Goal: Task Accomplishment & Management: Manage account settings

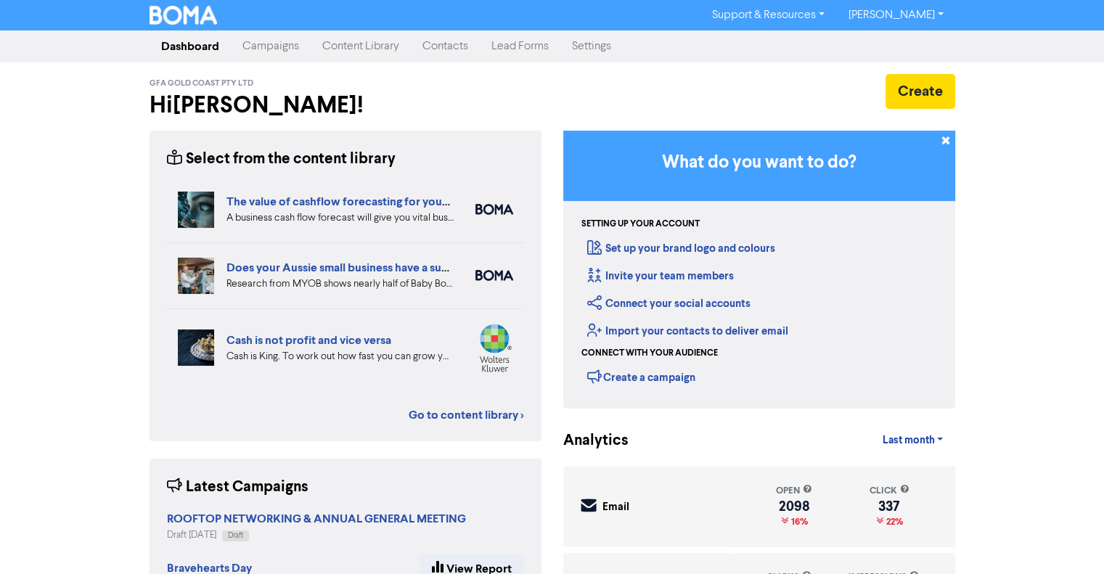
click at [340, 46] on link "Content Library" at bounding box center [361, 46] width 100 height 29
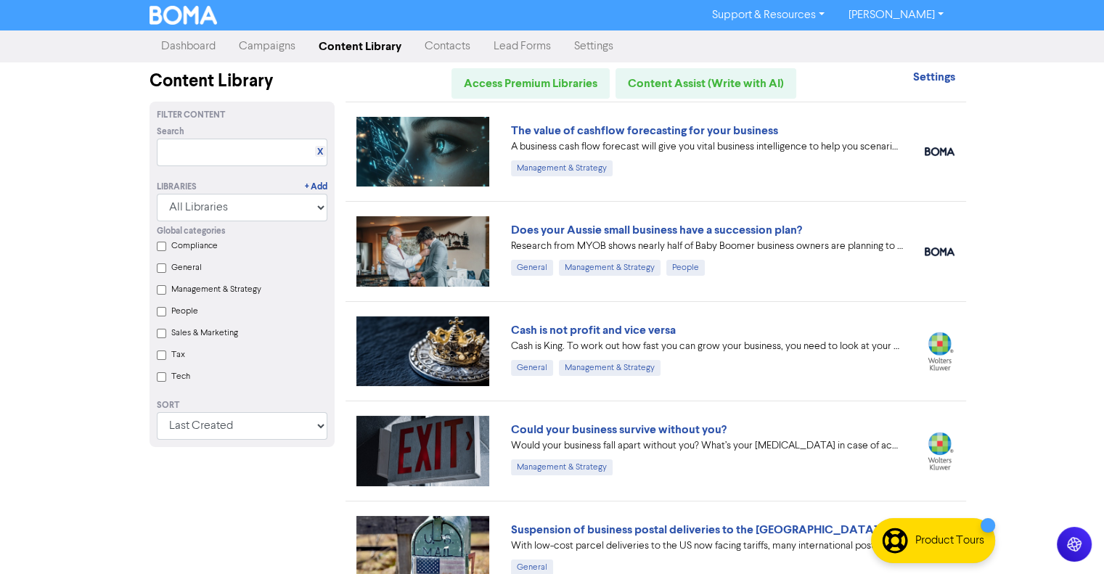
click at [266, 48] on link "Campaigns" at bounding box center [267, 46] width 80 height 29
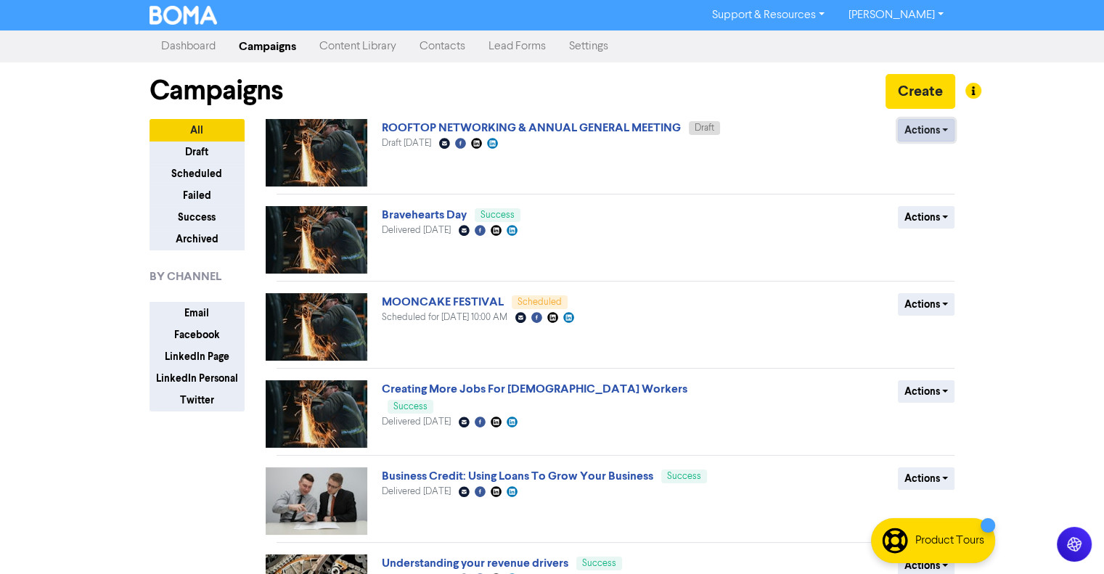
click at [934, 134] on button "Actions" at bounding box center [926, 130] width 57 height 23
click at [936, 189] on button "Duplicate" at bounding box center [956, 183] width 115 height 23
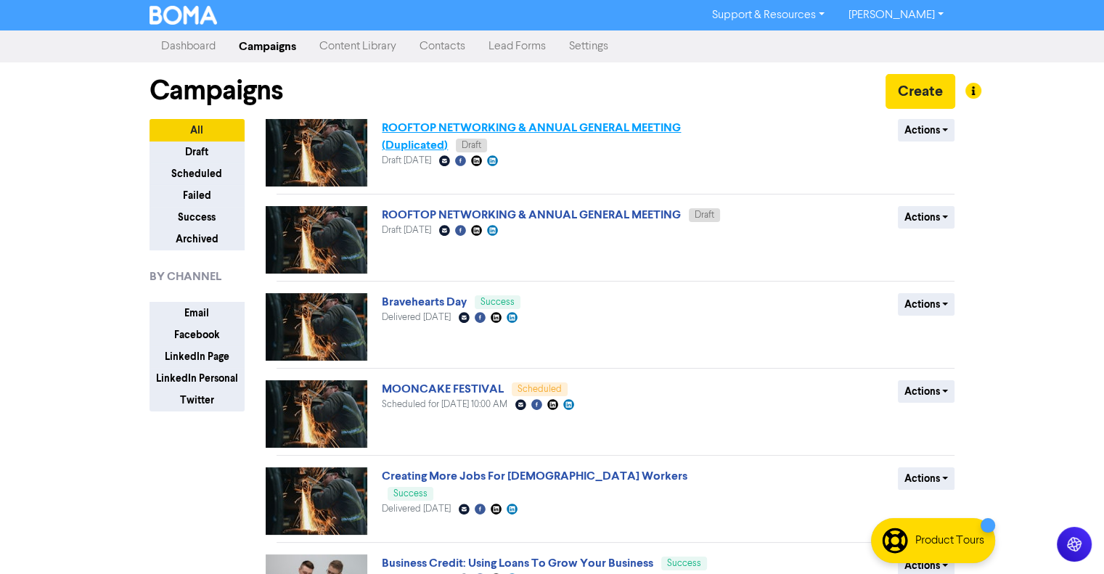
click at [633, 129] on link "ROOFTOP NETWORKING & ANNUAL GENERAL MEETING (Duplicated)" at bounding box center [531, 137] width 299 height 32
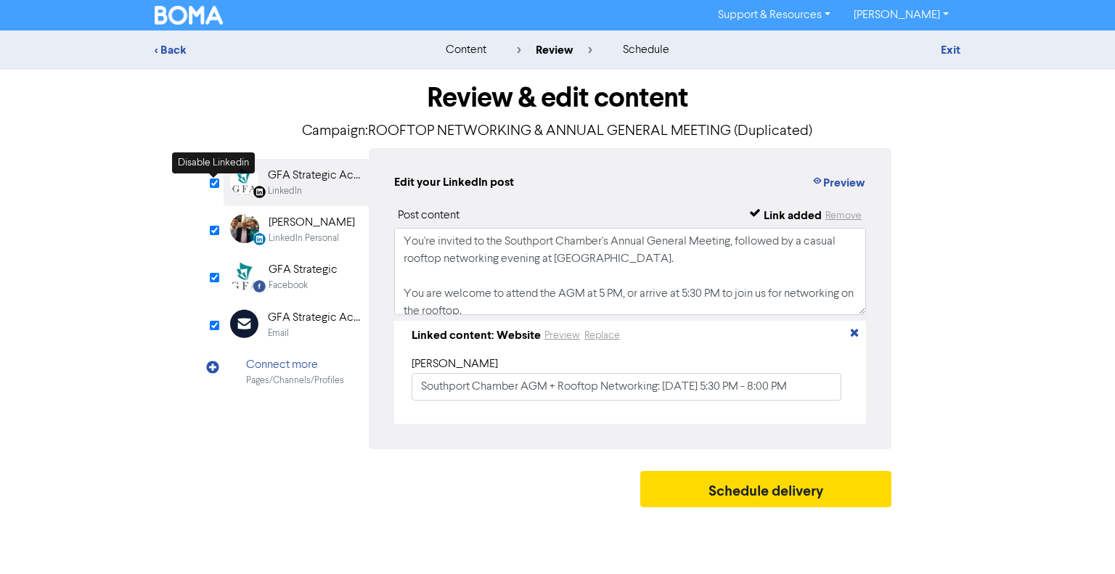
click at [211, 185] on input "checkbox" at bounding box center [214, 183] width 9 height 9
checkbox input "false"
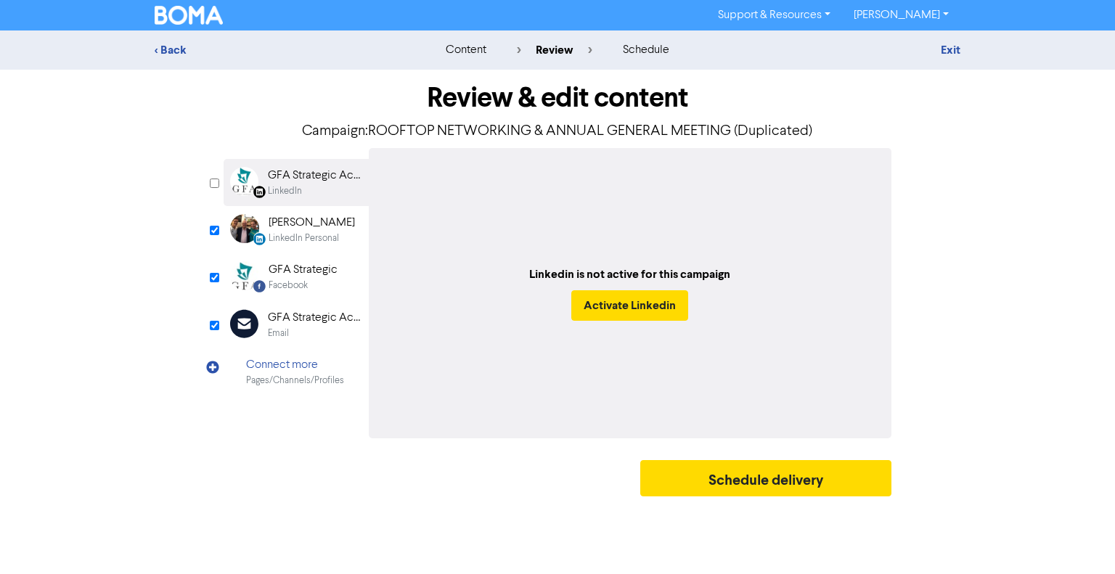
click at [216, 235] on div "Review & edit content Campaign: ROOFTOP NETWORKING & ANNUAL GENERAL MEETING (Du…" at bounding box center [558, 287] width 690 height 434
click at [213, 229] on input "checkbox" at bounding box center [214, 230] width 9 height 9
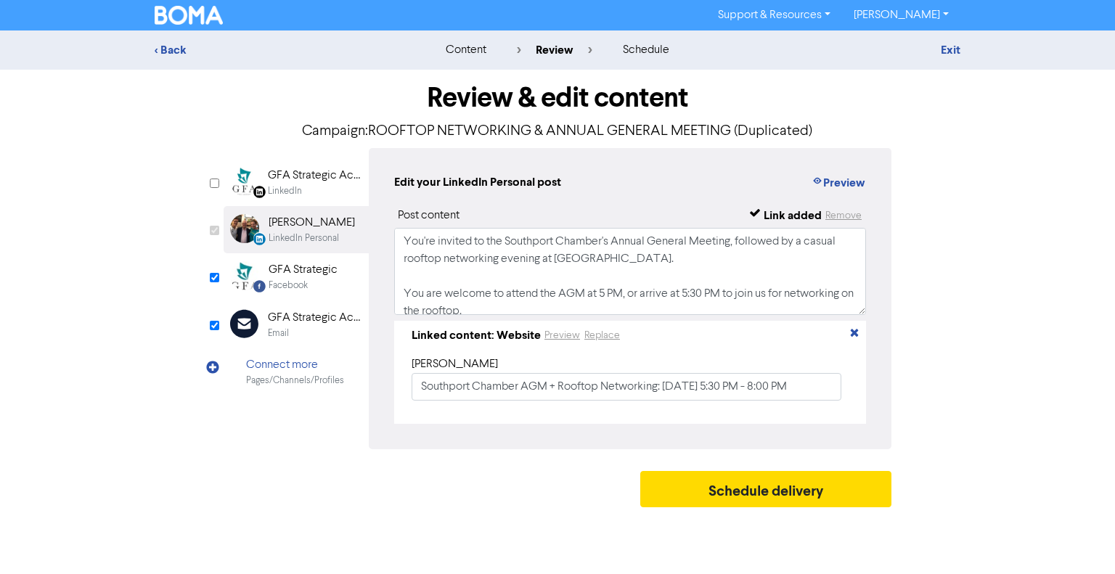
checkbox input "false"
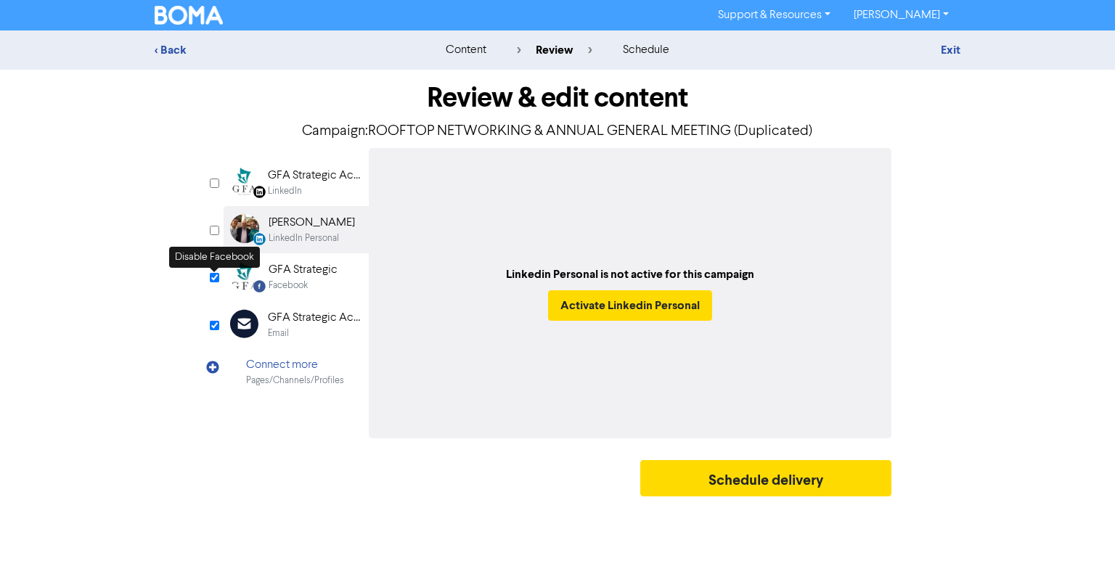
click at [216, 276] on input "checkbox" at bounding box center [214, 277] width 9 height 9
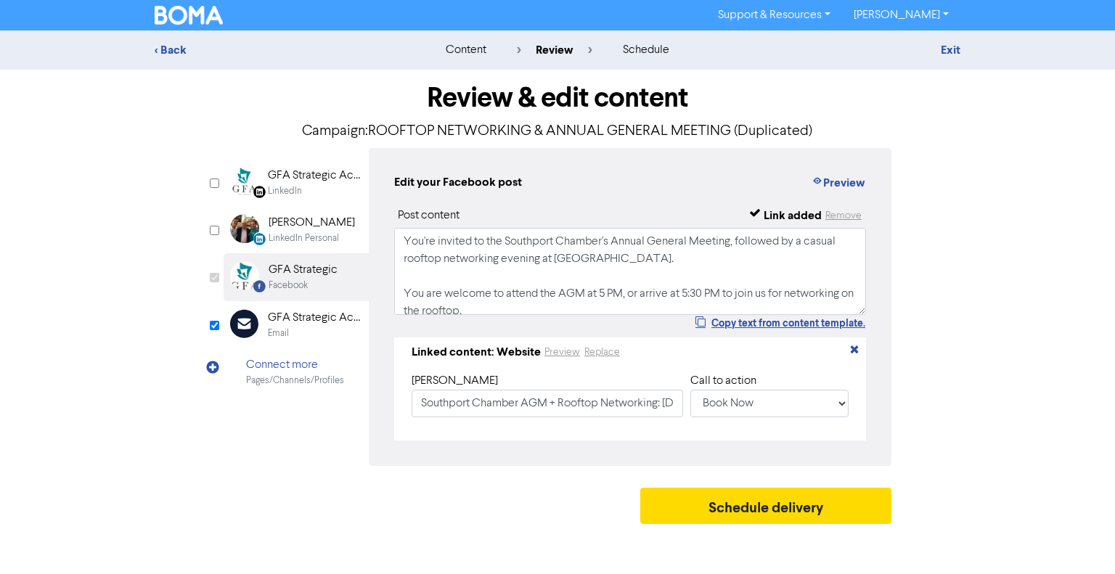
checkbox input "false"
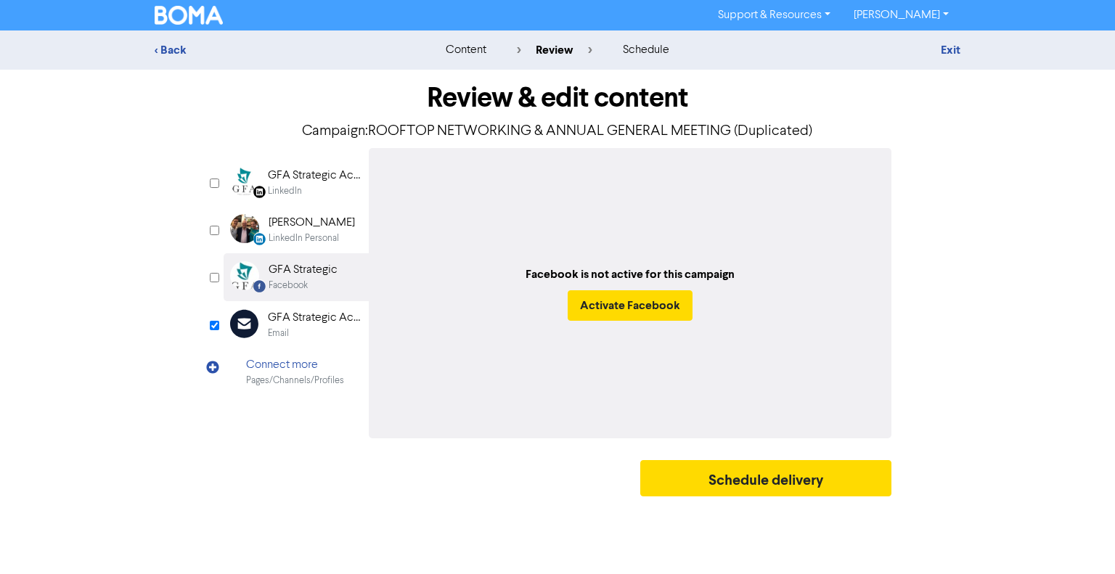
click at [293, 314] on div "GFA Strategic Accountants" at bounding box center [314, 317] width 93 height 17
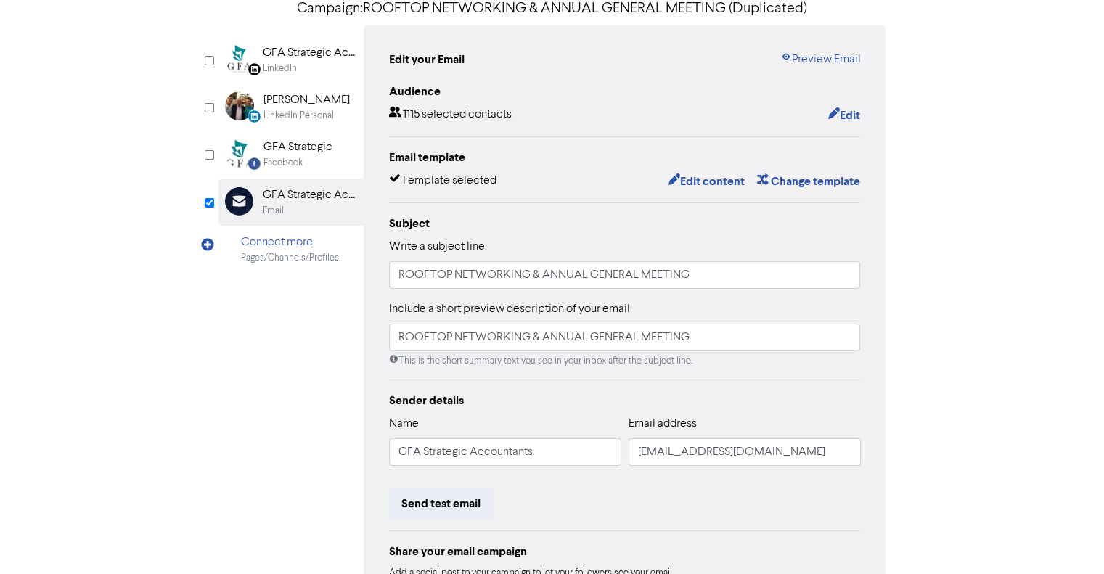
scroll to position [145, 0]
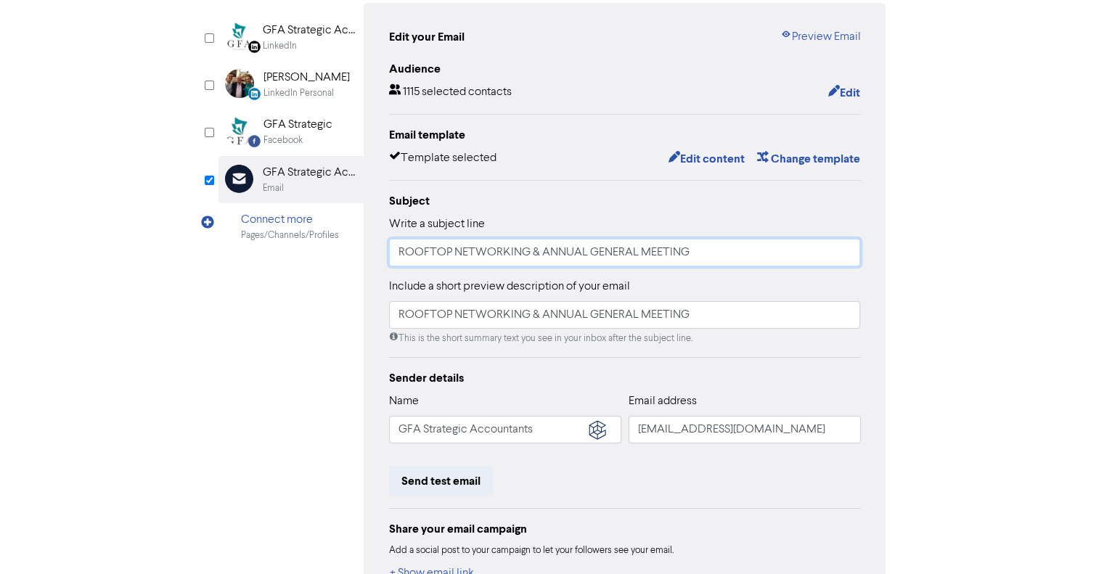
click at [592, 244] on input "ROOFTOP NETWORKING & ANNUAL GENERAL MEETING" at bounding box center [625, 253] width 472 height 28
click at [593, 244] on input "ROOFTOP NETWORKING & ANNUAL GENERAL MEETING" at bounding box center [625, 253] width 472 height 28
click at [593, 243] on input "ROOFTOP NETWORKING & ANNUAL GENERAL MEETING" at bounding box center [625, 253] width 472 height 28
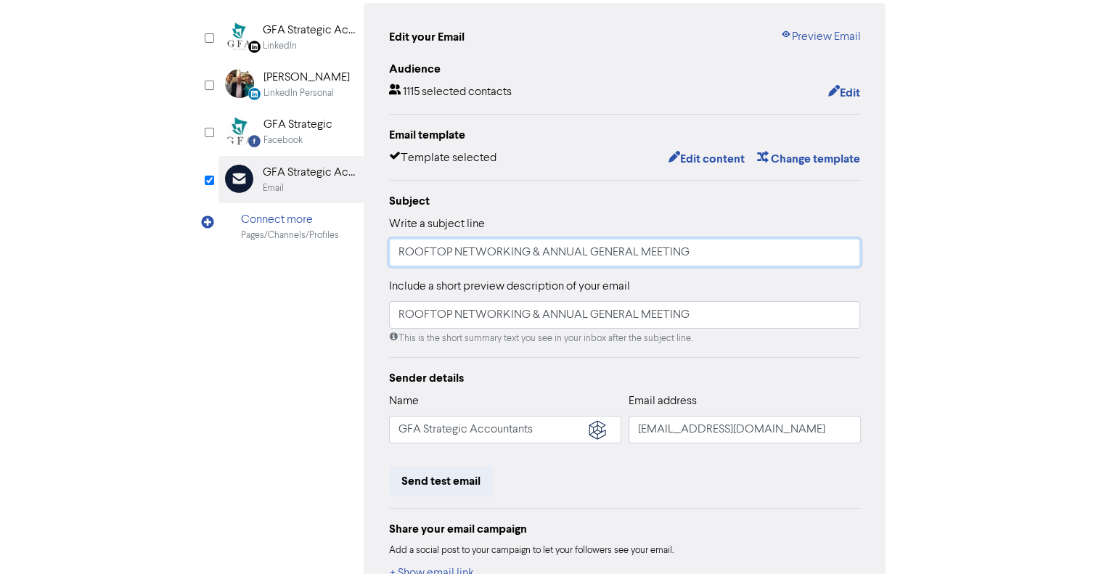
paste input "Annual General Meeting & Rooftop Networking"
type input "Annual General Meeting & Rooftop Networking"
click at [484, 310] on input "ROOFTOP NETWORKING & ANNUAL GENERAL MEETING" at bounding box center [625, 315] width 472 height 28
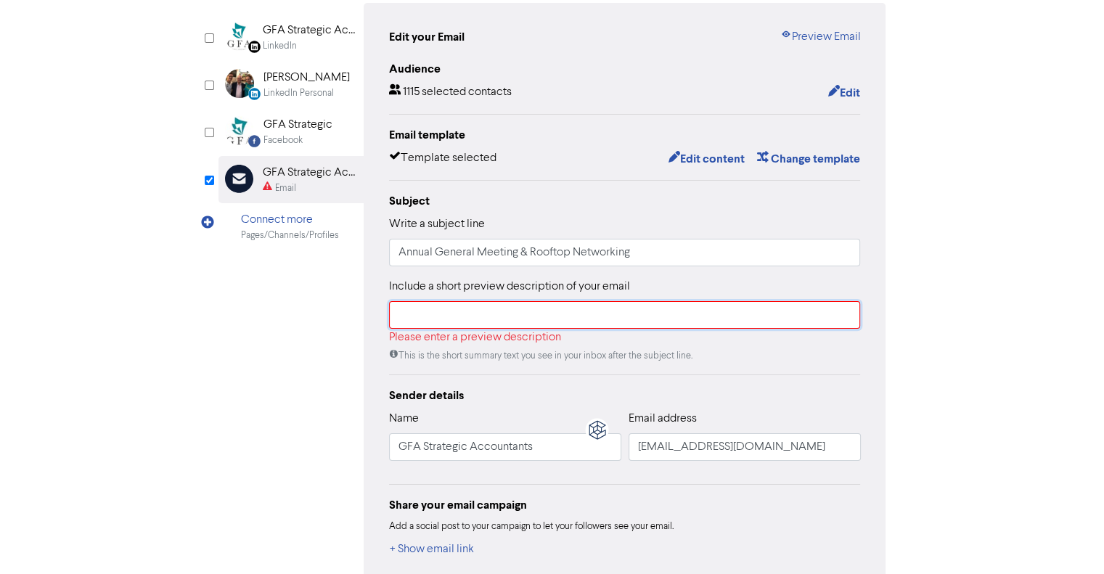
paste input "Annual General Meeting & Rooftop Networking"
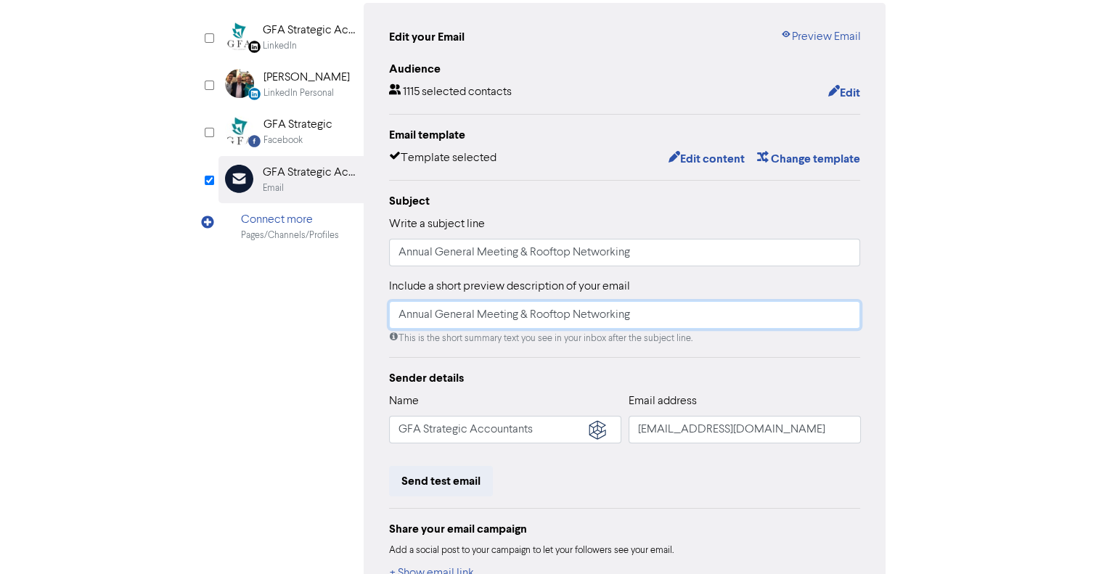
type input "Annual General Meeting & Rooftop Networking"
click at [410, 255] on input "Annual General Meeting & Rooftop Networking" at bounding box center [625, 253] width 472 height 28
click at [399, 249] on input "Annual General Meeting & Rooftop Networking" at bounding box center [625, 253] width 472 height 28
click at [399, 314] on input "Annual General Meeting & Rooftop Networking" at bounding box center [625, 315] width 472 height 28
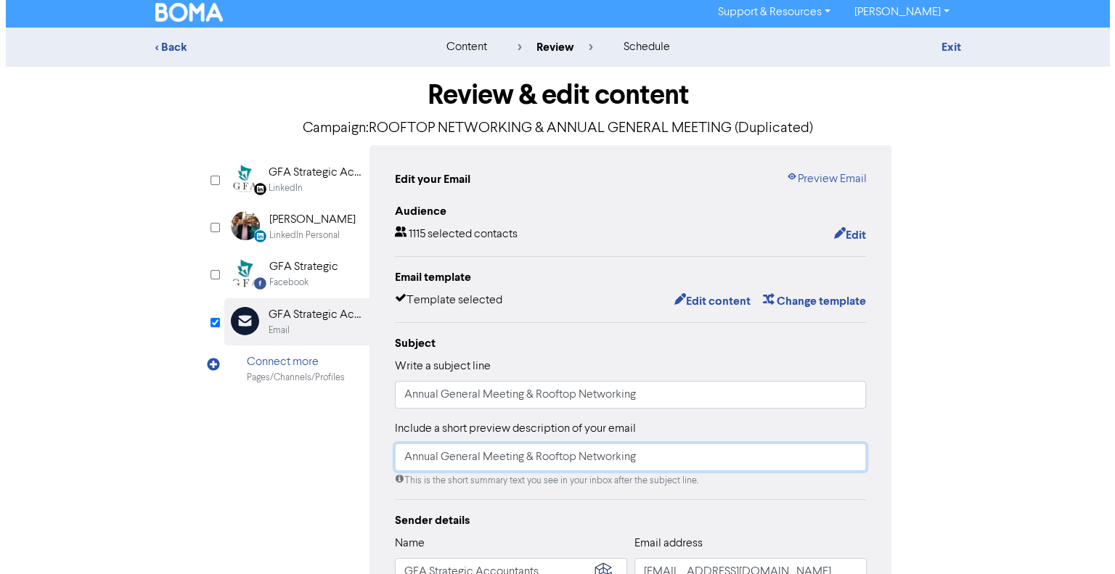
scroll to position [0, 0]
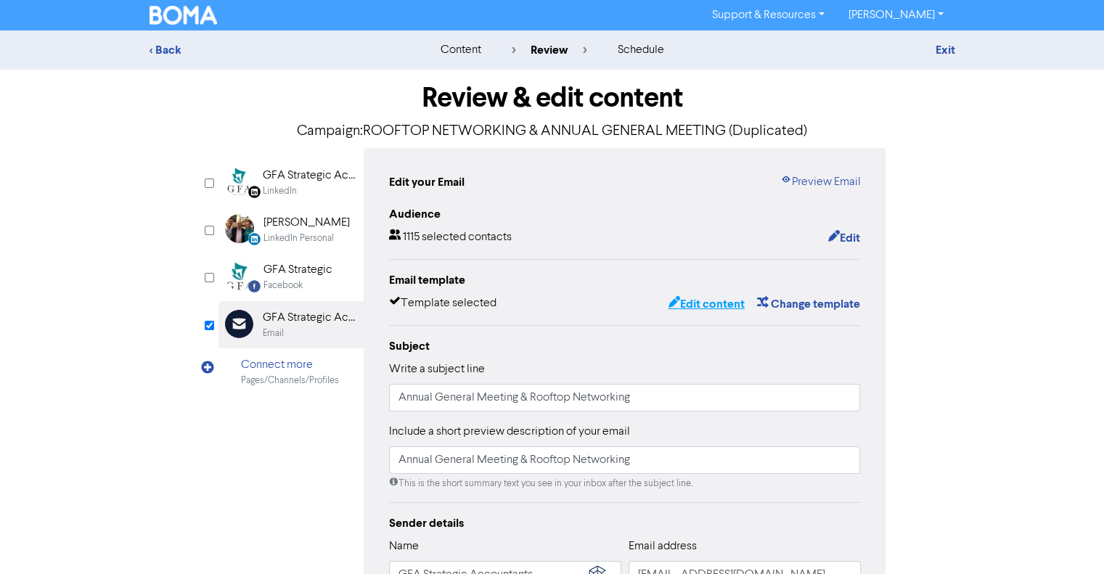
click at [715, 298] on button "Edit content" at bounding box center [706, 304] width 78 height 19
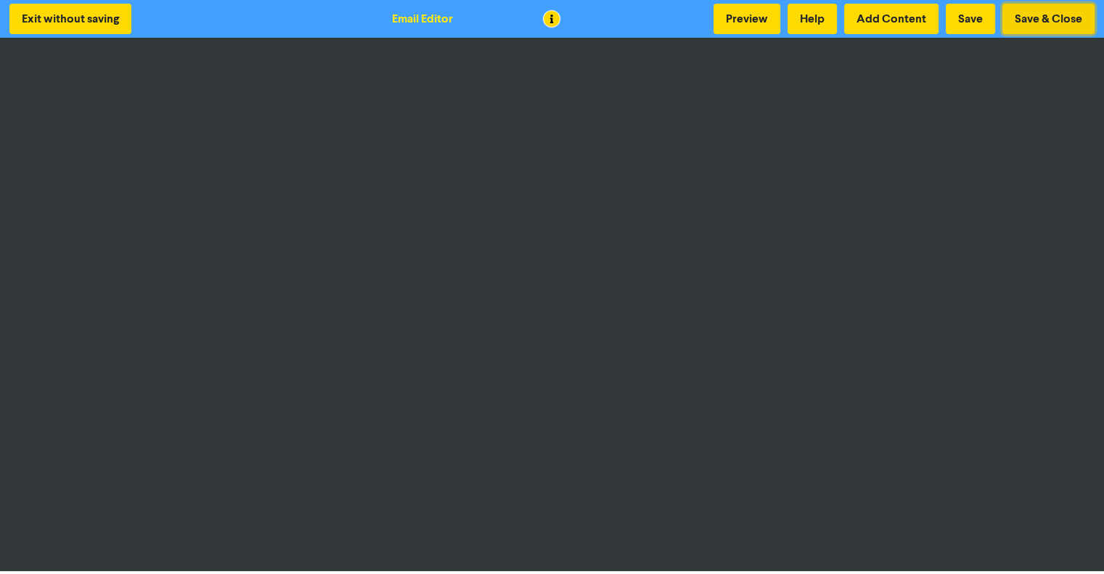
click at [1022, 15] on button "Save & Close" at bounding box center [1049, 19] width 92 height 30
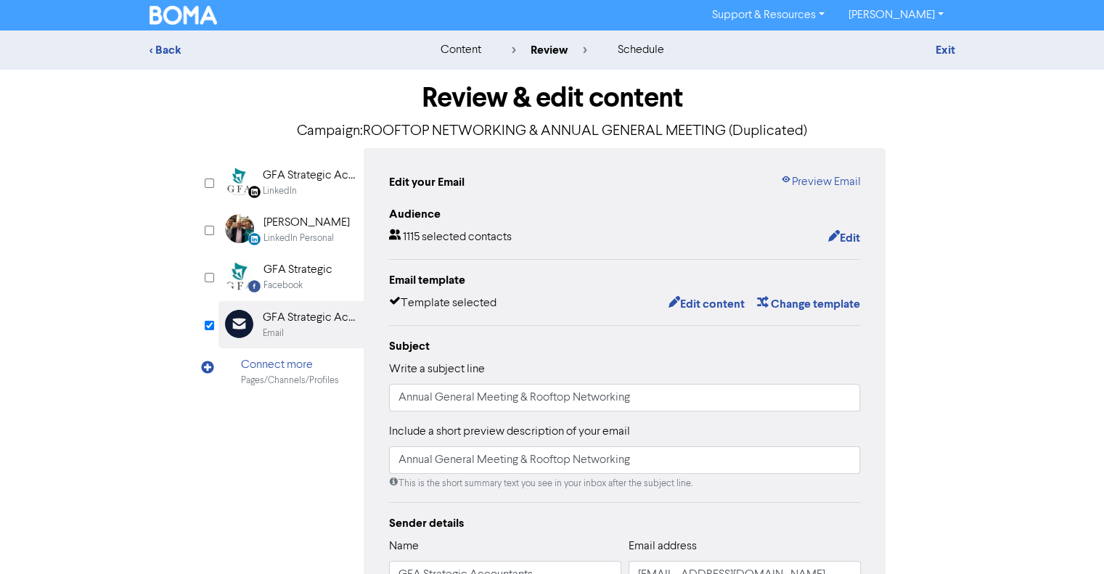
click at [308, 182] on div "GFA Strategic Accountants" at bounding box center [309, 175] width 93 height 17
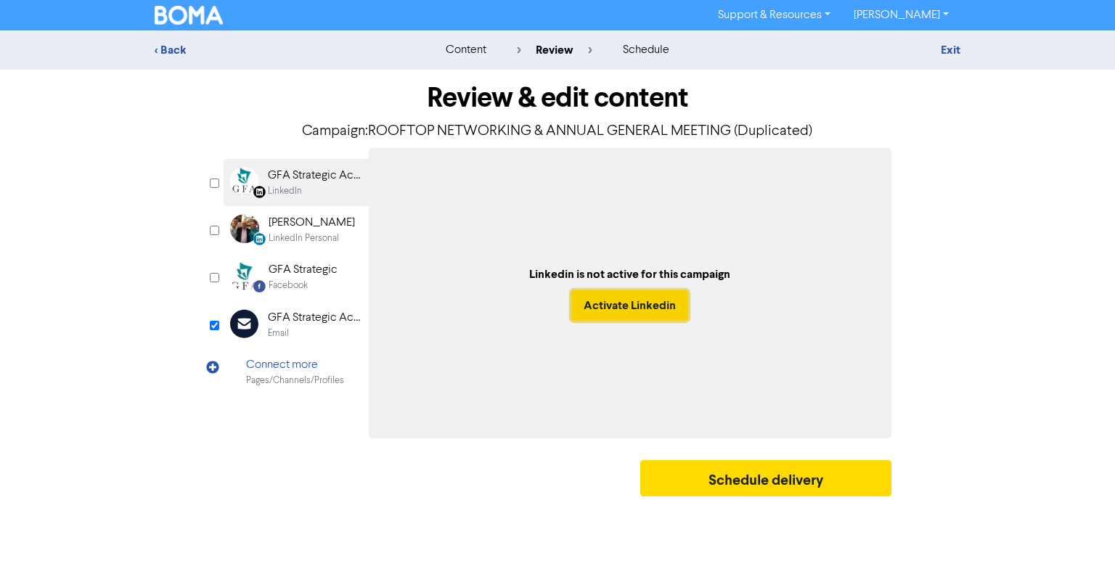
click at [619, 298] on button "Activate Linkedin" at bounding box center [629, 305] width 117 height 30
checkbox input "true"
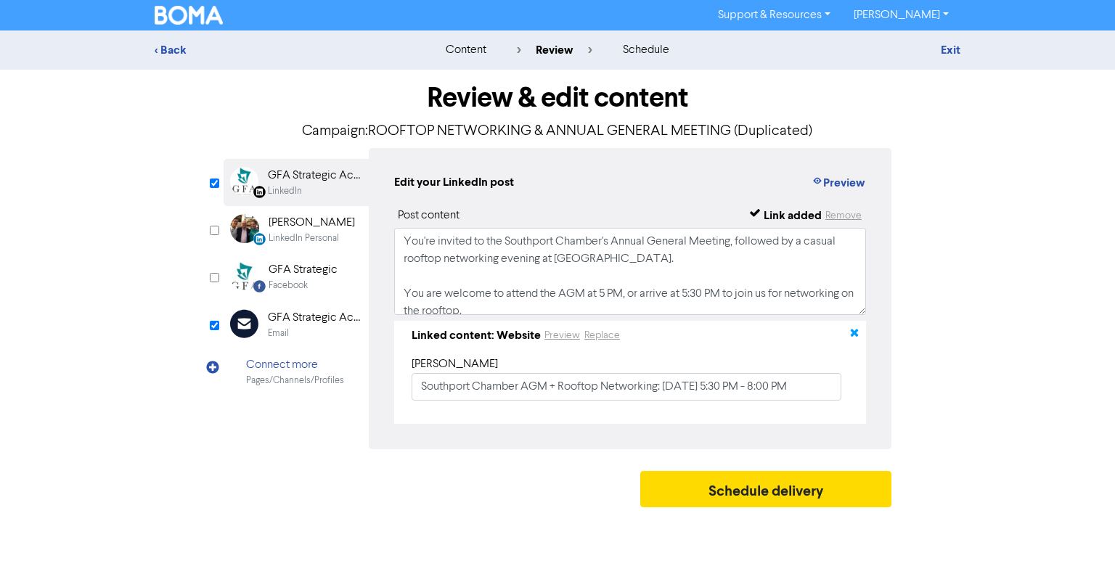
click at [855, 333] on icon "button" at bounding box center [855, 336] width 12 height 12
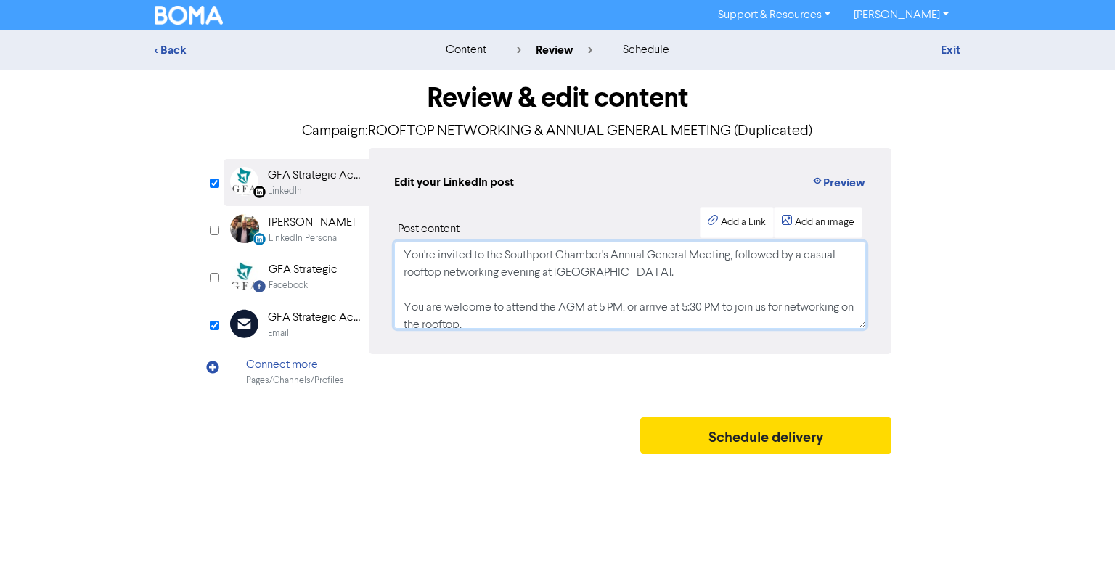
click at [677, 307] on textarea "You're invited to the Southport Chamber's Annual General Meeting, followed by a…" at bounding box center [630, 285] width 472 height 87
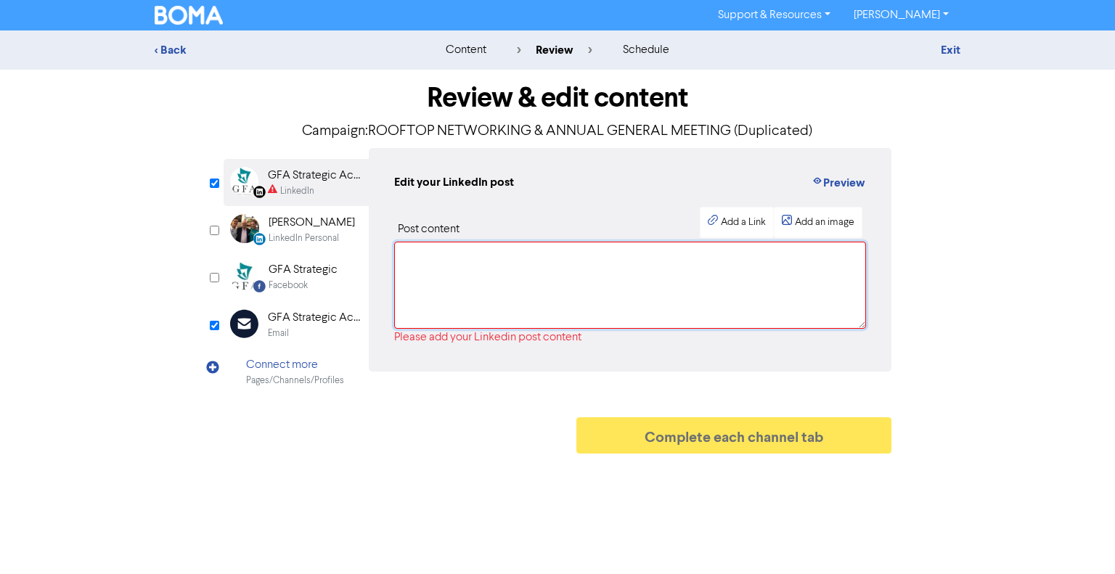
paste textarea "We’d love for you to join us for a truly special evening at the Southport Chamb…"
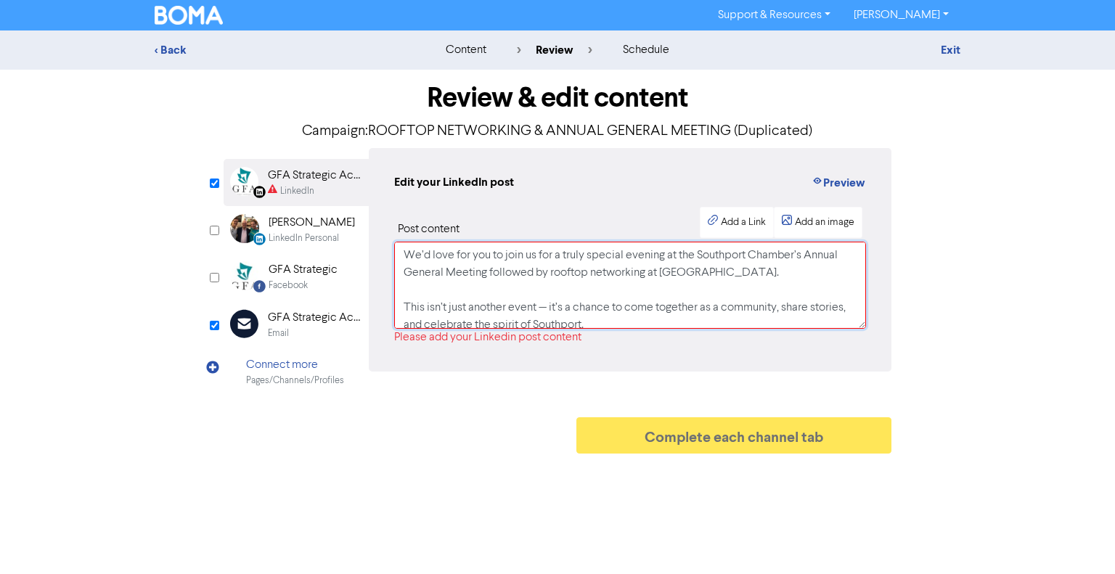
scroll to position [213, 0]
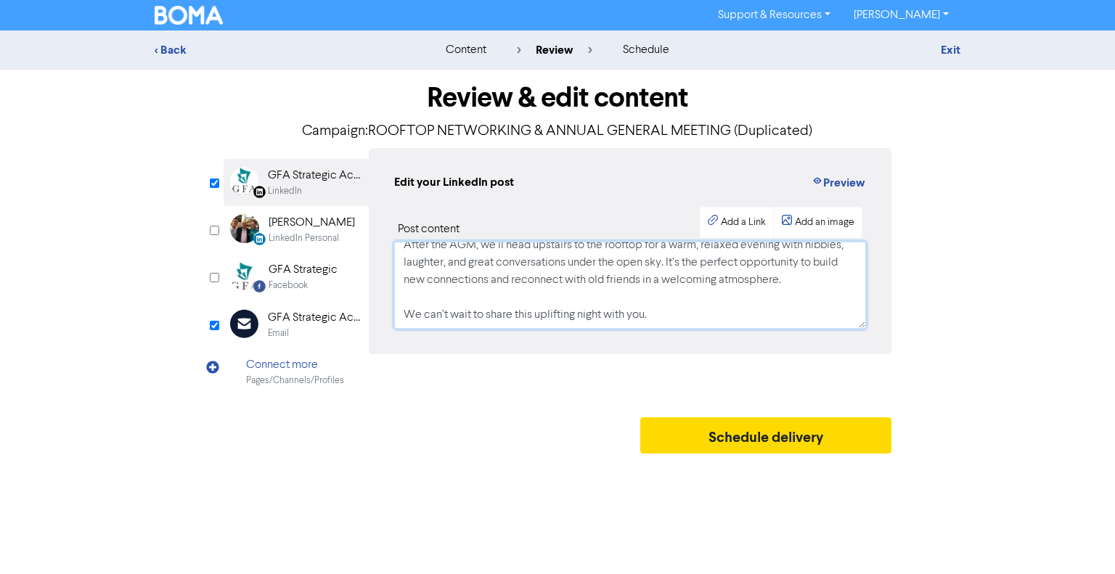
type textarea "We’d love for you to join us for a truly special evening at the Southport Chamb…"
click at [271, 237] on div "LinkedIn Personal" at bounding box center [304, 239] width 70 height 14
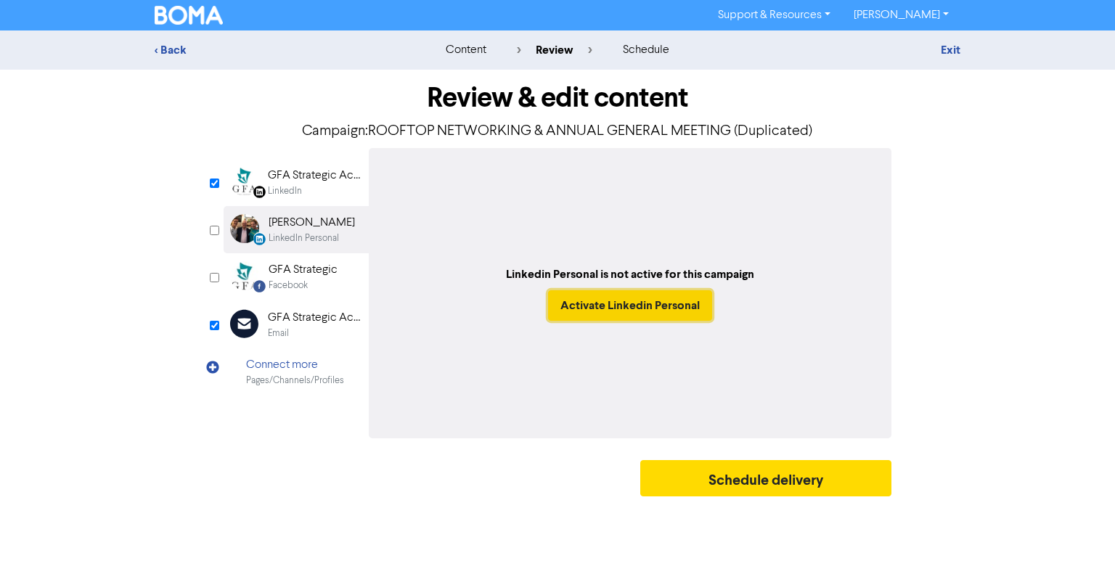
click at [614, 304] on button "Activate Linkedin Personal" at bounding box center [630, 305] width 164 height 30
checkbox input "true"
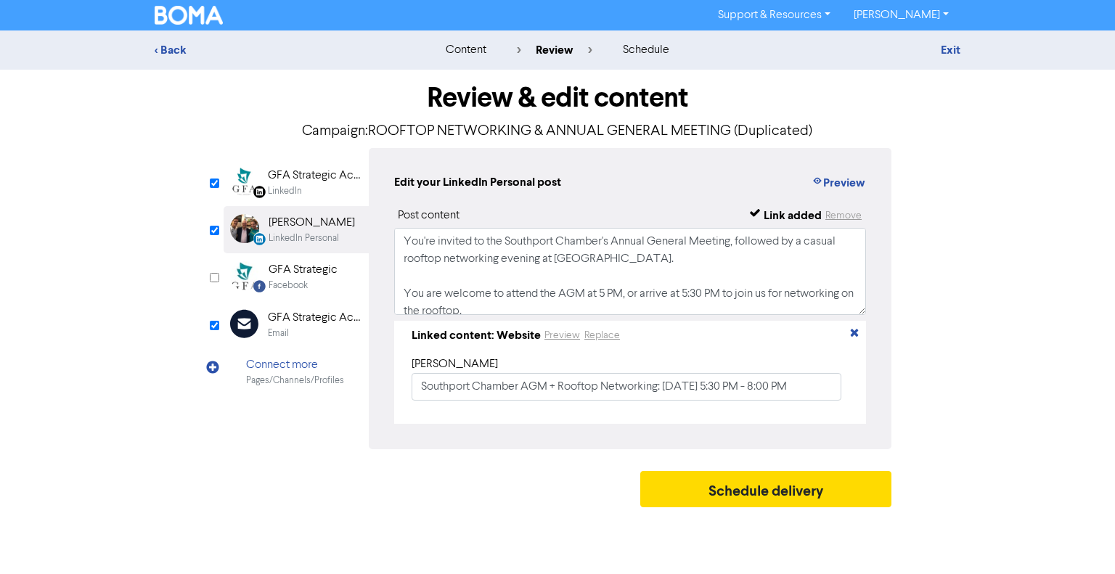
click at [322, 274] on div "GFA Strategic" at bounding box center [303, 269] width 69 height 17
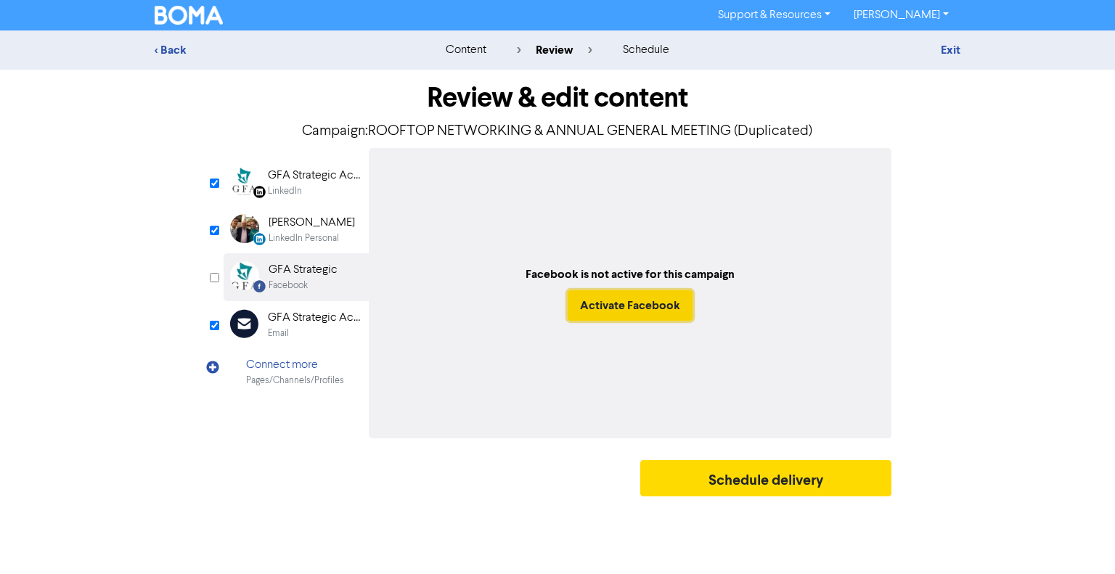
click at [616, 309] on button "Activate Facebook" at bounding box center [630, 305] width 125 height 30
checkbox input "true"
select select "BOOK_TRAVEL"
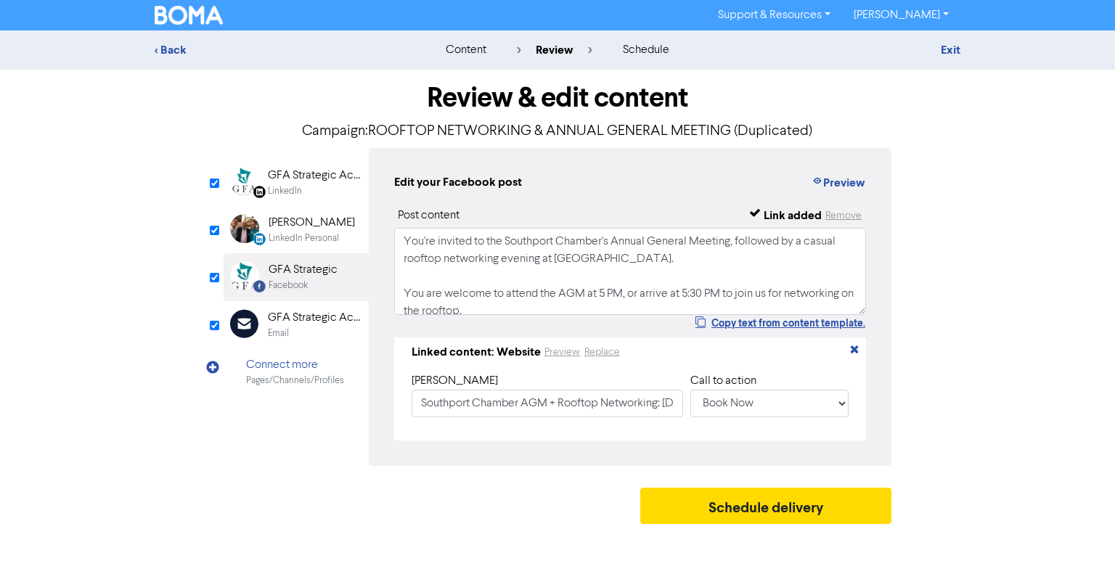
click at [291, 191] on div "LinkedIn" at bounding box center [285, 191] width 34 height 14
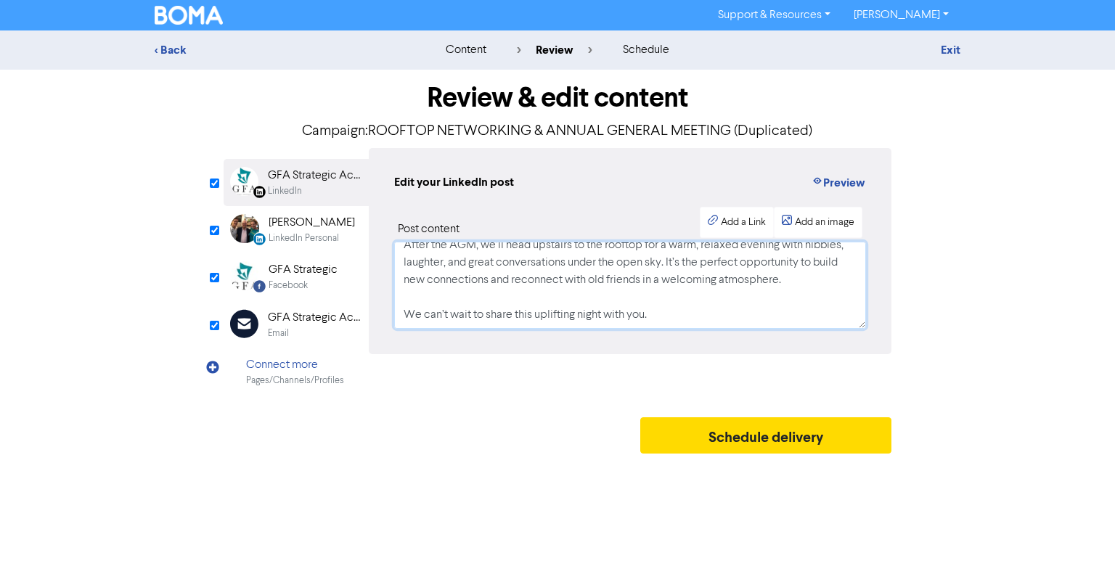
click at [680, 326] on textarea "We’d love for you to join us for a truly special evening at the Southport Chamb…" at bounding box center [630, 285] width 472 height 87
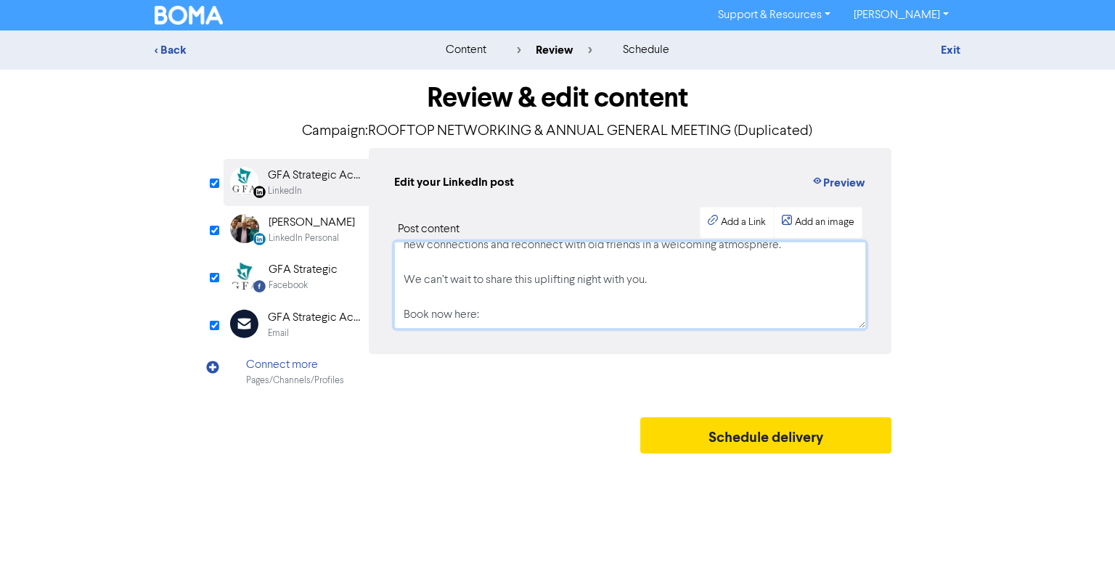
click at [528, 311] on textarea "We’d love for you to join us for a truly special evening at the Southport Chamb…" at bounding box center [630, 285] width 472 height 87
click at [526, 319] on textarea "We’d love for you to join us for a truly special evening at the Southport Chamb…" at bounding box center [630, 285] width 472 height 87
paste textarea "[URL][DOMAIN_NAME]"
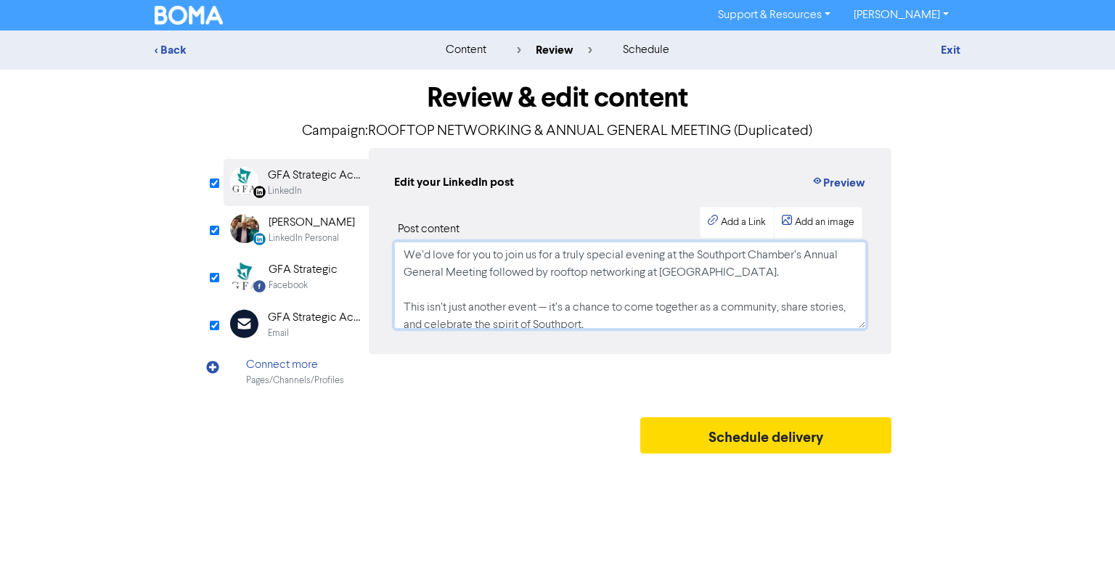
scroll to position [271, 0]
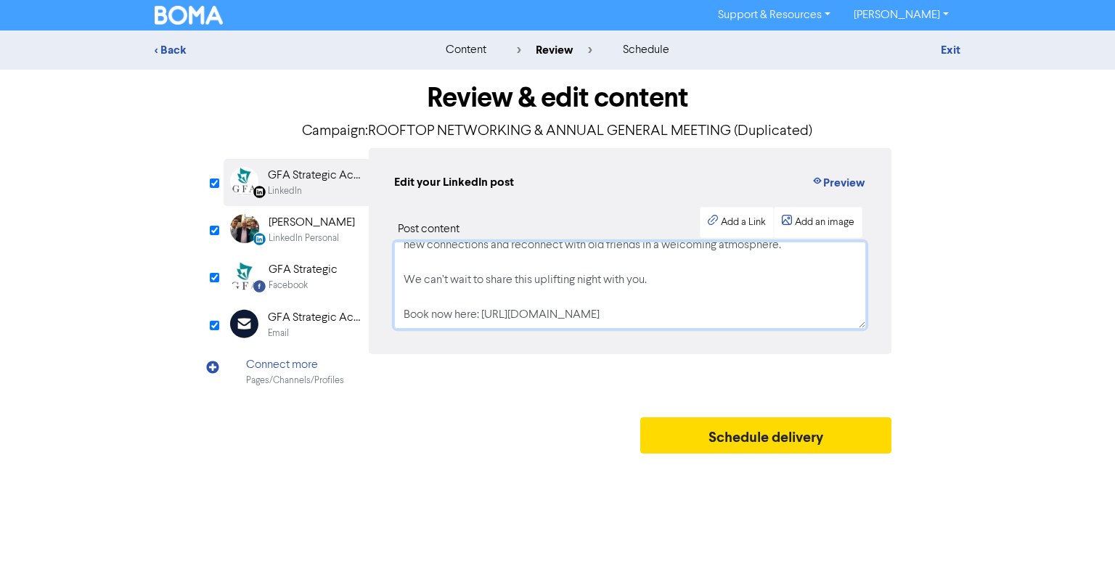
click at [618, 325] on textarea "We’d love for you to join us for a truly special evening at the Southport Chamb…" at bounding box center [630, 285] width 472 height 87
type textarea "We’d love for you to join us for a truly special evening at the Southport Chamb…"
click at [267, 216] on div "LinkedIn Personal Created with Sketch. [PERSON_NAME] LinkedIn Personal" at bounding box center [296, 229] width 145 height 47
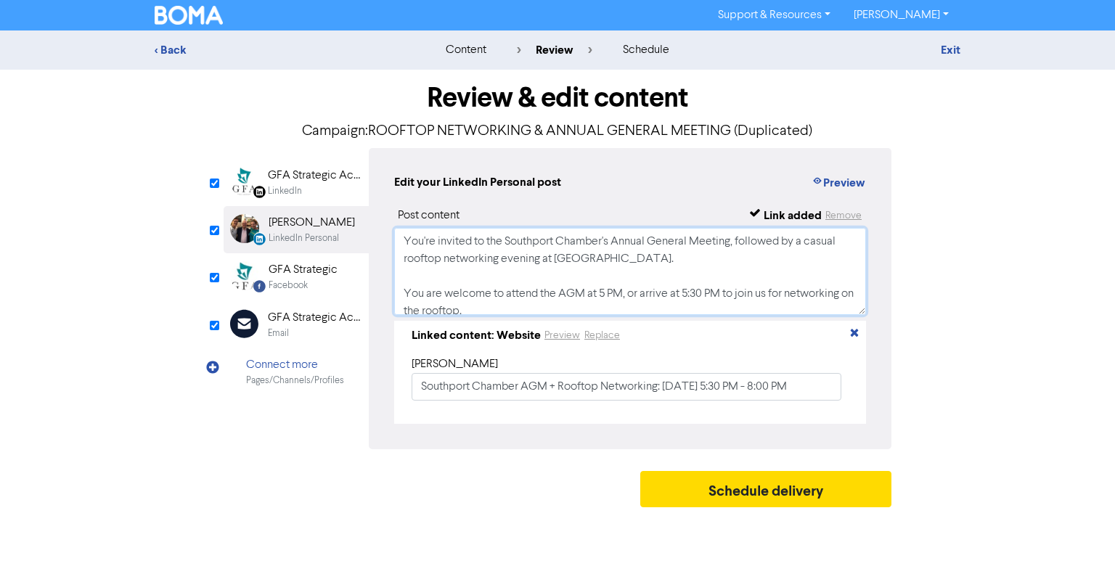
click at [584, 284] on textarea "You're invited to the Southport Chamber's Annual General Meeting, followed by a…" at bounding box center [630, 271] width 472 height 87
click at [854, 330] on icon "button" at bounding box center [855, 336] width 12 height 12
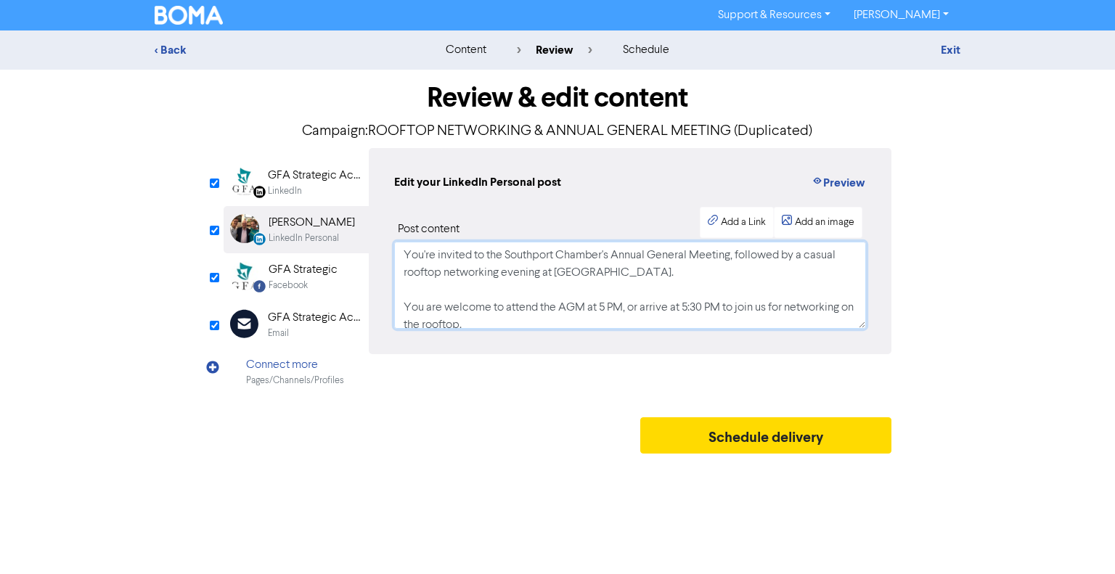
click at [540, 290] on textarea "You're invited to the Southport Chamber's Annual General Meeting, followed by a…" at bounding box center [630, 285] width 472 height 87
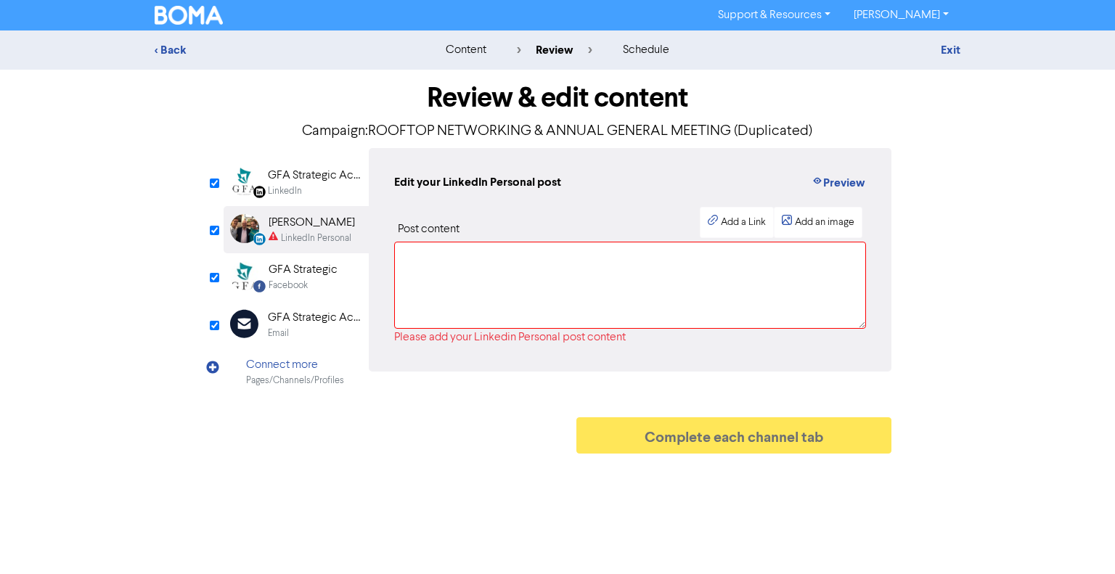
click at [281, 272] on div "GFA Strategic" at bounding box center [303, 269] width 69 height 17
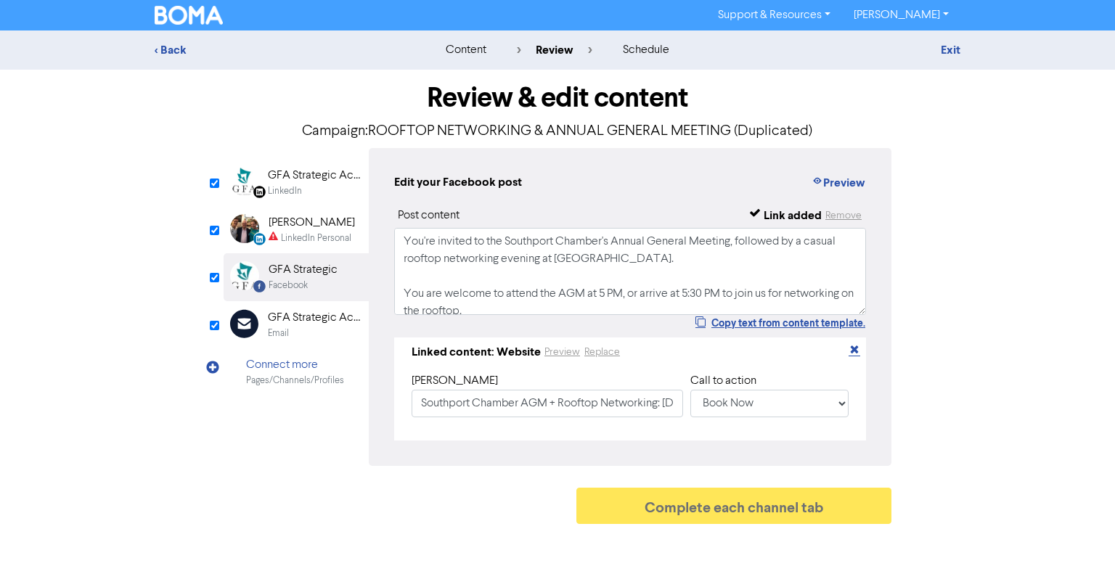
drag, startPoint x: 857, startPoint y: 349, endPoint x: 784, endPoint y: 345, distance: 72.7
click at [857, 349] on icon "button" at bounding box center [855, 352] width 12 height 12
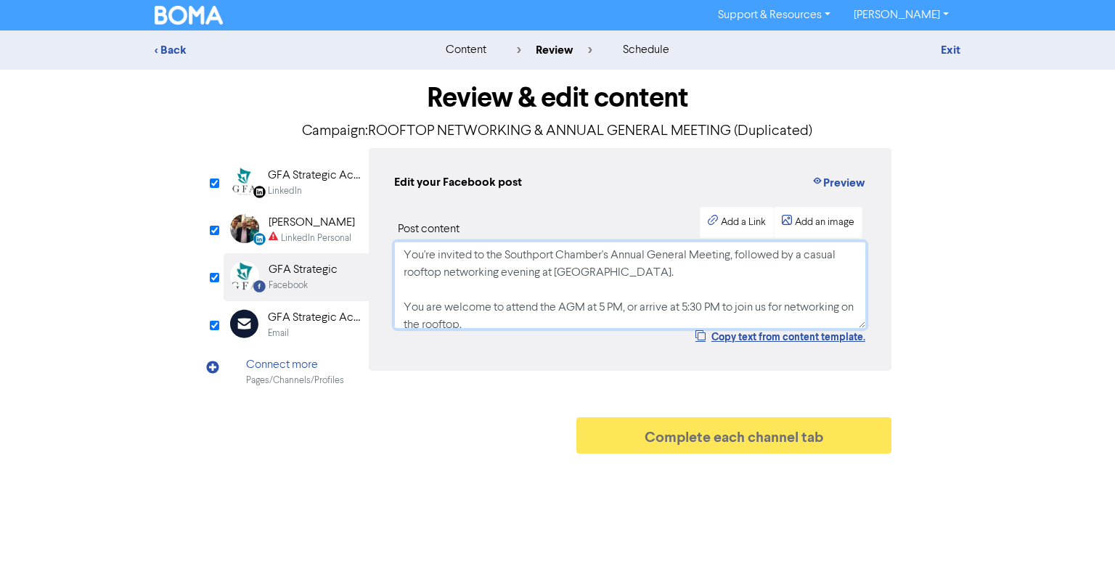
click at [617, 307] on textarea "You're invited to the Southport Chamber's Annual General Meeting, followed by a…" at bounding box center [630, 285] width 472 height 87
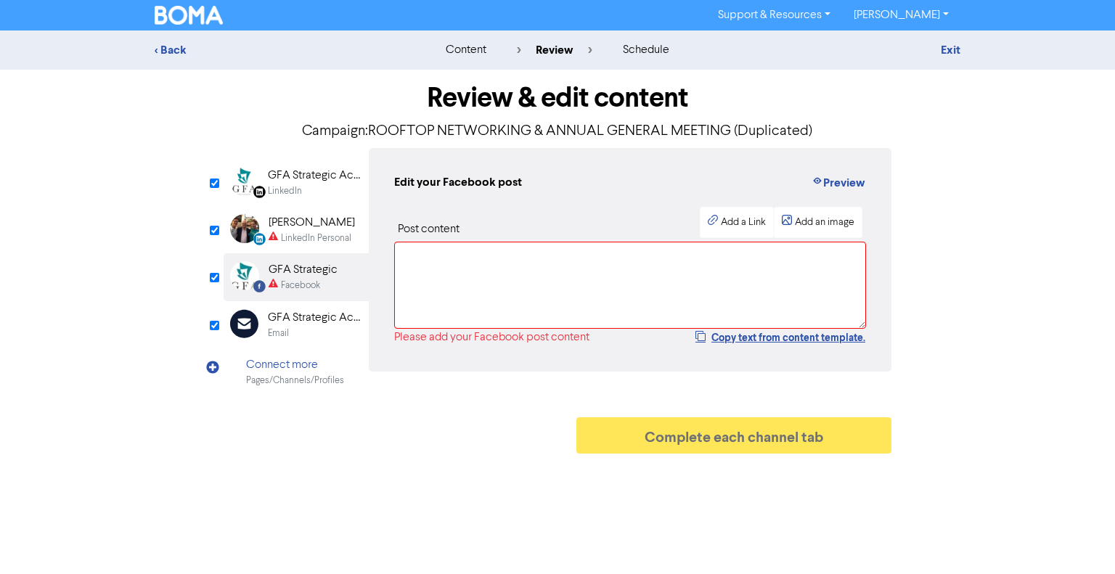
click at [303, 235] on div "LinkedIn Personal" at bounding box center [316, 239] width 70 height 14
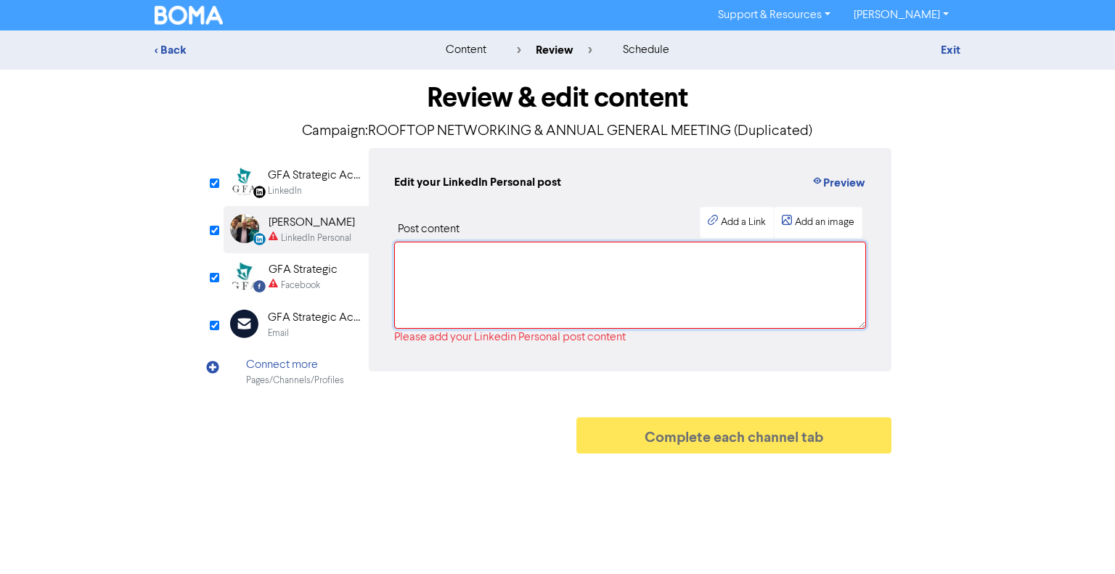
click at [457, 264] on textarea at bounding box center [630, 285] width 472 height 87
paste textarea "We’d love for you to join us for a truly special evening at the Southport Chamb…"
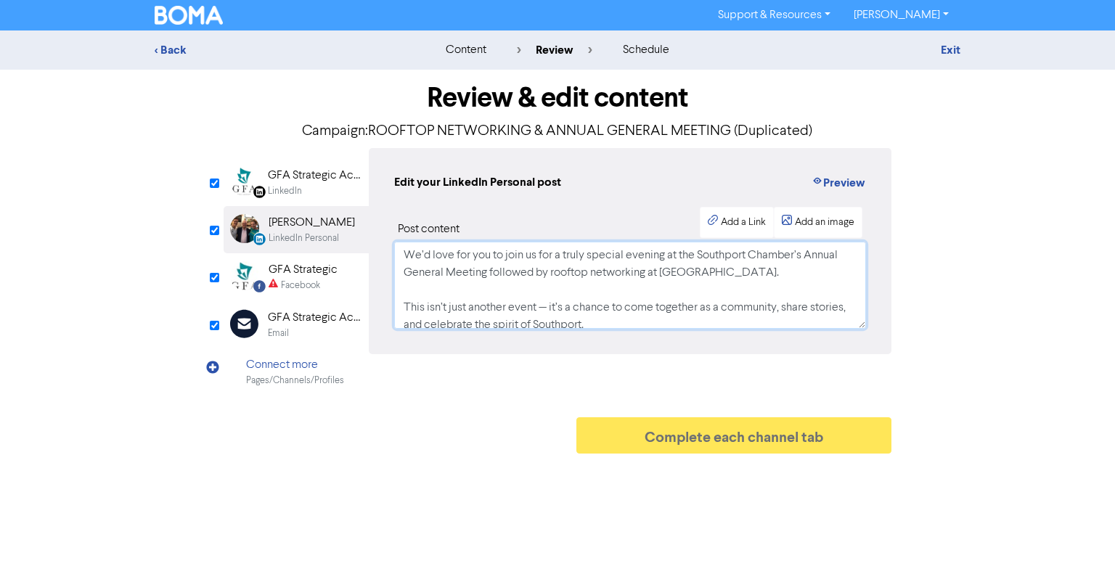
scroll to position [265, 0]
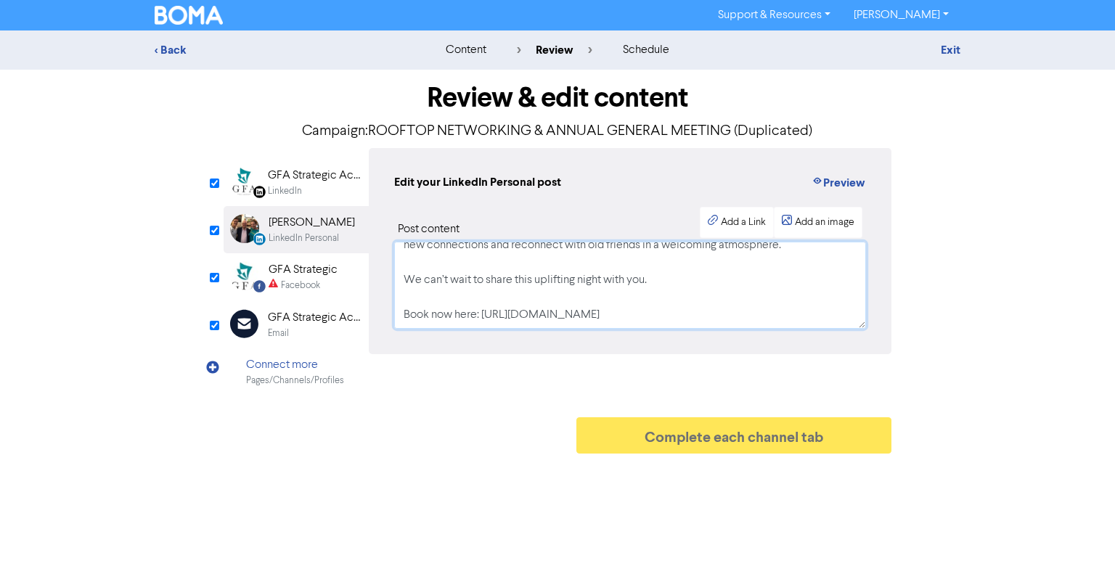
type textarea "We’d love for you to join us for a truly special evening at the Southport Chamb…"
click at [328, 282] on div "Facebook" at bounding box center [303, 286] width 69 height 14
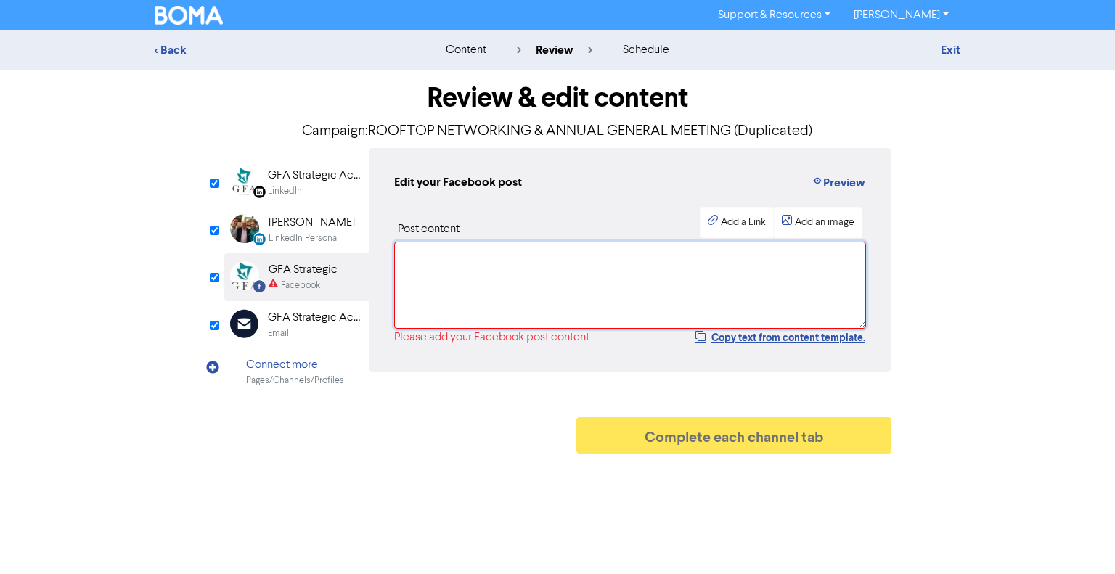
click at [546, 284] on textarea at bounding box center [630, 285] width 472 height 87
paste textarea "We’d love for you to join us for a truly special evening at the Southport Chamb…"
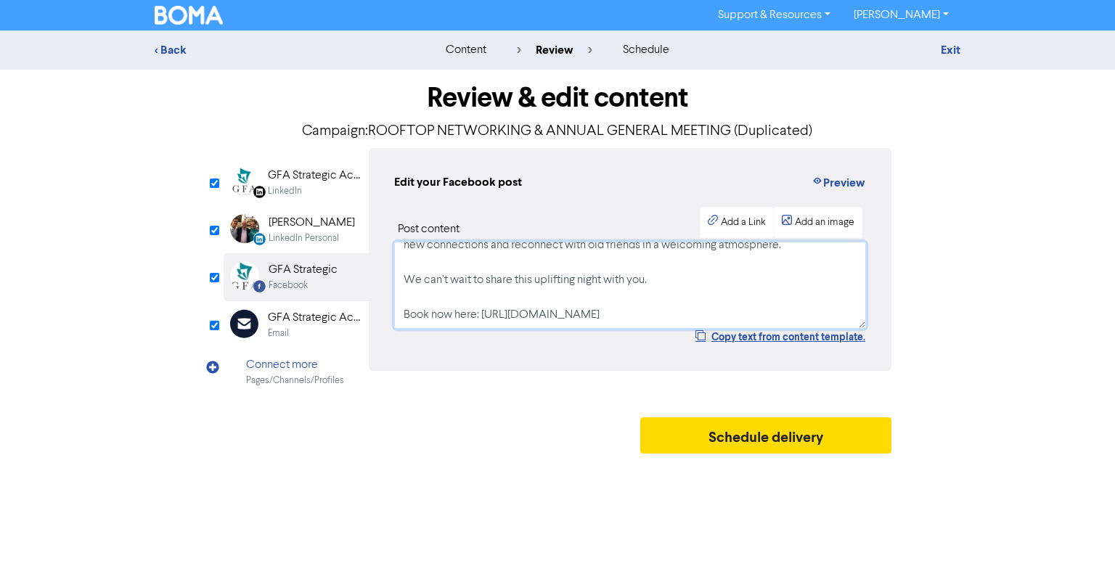
type textarea "We’d love for you to join us for a truly special evening at the Southport Chamb…"
click at [312, 240] on div "LinkedIn Personal" at bounding box center [304, 239] width 70 height 14
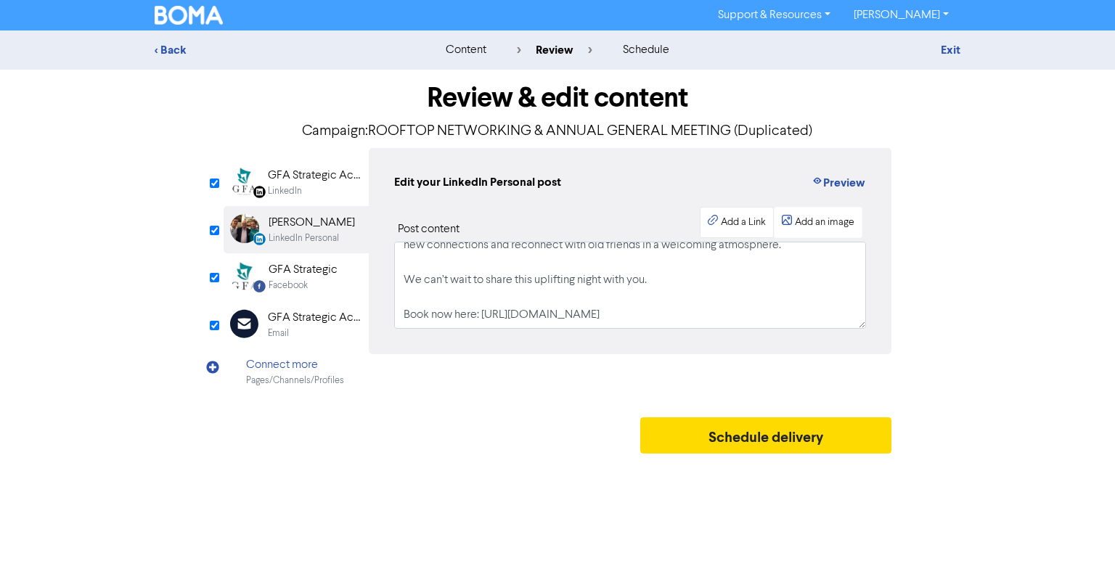
click at [722, 219] on div "Add a Link" at bounding box center [743, 222] width 45 height 15
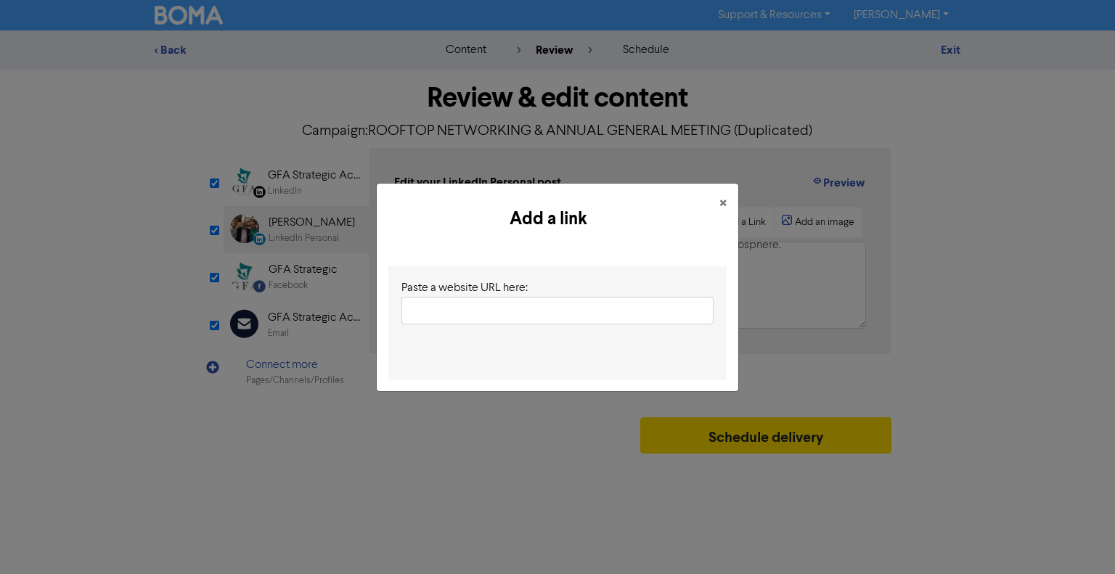
click at [511, 314] on input "text" at bounding box center [558, 311] width 312 height 28
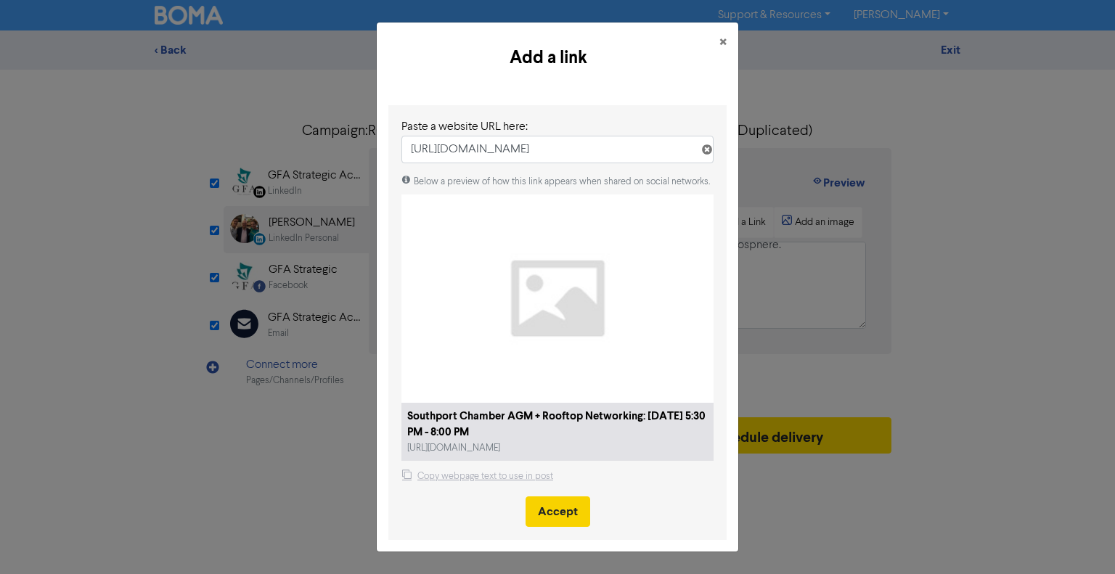
type input "[URL][DOMAIN_NAME]"
click at [563, 509] on button "Accept" at bounding box center [558, 512] width 65 height 30
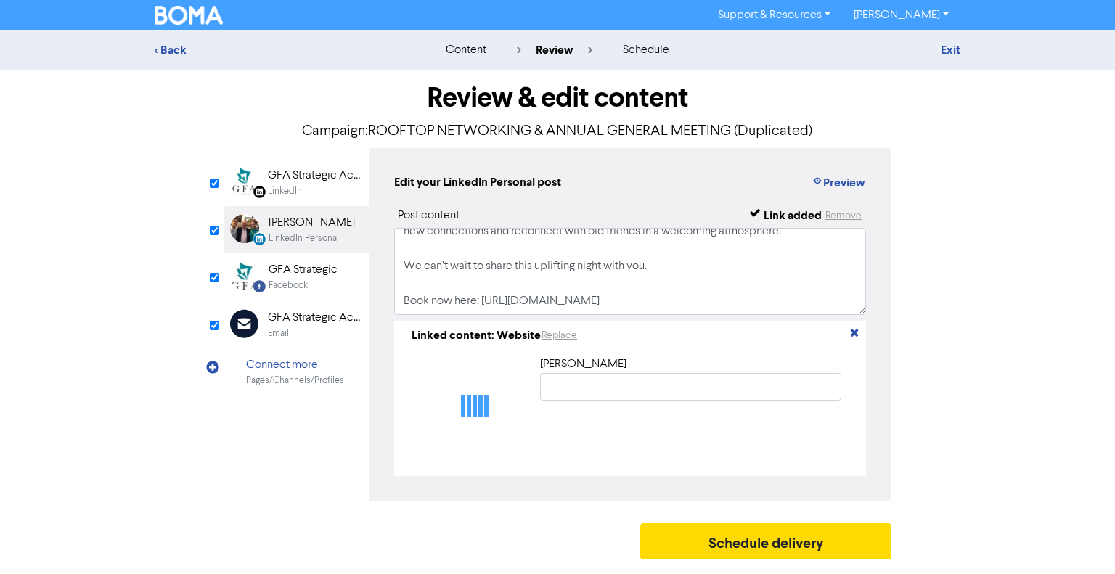
click at [314, 282] on div "Facebook" at bounding box center [303, 286] width 69 height 14
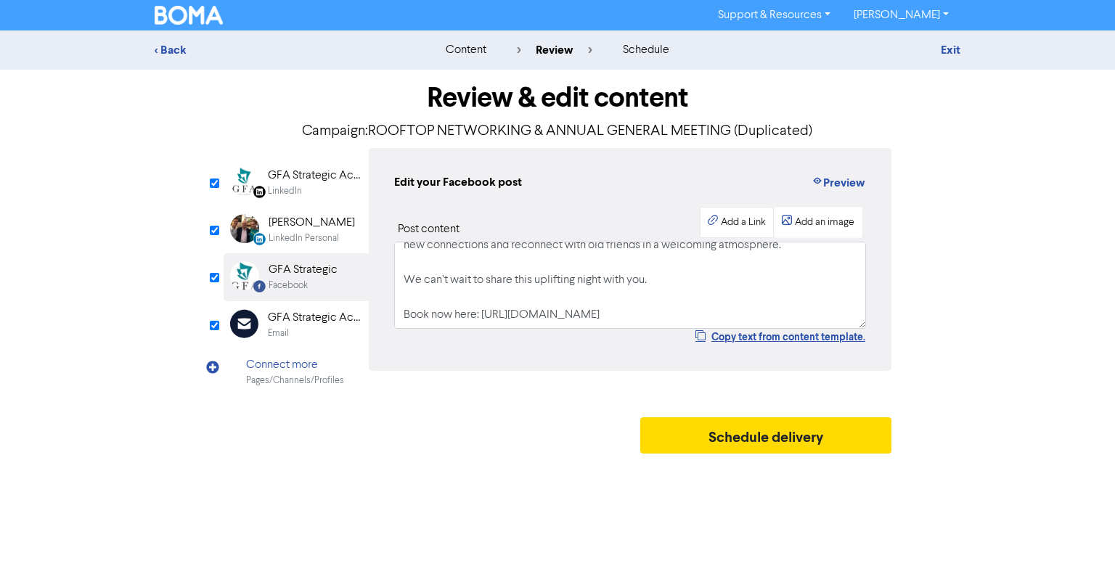
click at [757, 227] on div "Add a Link" at bounding box center [743, 222] width 45 height 15
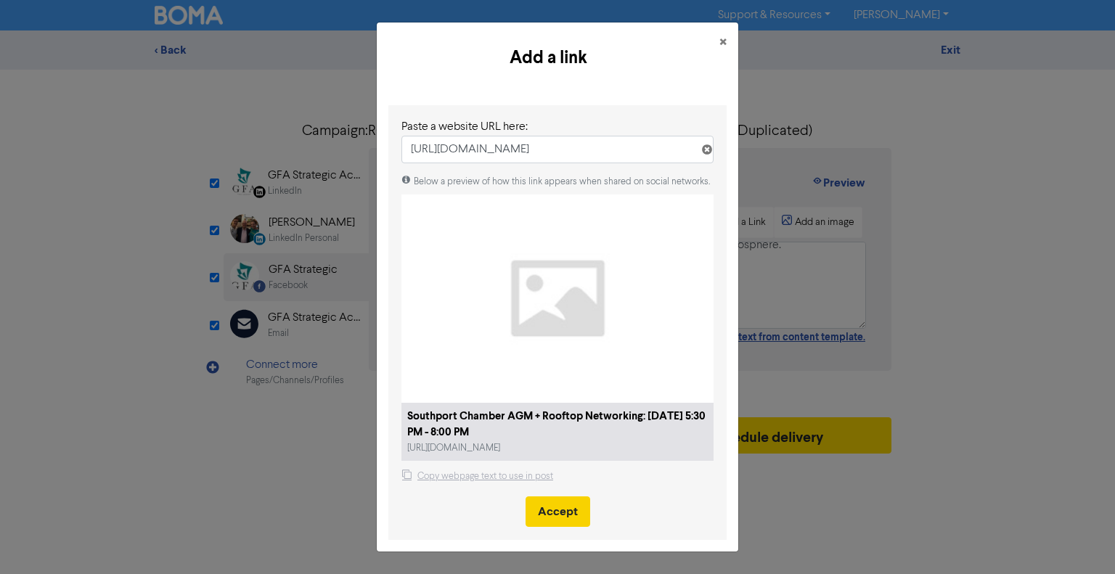
type input "[URL][DOMAIN_NAME]"
click at [550, 524] on button "Accept" at bounding box center [558, 512] width 65 height 30
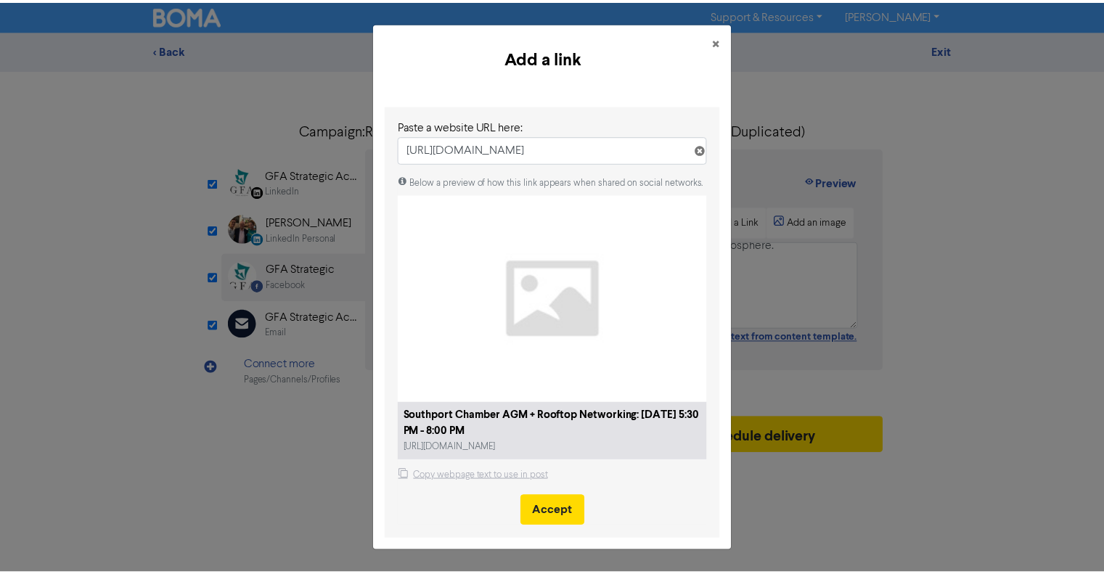
scroll to position [0, 0]
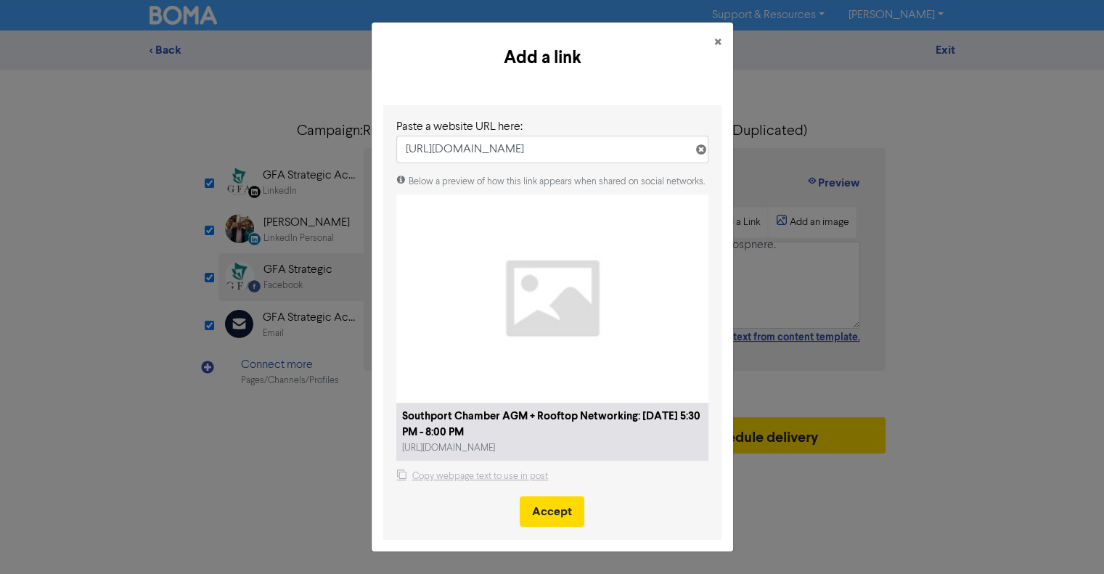
select select "BOOK_TRAVEL"
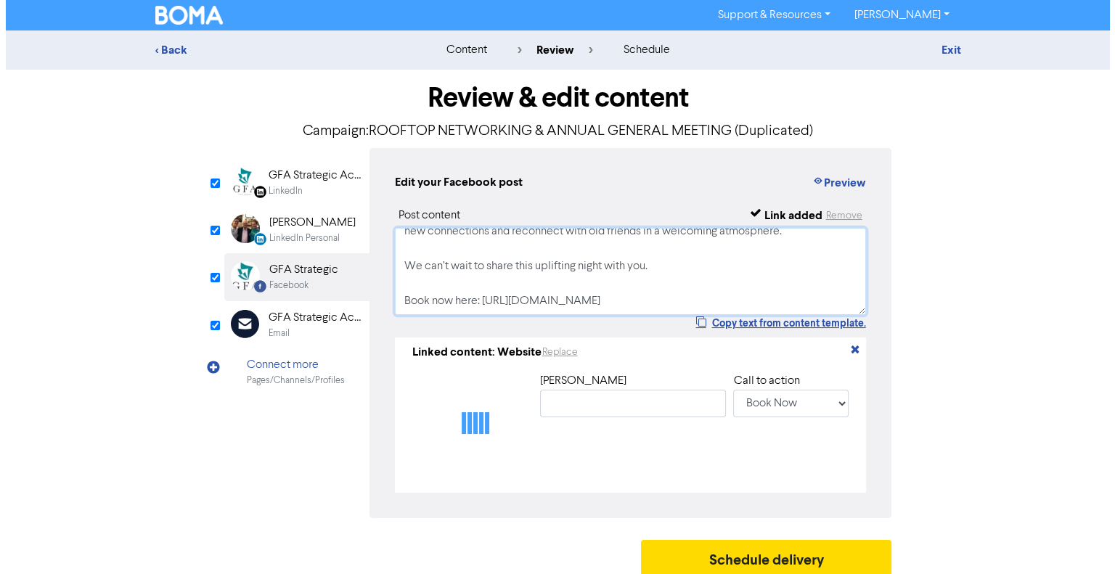
scroll to position [271, 0]
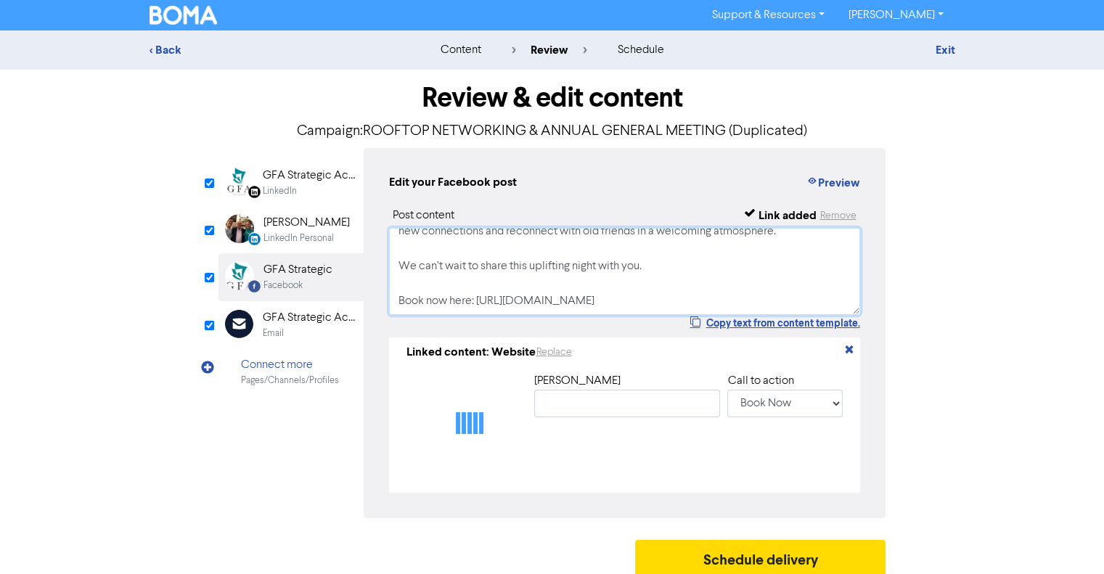
drag, startPoint x: 561, startPoint y: 309, endPoint x: 399, endPoint y: 290, distance: 162.3
click at [399, 290] on textarea "We’d love for you to join us for a truly special evening at the Southport Chamb…" at bounding box center [625, 271] width 472 height 87
type input "Southport Chamber AGM + Rooftop Networking: [DATE] 5:30 PM - 8:00 PM"
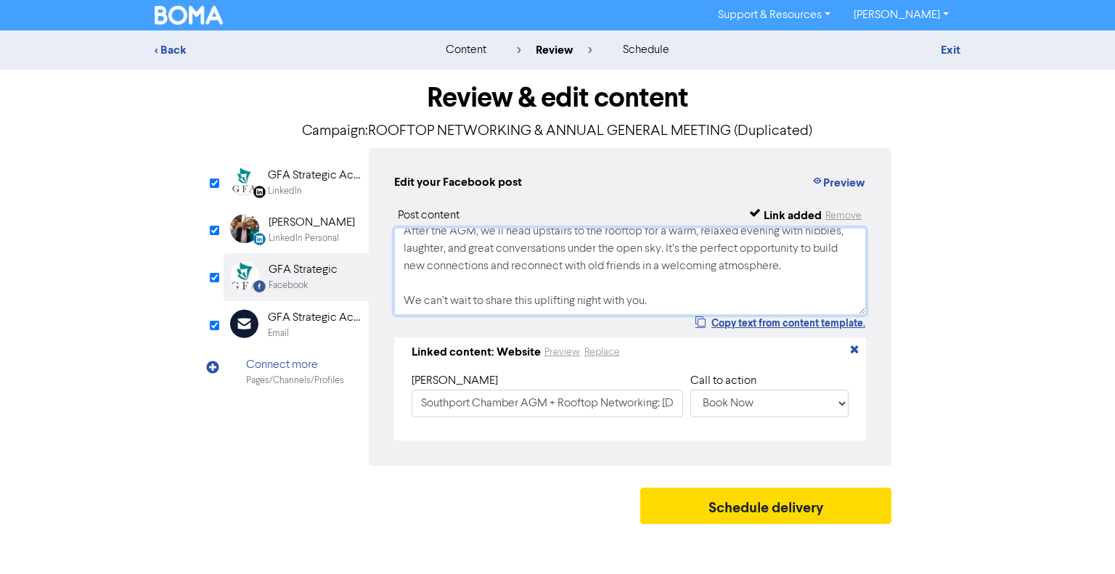
scroll to position [219, 0]
type textarea "We’d love for you to join us for a truly special evening at the Southport Chamb…"
click at [304, 333] on div "Email" at bounding box center [314, 334] width 93 height 14
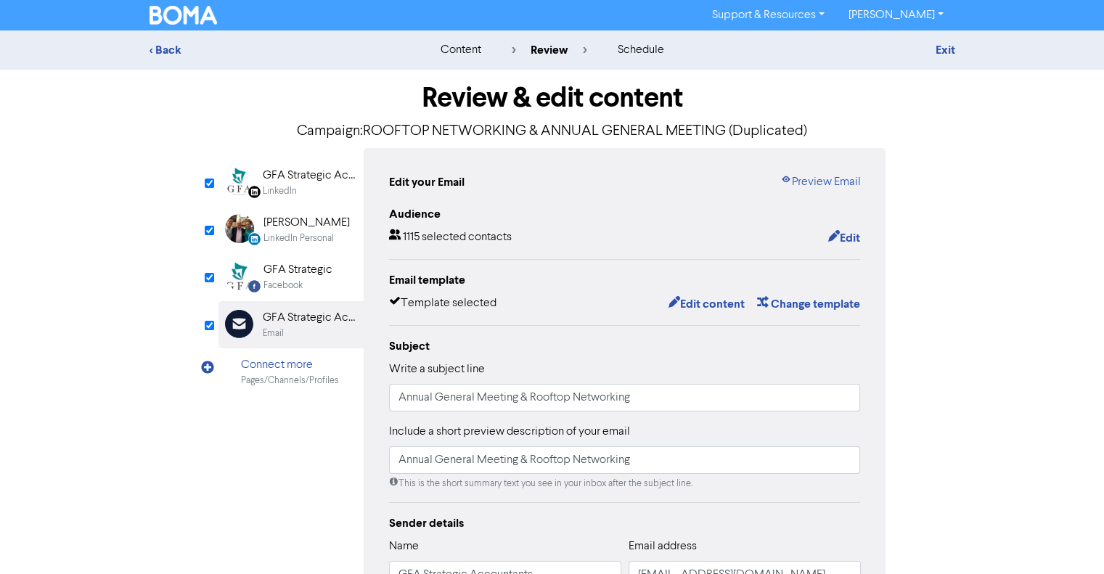
click at [320, 189] on div "LinkedIn" at bounding box center [309, 191] width 93 height 14
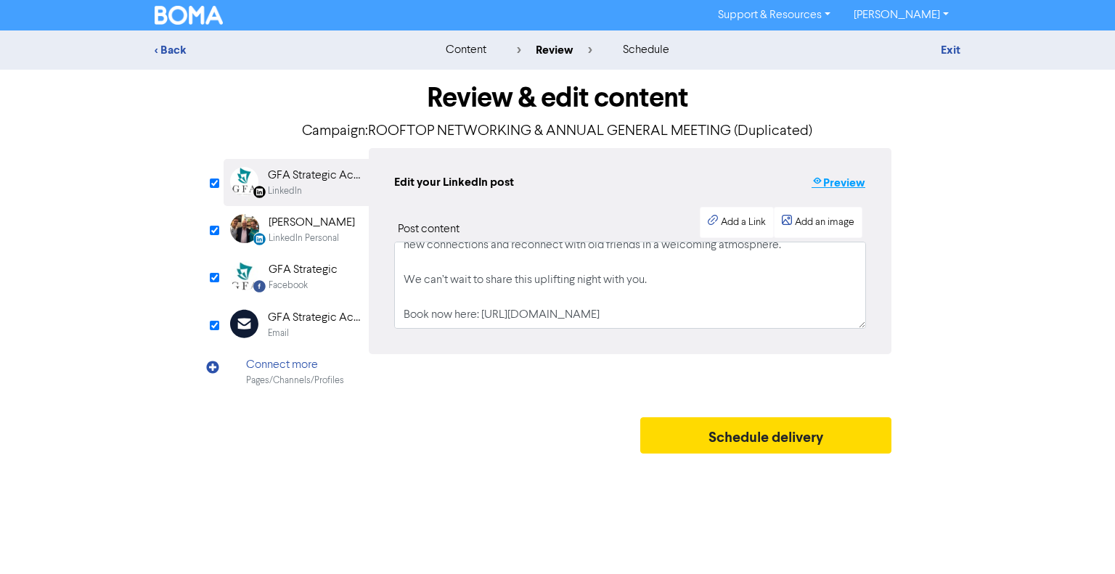
click at [836, 185] on button "Preview" at bounding box center [838, 183] width 55 height 19
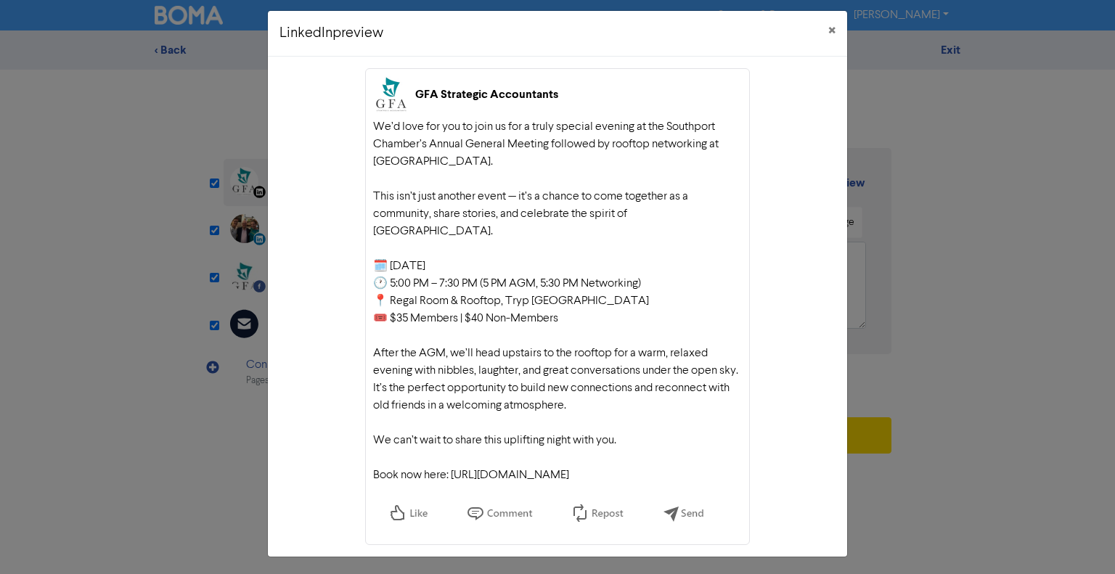
scroll to position [12, 0]
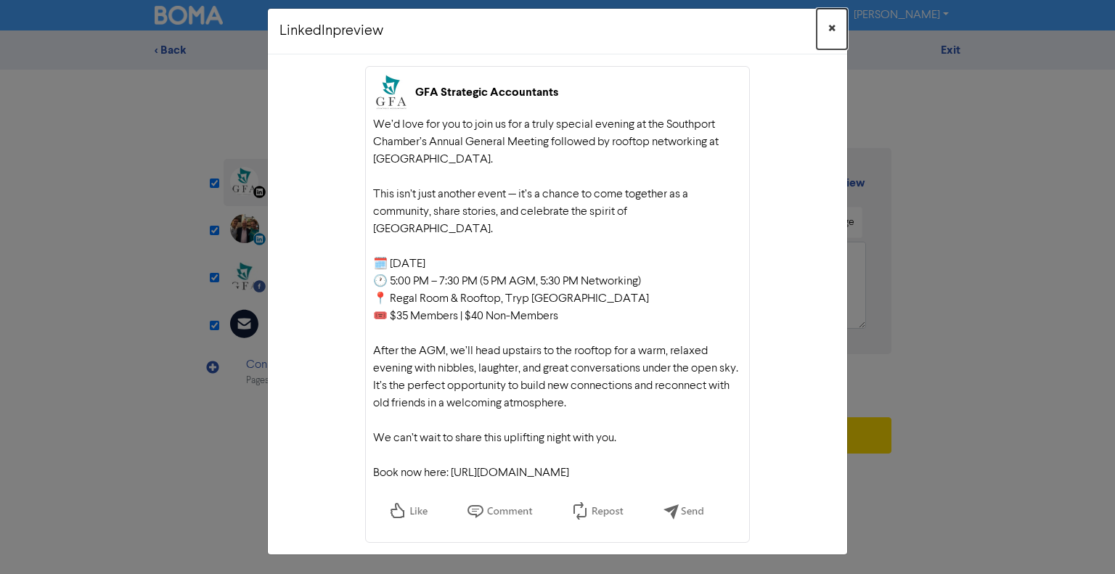
click at [830, 23] on span "×" at bounding box center [832, 29] width 7 height 22
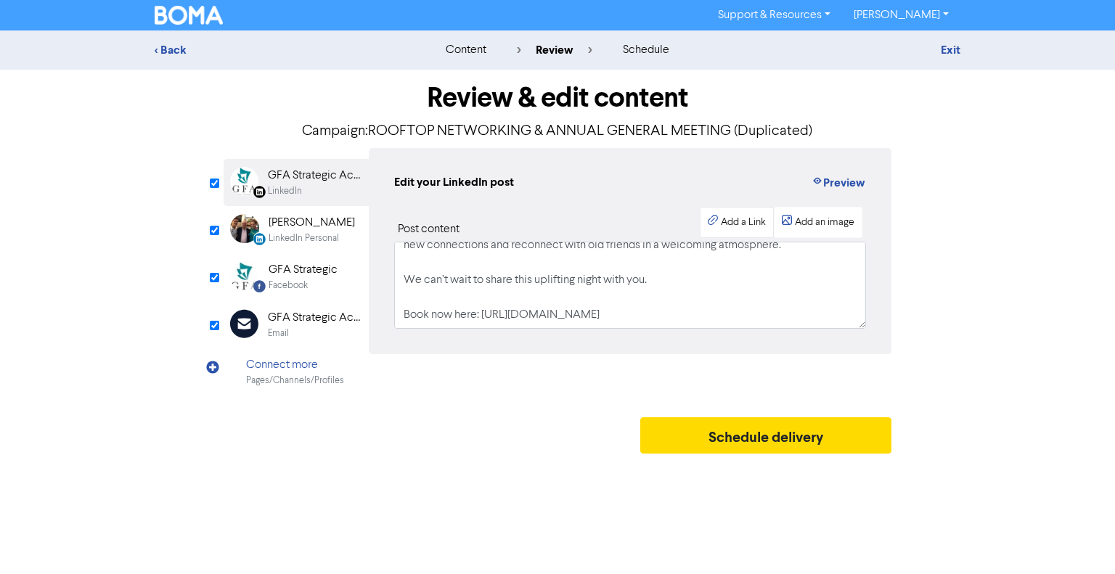
click at [745, 216] on div "Add a Link" at bounding box center [743, 222] width 45 height 15
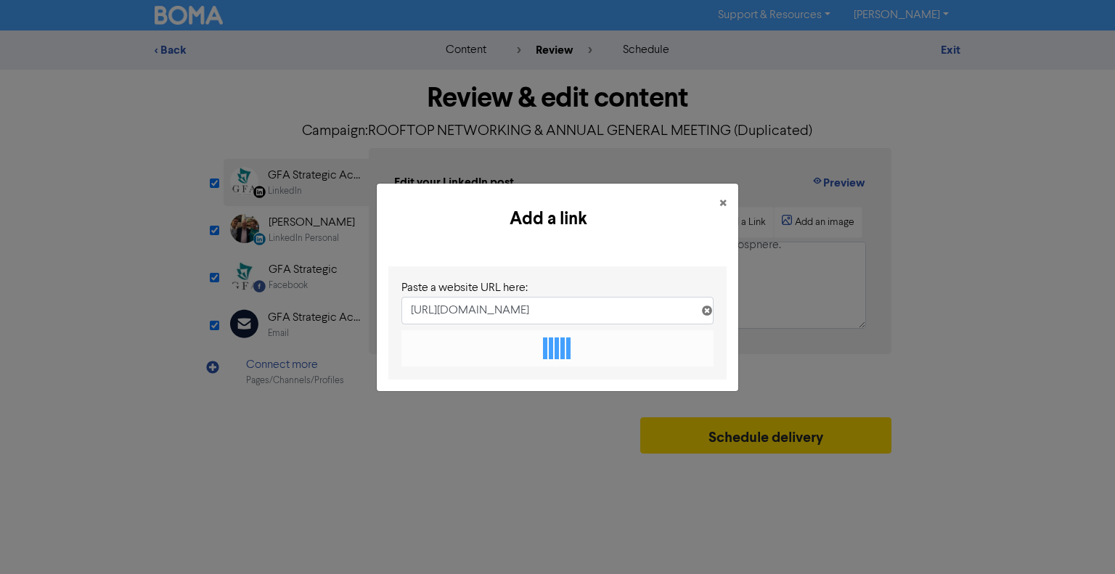
scroll to position [0, 195]
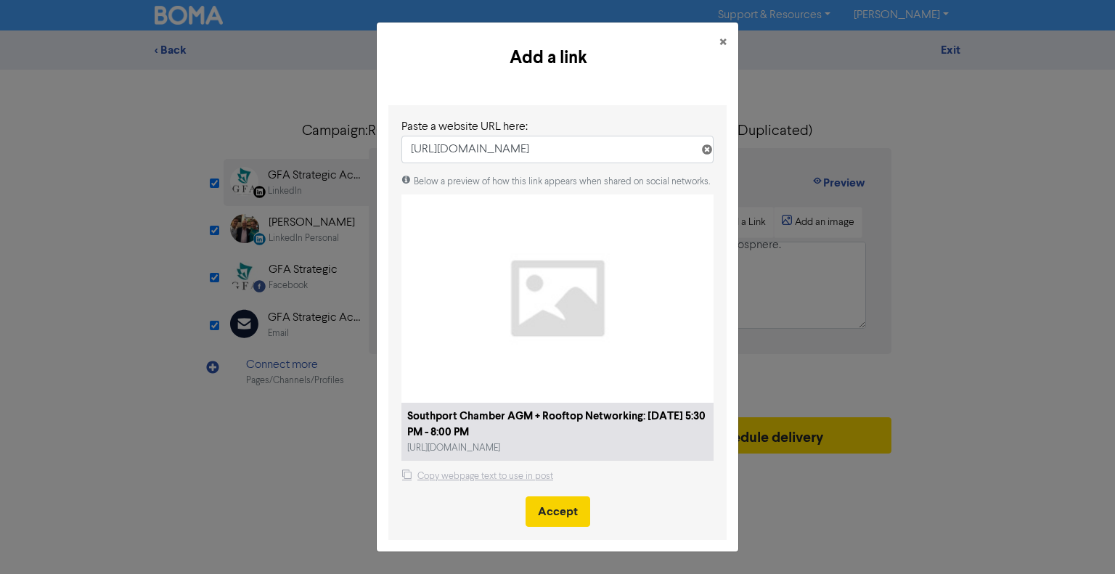
type input "[URL][DOMAIN_NAME]"
click at [544, 511] on button "Accept" at bounding box center [558, 512] width 65 height 30
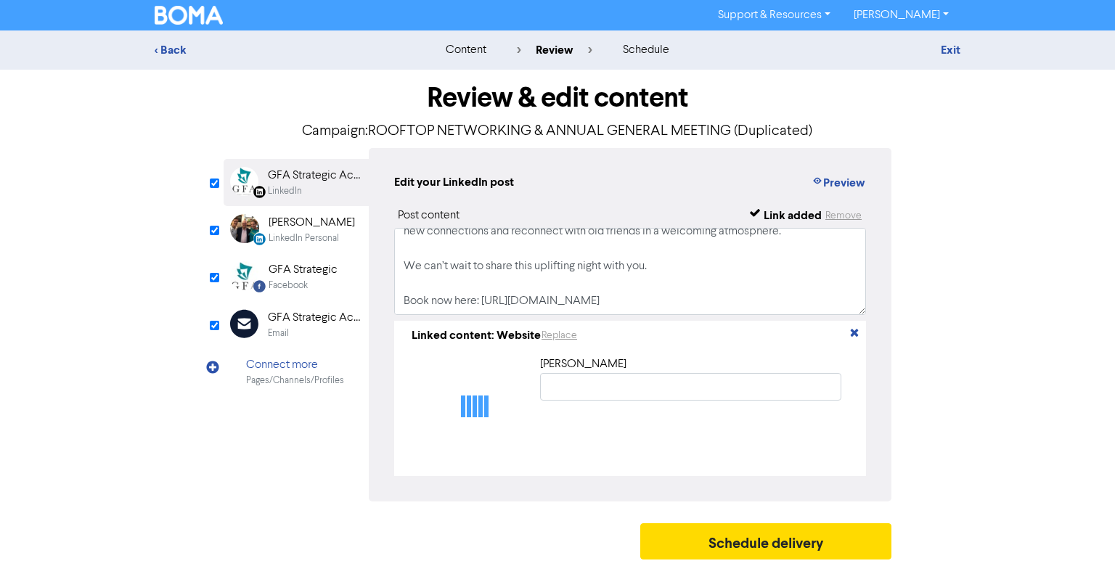
click at [317, 237] on div "LinkedIn Personal" at bounding box center [304, 239] width 70 height 14
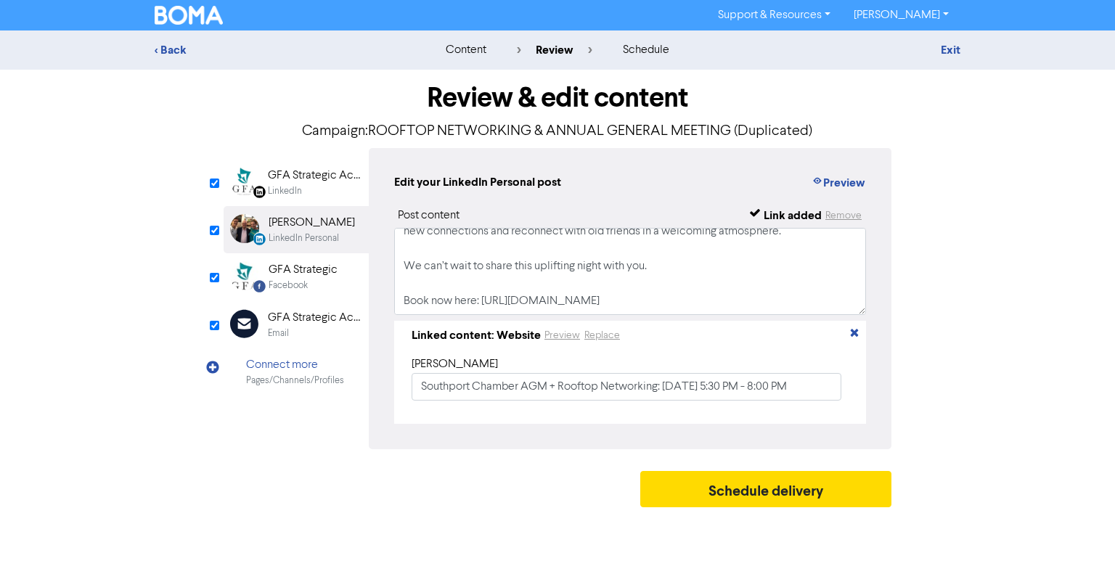
click at [293, 176] on div "GFA Strategic Accountants" at bounding box center [314, 175] width 93 height 17
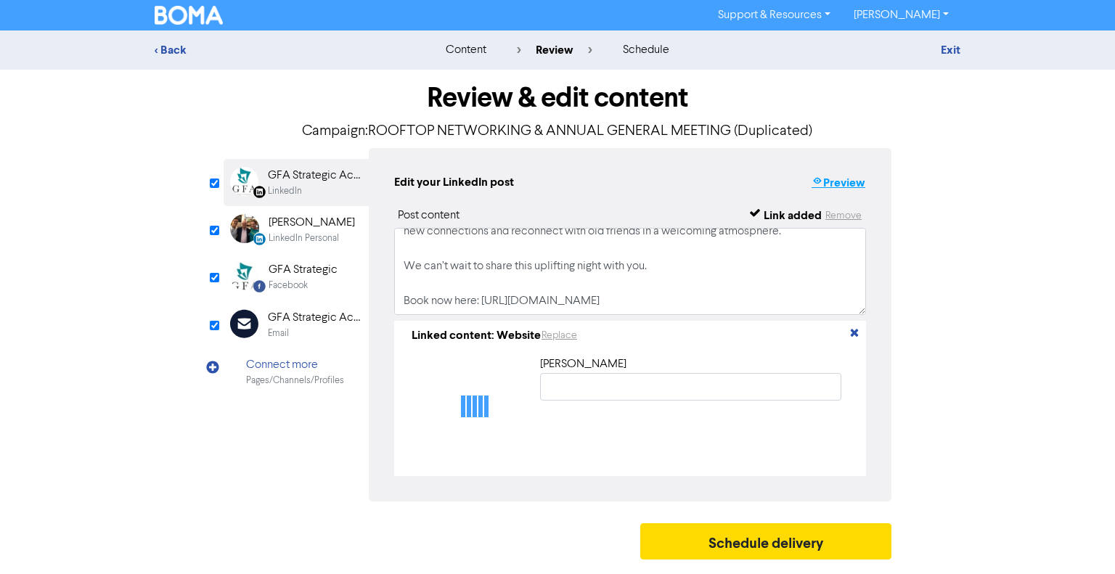
click at [839, 179] on button "Preview" at bounding box center [838, 183] width 55 height 19
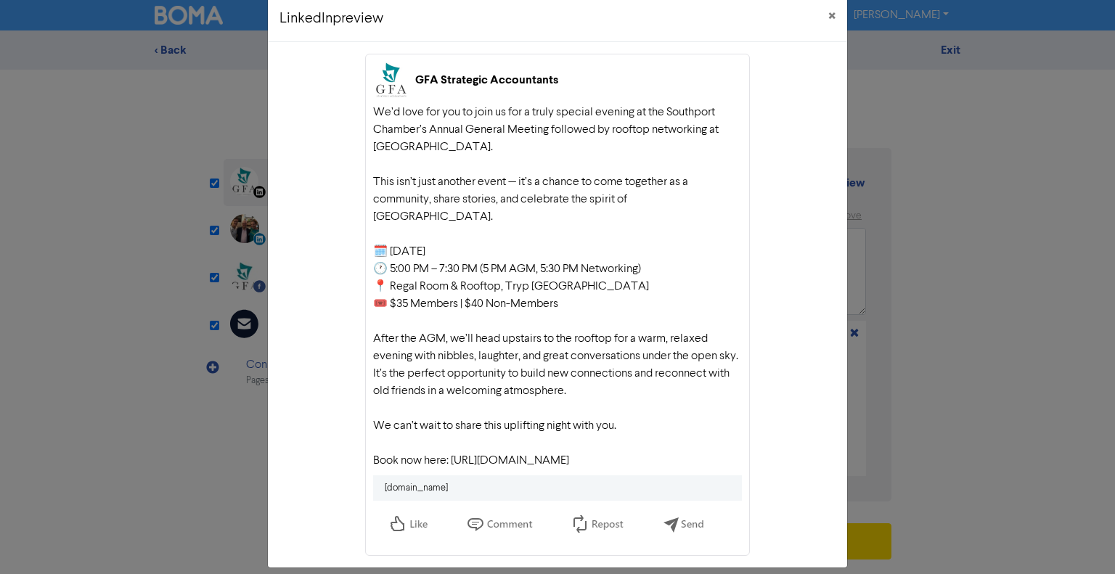
scroll to position [38, 0]
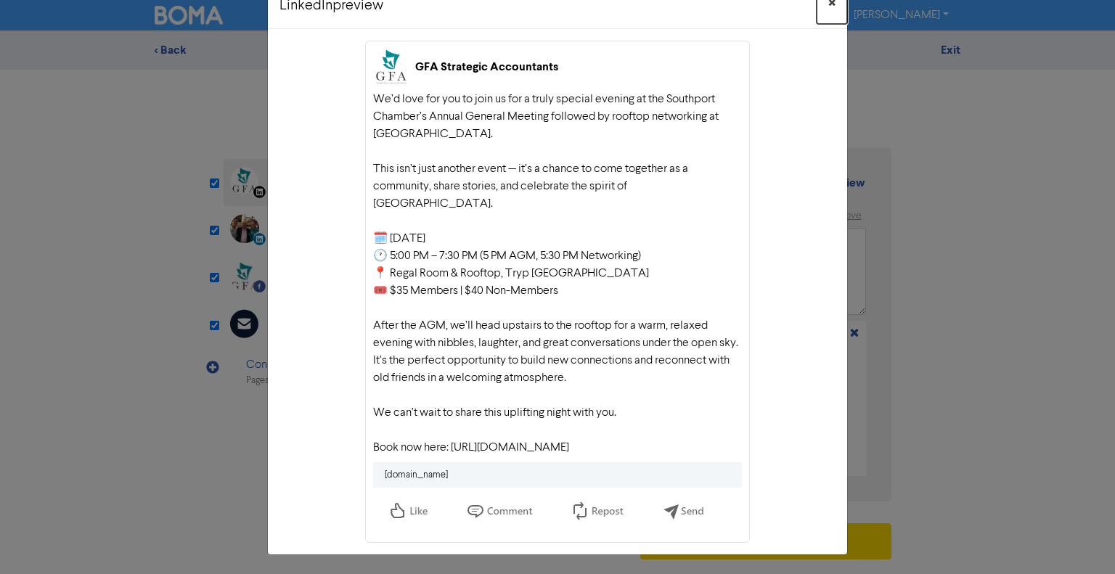
drag, startPoint x: 828, startPoint y: 3, endPoint x: 829, endPoint y: 30, distance: 27.6
click at [829, 2] on span "×" at bounding box center [832, 4] width 7 height 22
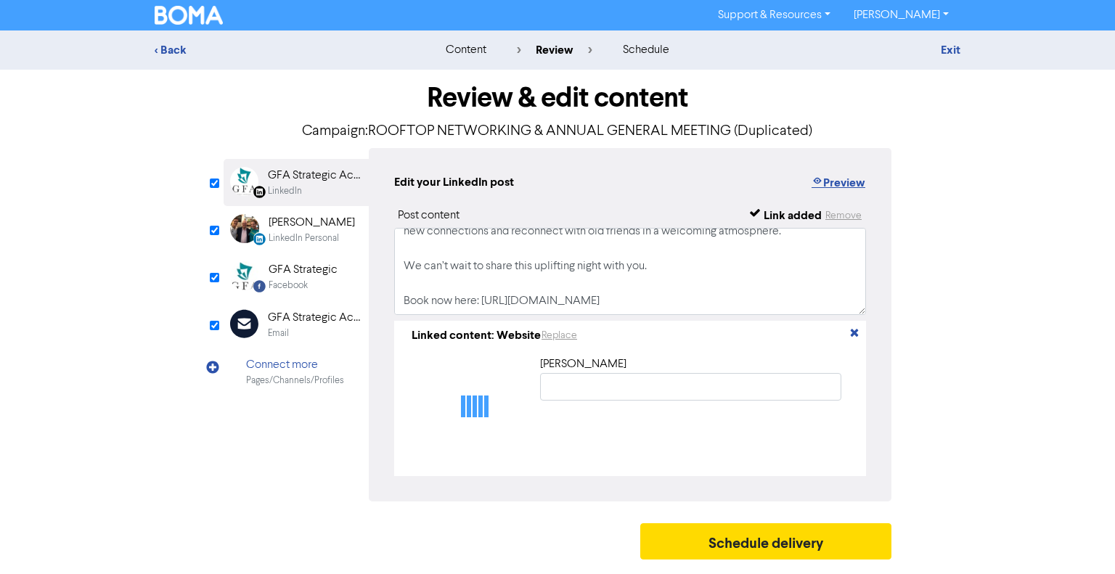
type input "Southport Chamber AGM + Rooftop Networking: [DATE] 5:30 PM - 8:00 PM"
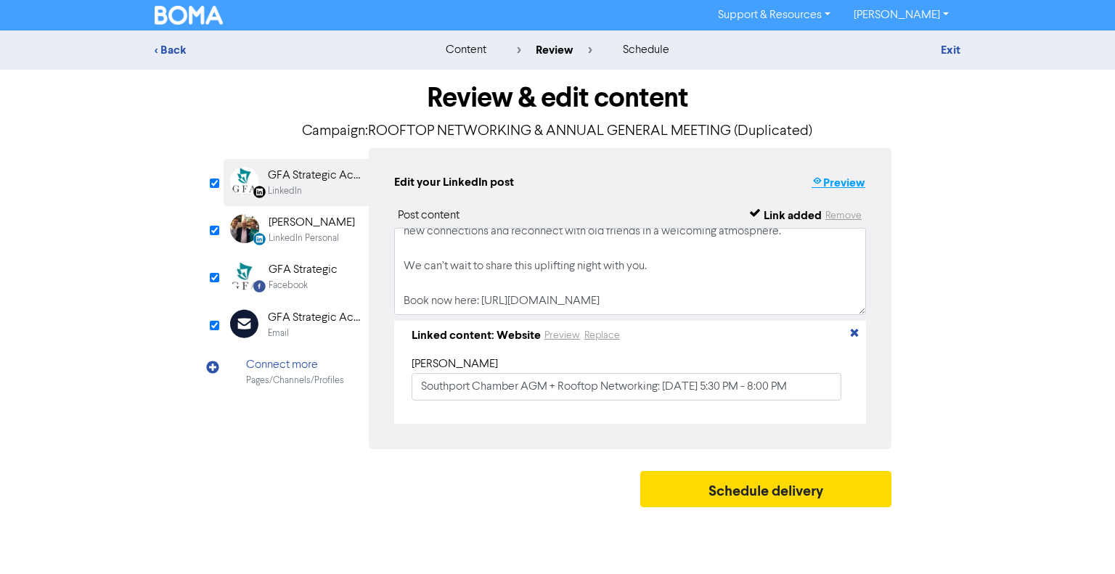
click at [840, 179] on button "Preview" at bounding box center [838, 183] width 55 height 19
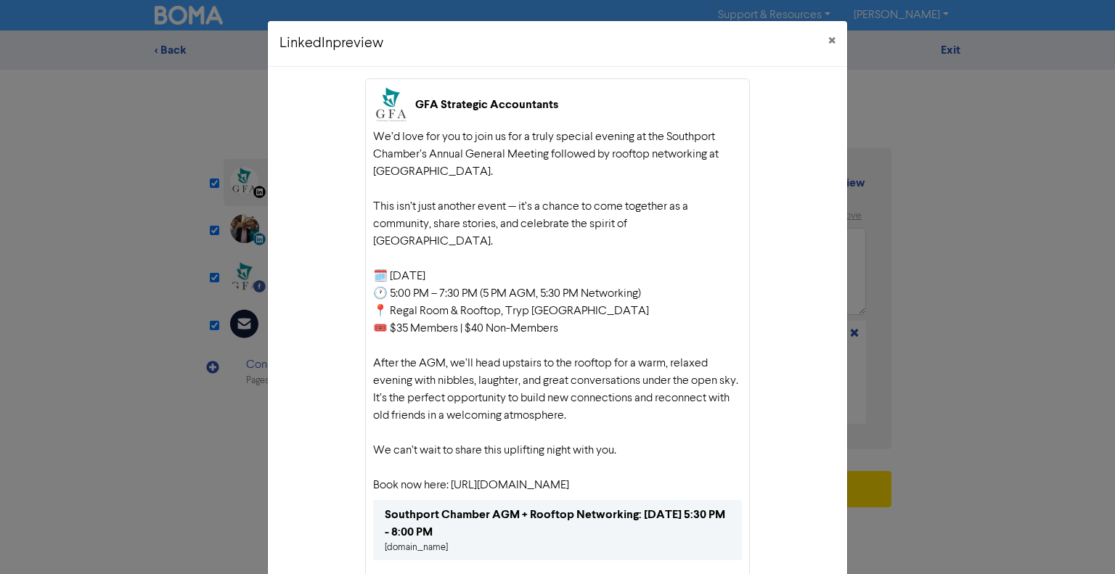
scroll to position [73, 0]
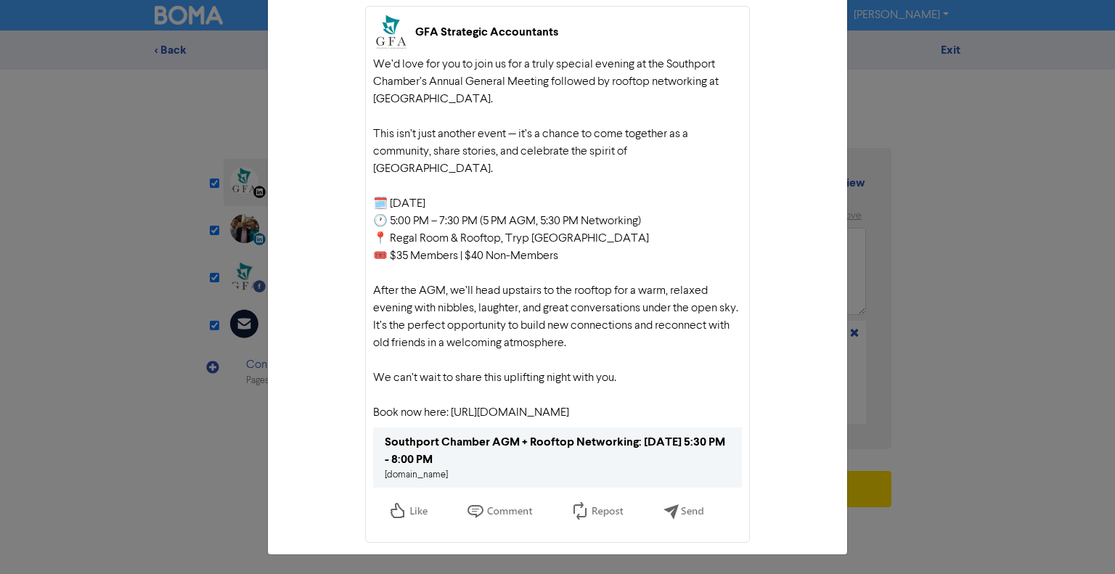
click at [419, 471] on link "[DOMAIN_NAME]" at bounding box center [416, 475] width 63 height 9
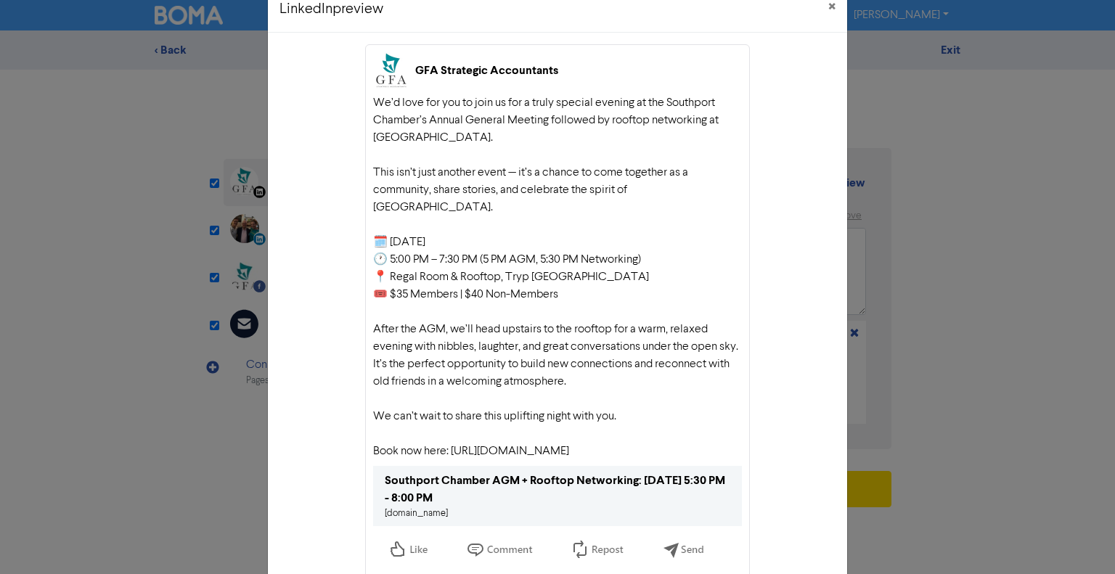
scroll to position [0, 0]
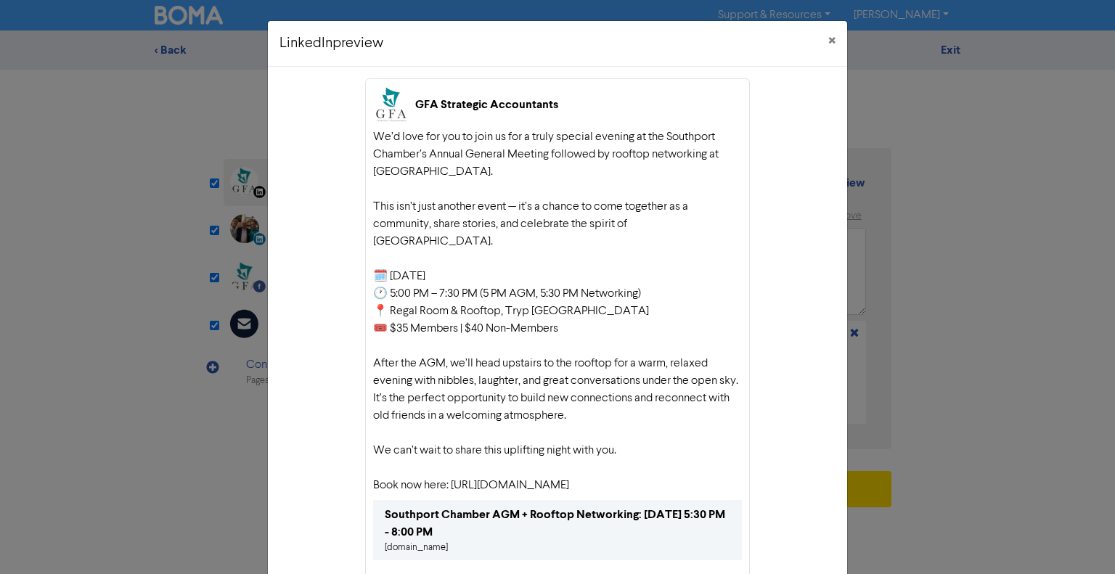
click at [462, 146] on div "We’d love for you to join us for a truly special evening at the Southport Chamb…" at bounding box center [557, 312] width 369 height 366
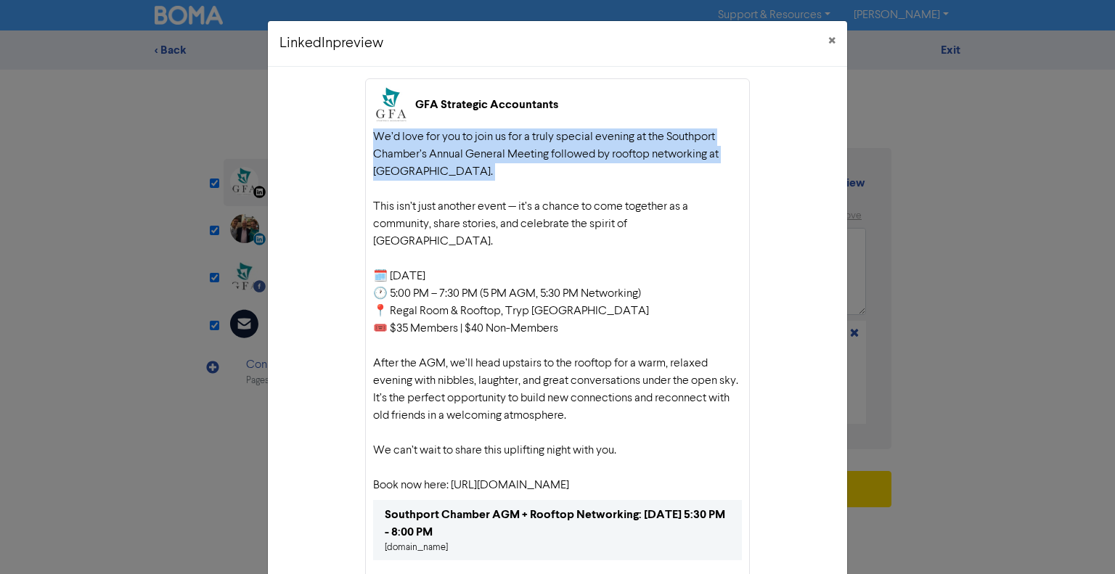
click at [462, 146] on div "We’d love for you to join us for a truly special evening at the Southport Chamb…" at bounding box center [557, 312] width 369 height 366
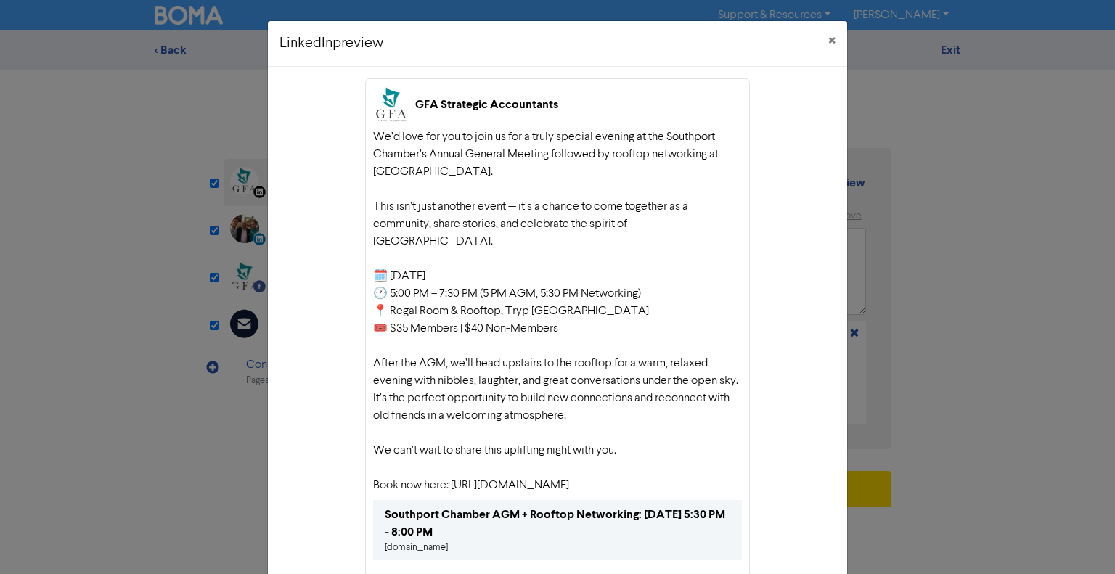
click at [479, 211] on div "We’d love for you to join us for a truly special evening at the Southport Chamb…" at bounding box center [557, 312] width 369 height 366
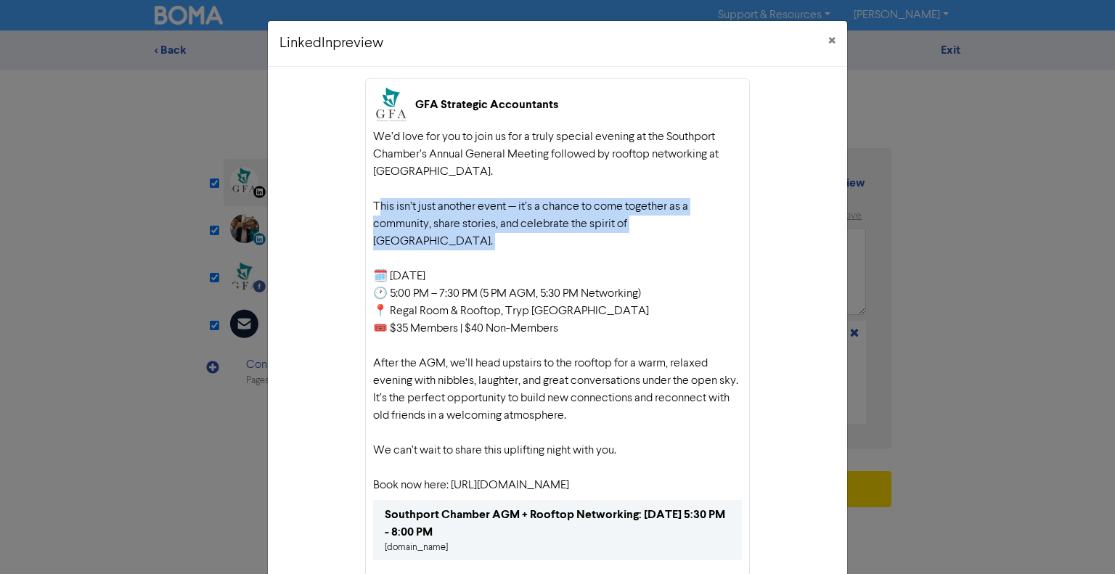
click at [479, 211] on div "We’d love for you to join us for a truly special evening at the Southport Chamb…" at bounding box center [557, 312] width 369 height 366
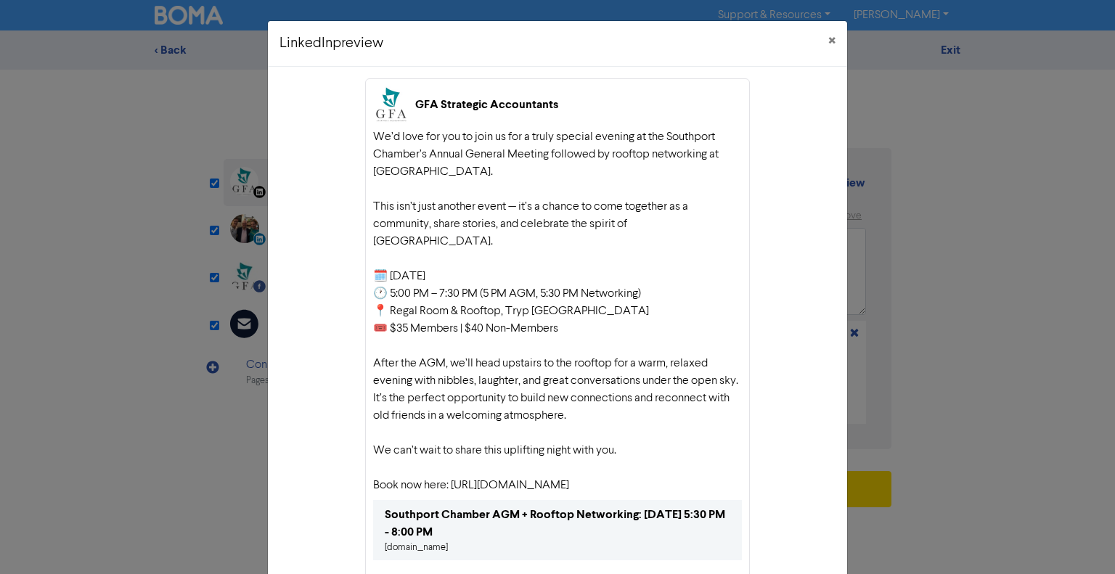
click at [442, 360] on div "We’d love for you to join us for a truly special evening at the Southport Chamb…" at bounding box center [557, 312] width 369 height 366
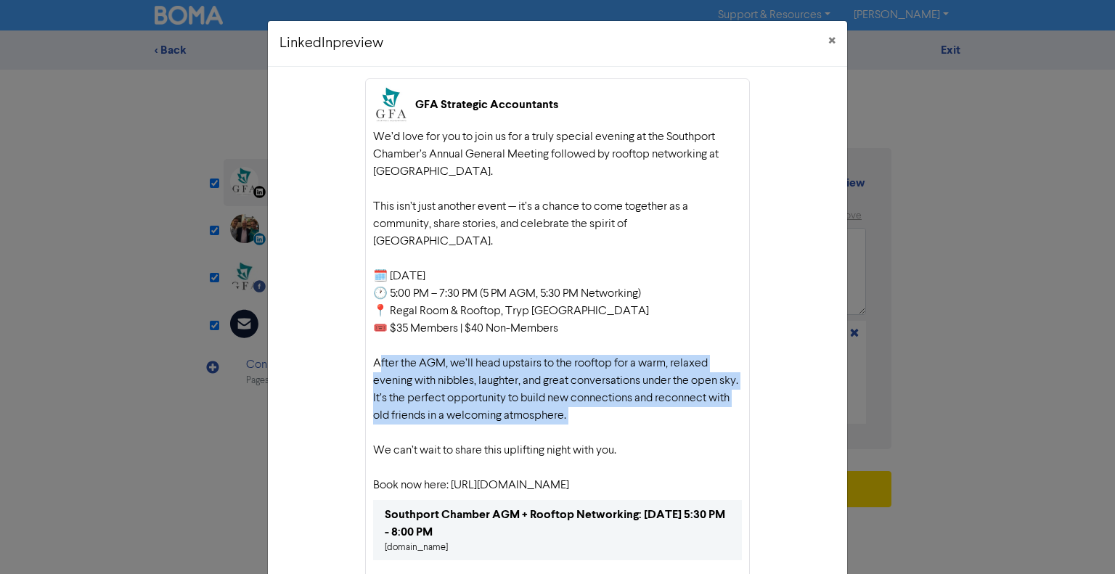
click at [442, 360] on div "We’d love for you to join us for a truly special evening at the Southport Chamb…" at bounding box center [557, 312] width 369 height 366
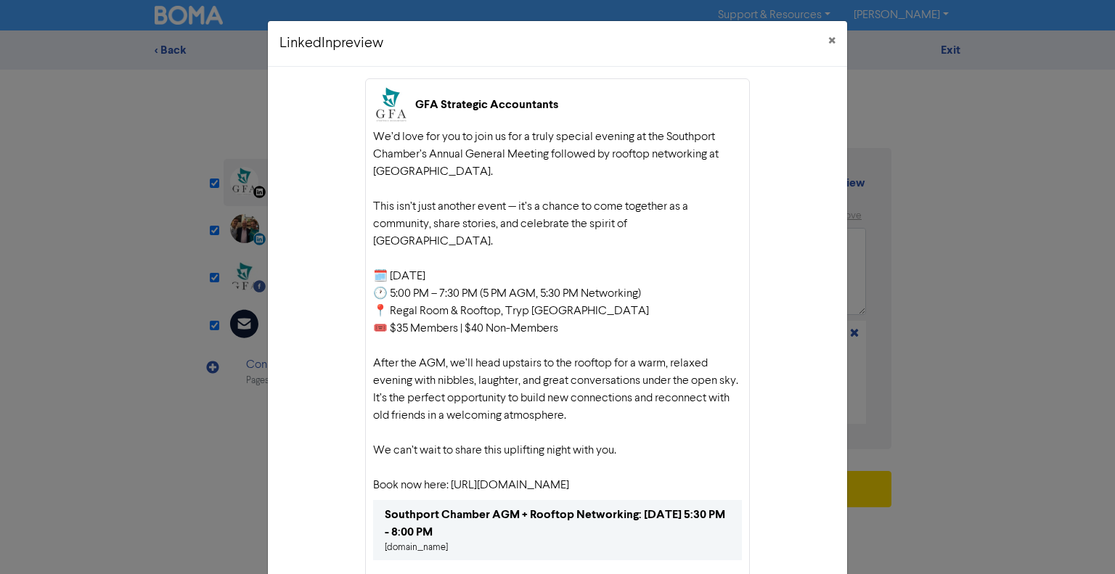
click at [462, 431] on div "We’d love for you to join us for a truly special evening at the Southport Chamb…" at bounding box center [557, 312] width 369 height 366
click at [463, 431] on div "We’d love for you to join us for a truly special evening at the Southport Chamb…" at bounding box center [557, 312] width 369 height 366
click at [822, 40] on button "×" at bounding box center [832, 41] width 30 height 41
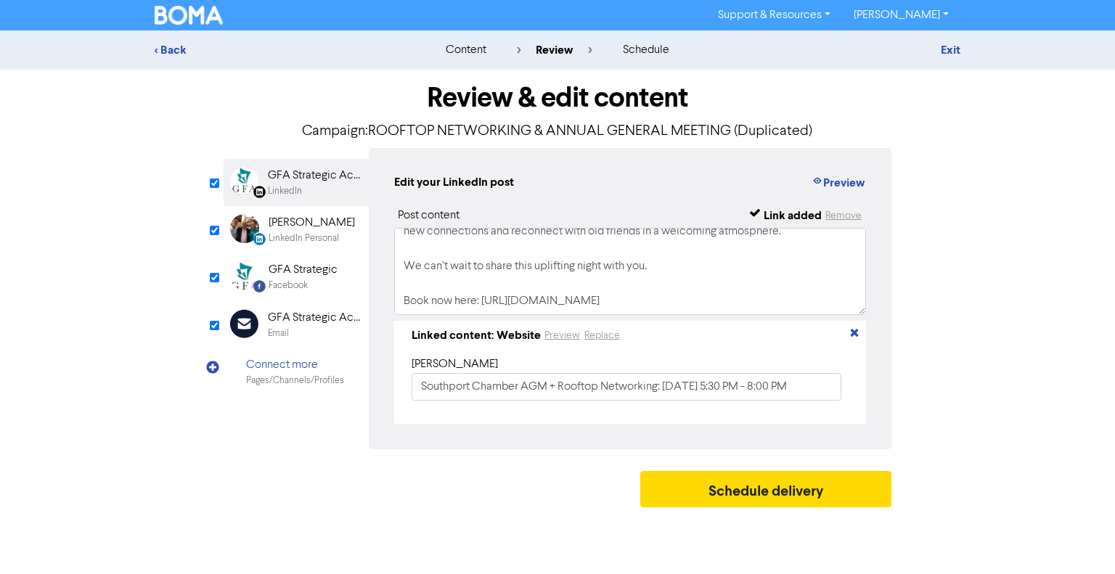
click at [298, 240] on div "LinkedIn Personal" at bounding box center [304, 239] width 70 height 14
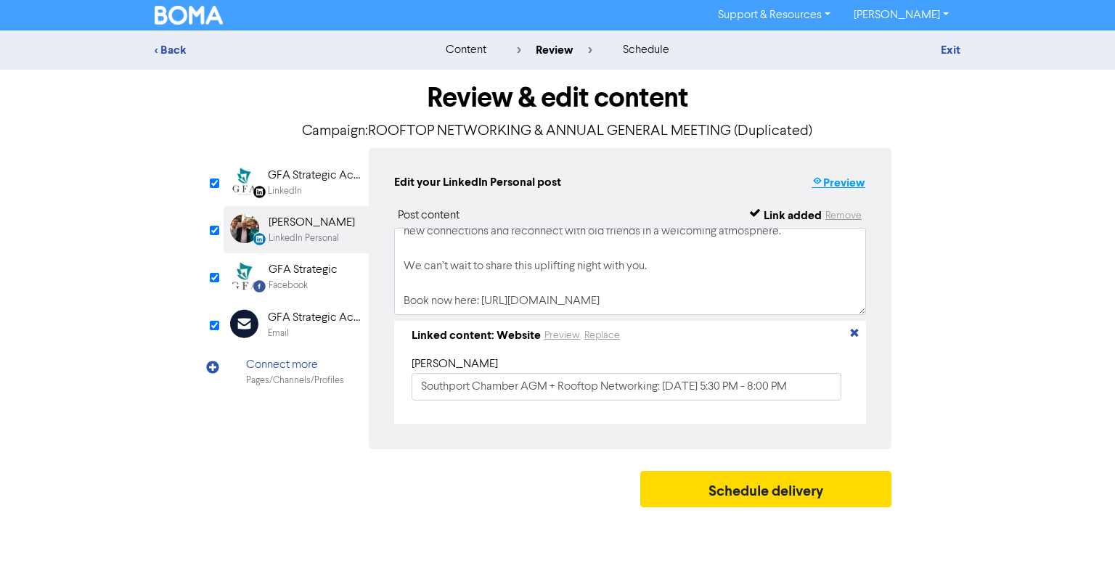
click at [830, 184] on button "Preview" at bounding box center [838, 183] width 55 height 19
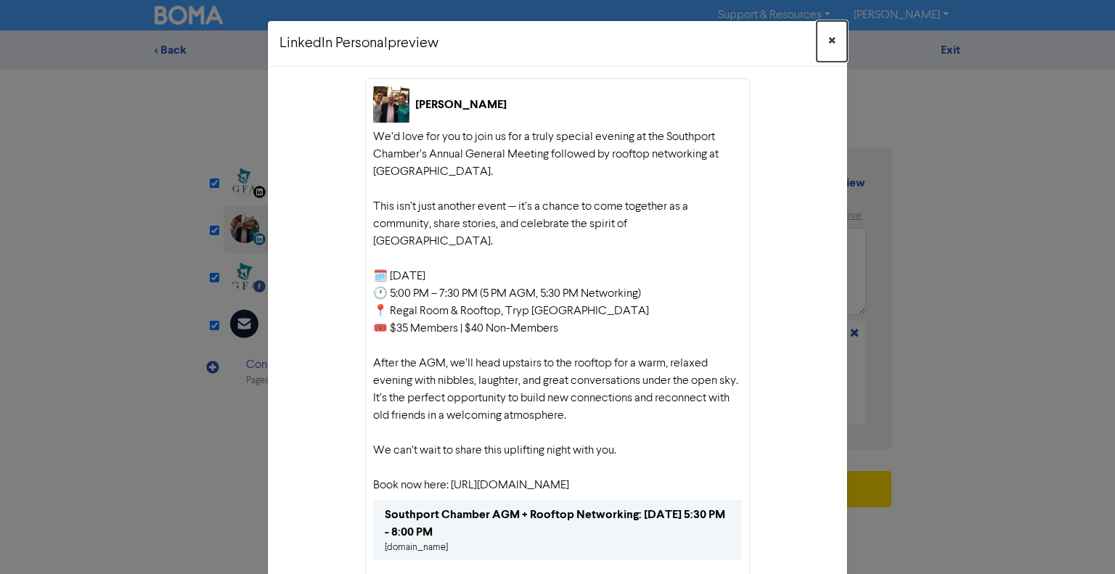
click at [829, 43] on span "×" at bounding box center [832, 41] width 7 height 22
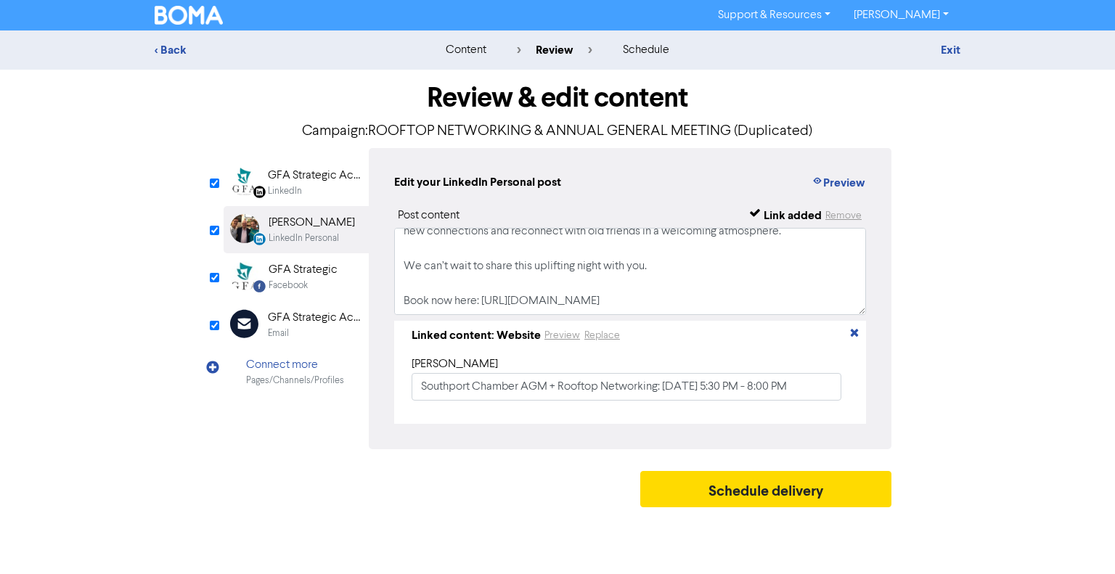
click at [312, 284] on div "Facebook" at bounding box center [303, 286] width 69 height 14
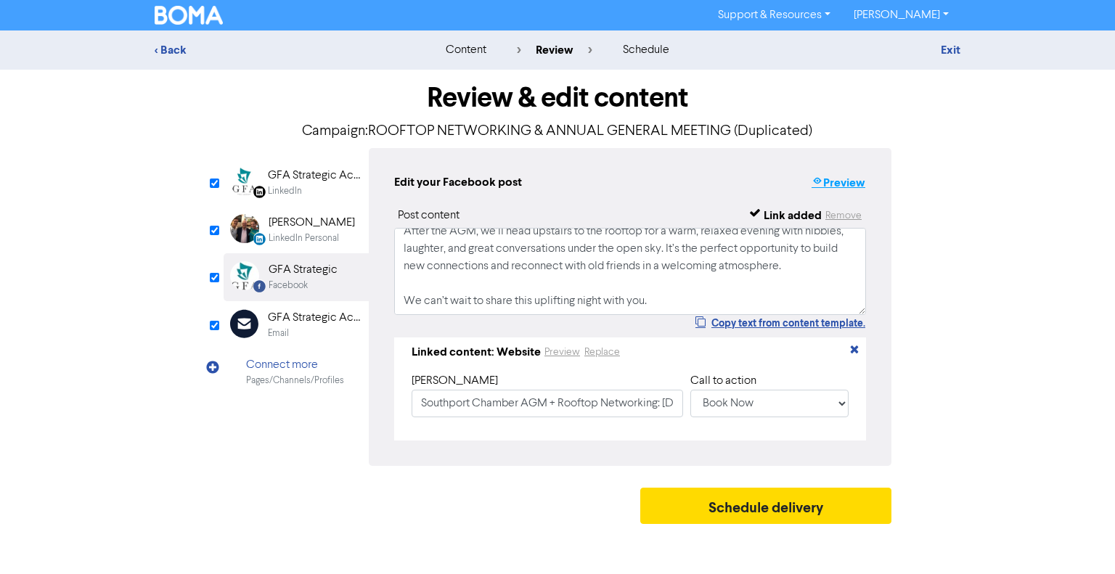
click at [855, 187] on button "Preview" at bounding box center [838, 183] width 55 height 19
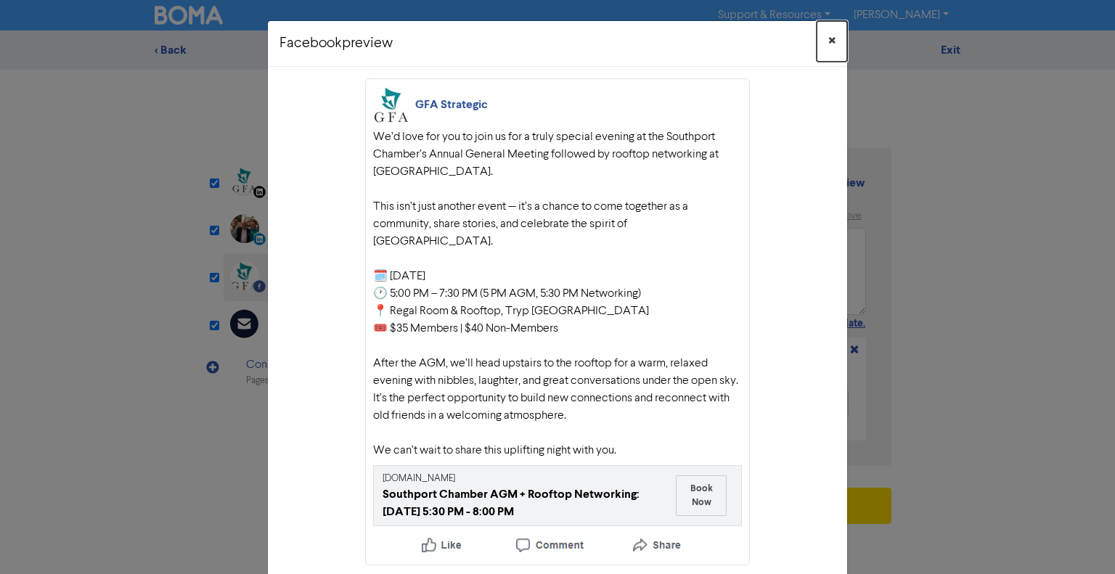
click at [829, 34] on span "×" at bounding box center [832, 41] width 7 height 22
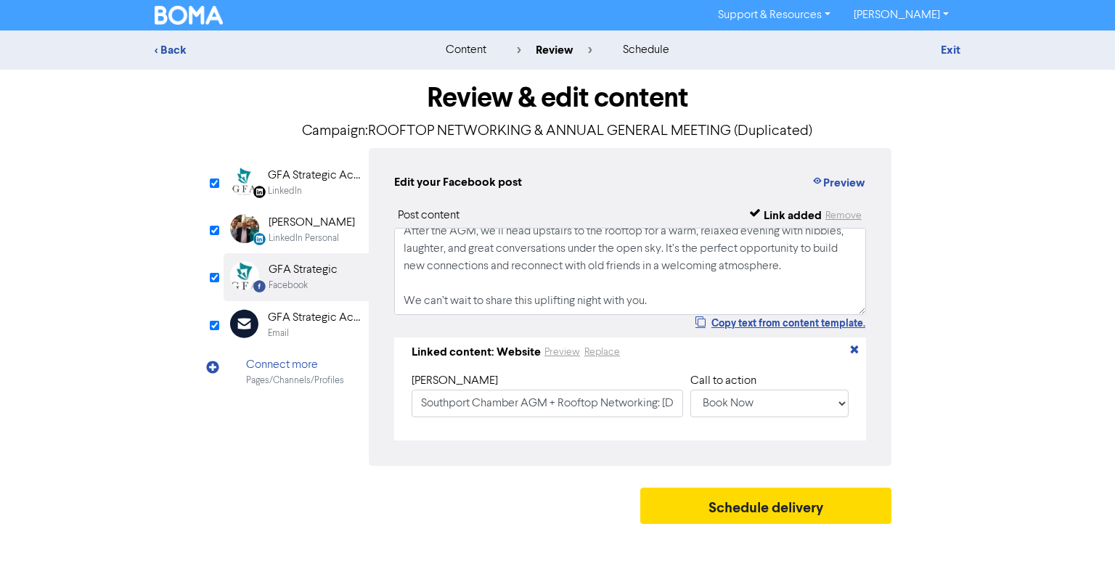
click at [290, 318] on div "GFA Strategic Accountants" at bounding box center [314, 317] width 93 height 17
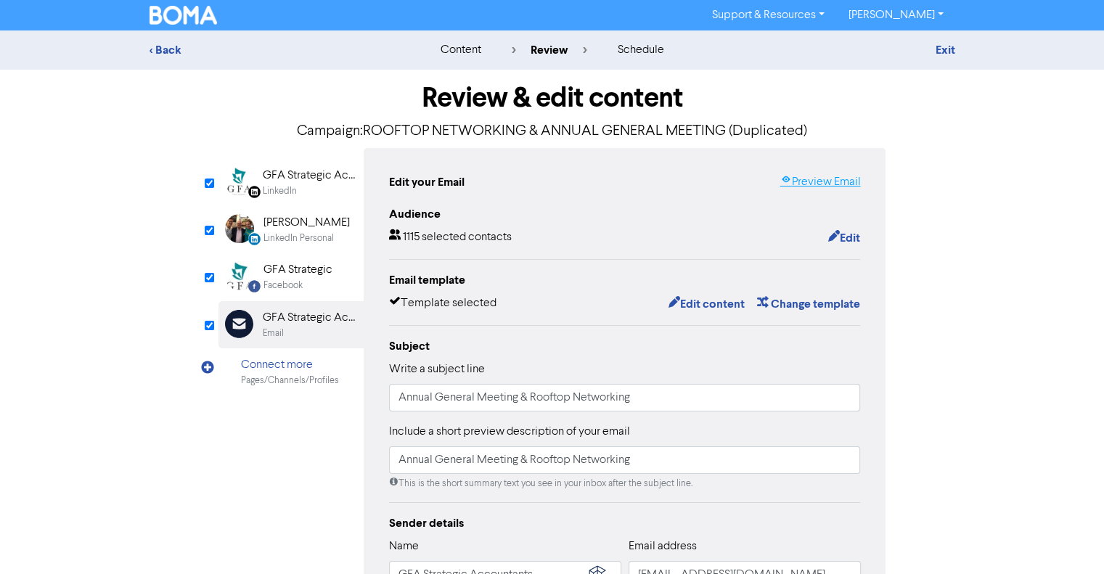
click at [825, 179] on link "Preview Email" at bounding box center [820, 182] width 81 height 17
click at [542, 397] on input "Annual General Meeting & Rooftop Networking" at bounding box center [625, 398] width 472 height 28
click at [181, 15] on img at bounding box center [184, 15] width 68 height 19
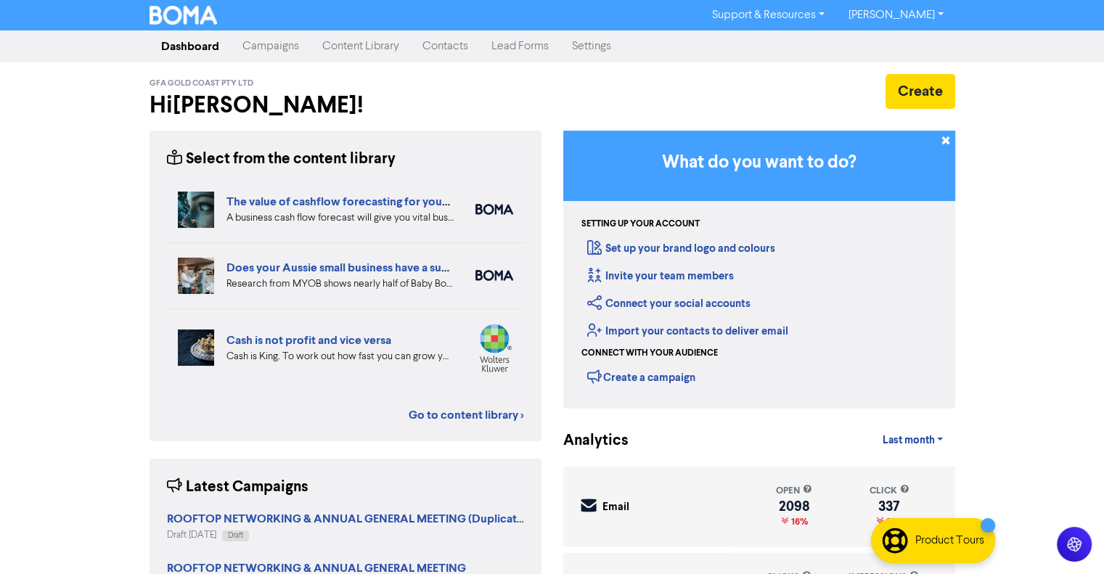
click at [372, 44] on link "Content Library" at bounding box center [361, 46] width 100 height 29
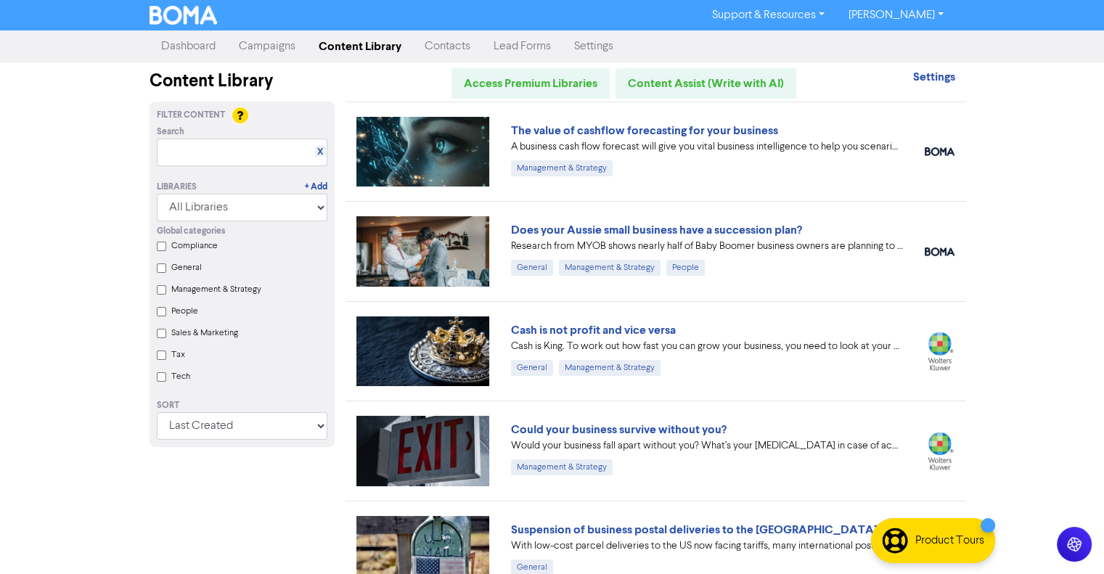
click at [276, 54] on link "Campaigns" at bounding box center [267, 46] width 80 height 29
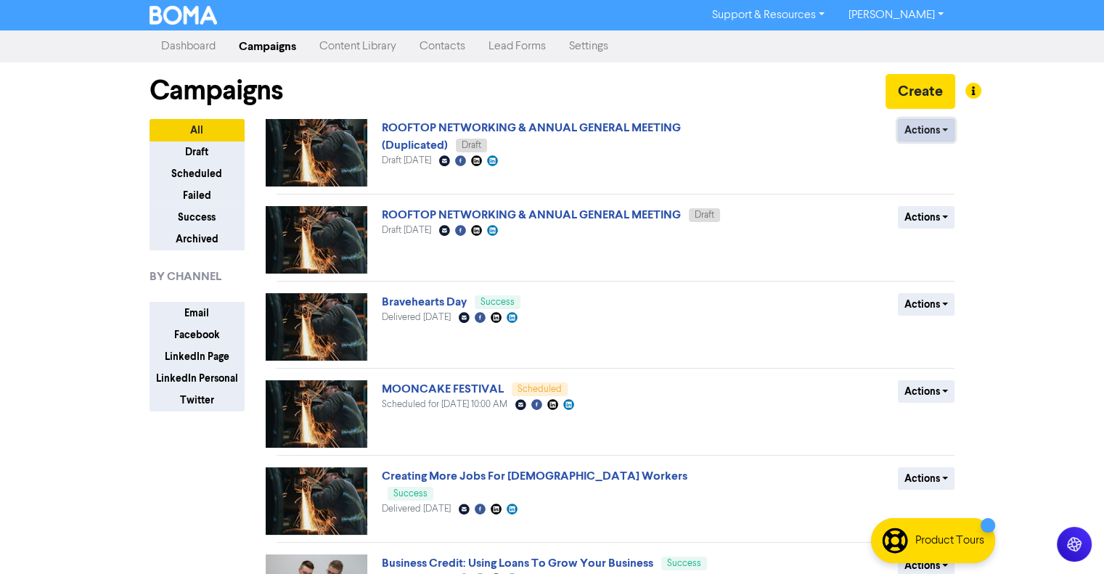
click at [936, 130] on button "Actions" at bounding box center [926, 130] width 57 height 23
click at [937, 206] on button "Rename" at bounding box center [956, 206] width 115 height 23
click at [945, 128] on button "Actions" at bounding box center [926, 130] width 57 height 23
click at [947, 209] on button "Rename" at bounding box center [956, 206] width 115 height 23
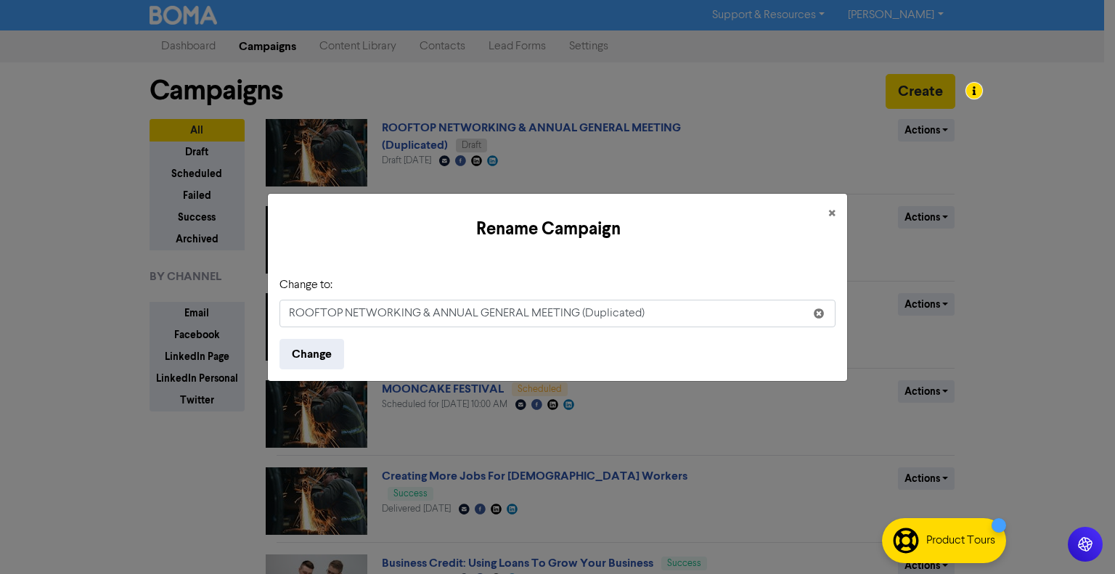
click at [557, 314] on input "ROOFTOP NETWORKING & ANNUAL GENERAL MEETING (Duplicated)" at bounding box center [558, 314] width 556 height 28
click at [557, 313] on input "ROOFTOP NETWORKING & ANNUAL GENERAL MEETING (Duplicated)" at bounding box center [558, 314] width 556 height 28
type input "Annual General Meeting & Rooftop Networking"
click at [319, 348] on button "Change" at bounding box center [312, 354] width 65 height 30
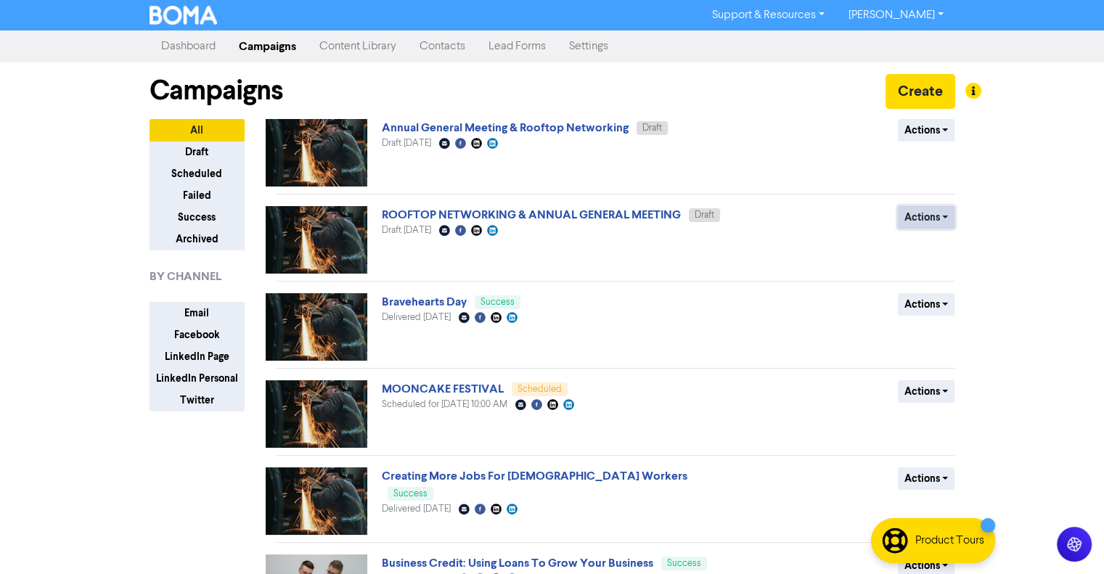
click at [942, 214] on button "Actions" at bounding box center [926, 217] width 57 height 23
click at [951, 246] on button "Delete" at bounding box center [956, 247] width 115 height 23
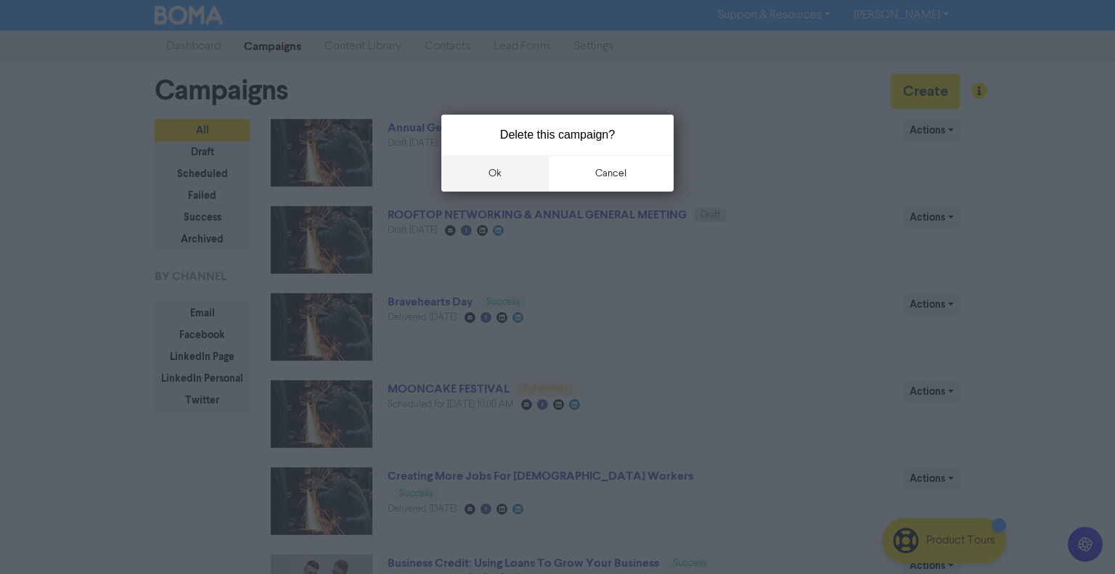
click at [513, 171] on button "ok" at bounding box center [495, 173] width 107 height 36
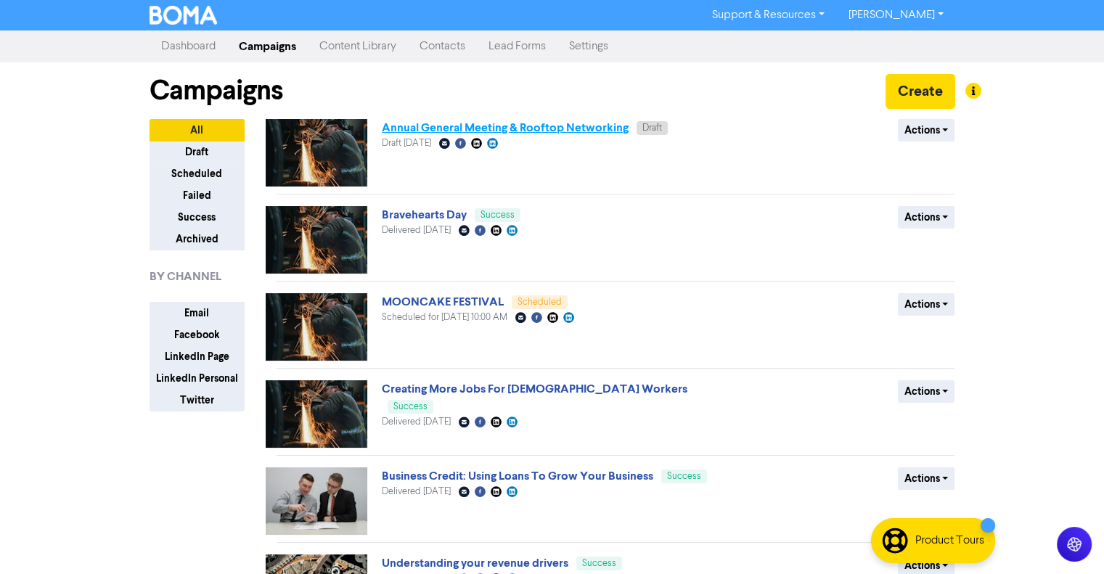
click at [601, 131] on link "Annual General Meeting & Rooftop Networking" at bounding box center [505, 128] width 247 height 15
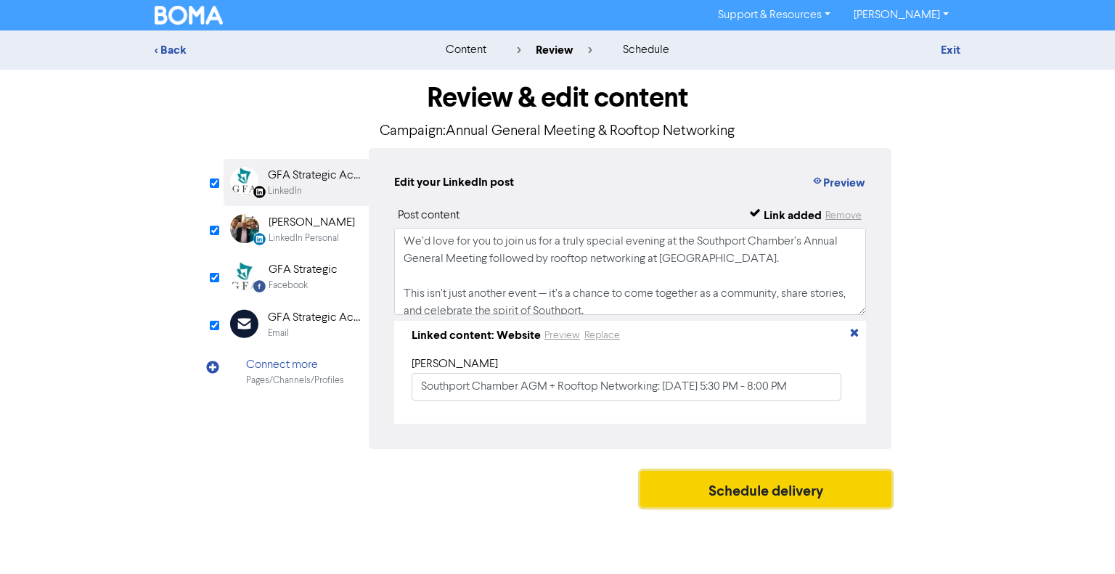
click at [729, 486] on button "Schedule delivery" at bounding box center [765, 489] width 251 height 36
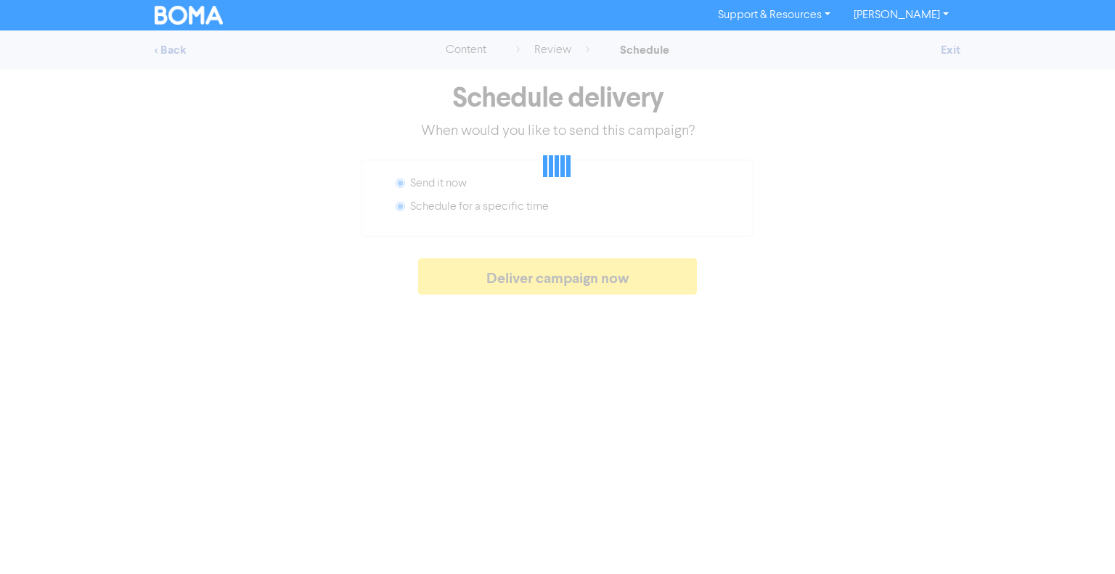
radio input "false"
radio input "true"
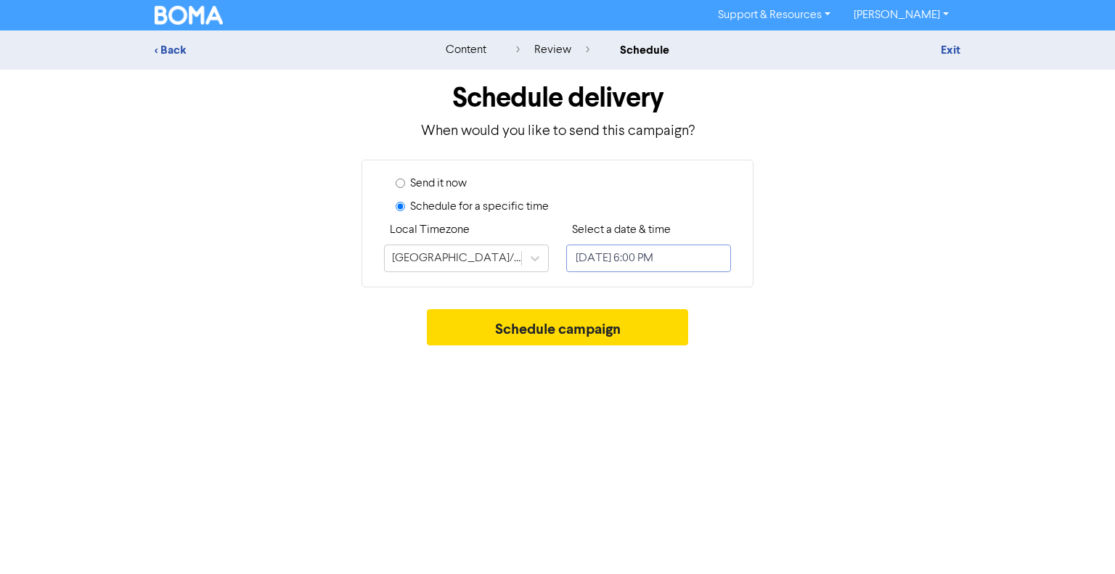
select select "8"
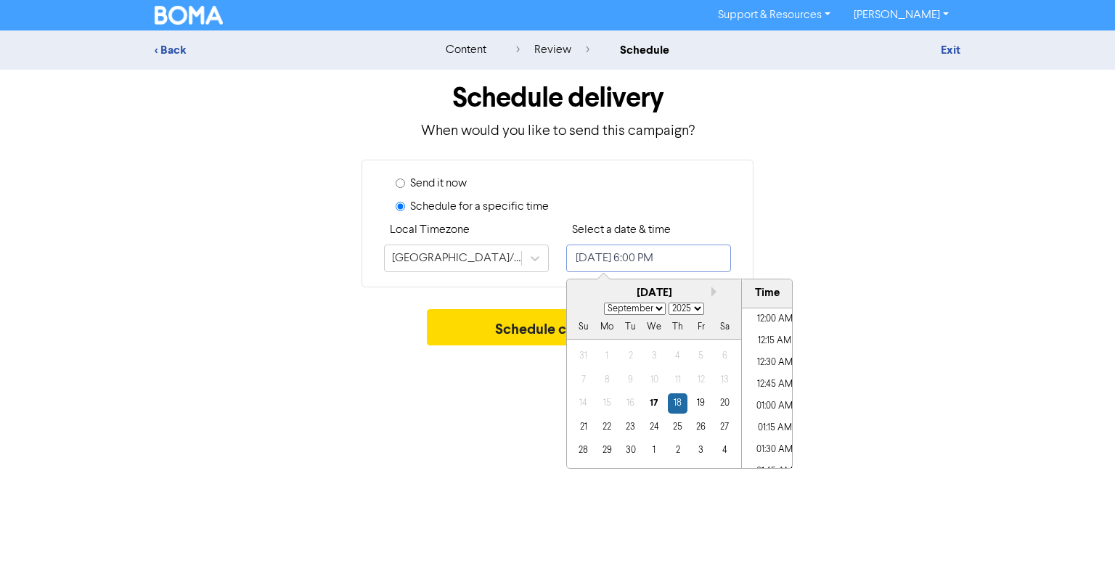
click at [650, 255] on input "September 18, 2025 6:00 PM" at bounding box center [648, 259] width 165 height 28
click at [654, 429] on div "24" at bounding box center [654, 428] width 20 height 20
click at [768, 338] on li "10:45 AM" at bounding box center [774, 338] width 65 height 22
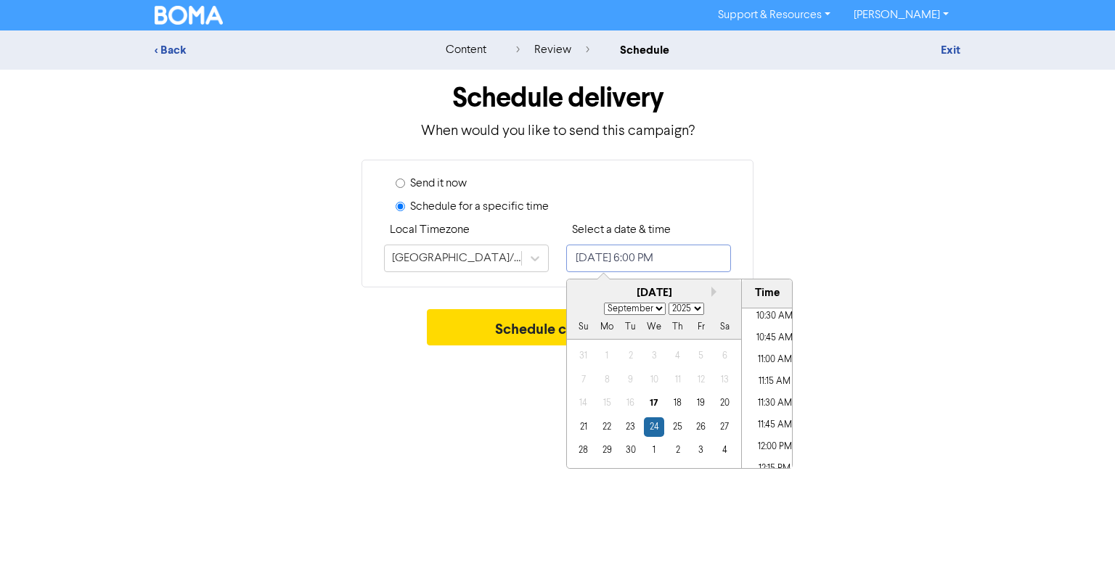
type input "September 24, 2025 10:45 AM"
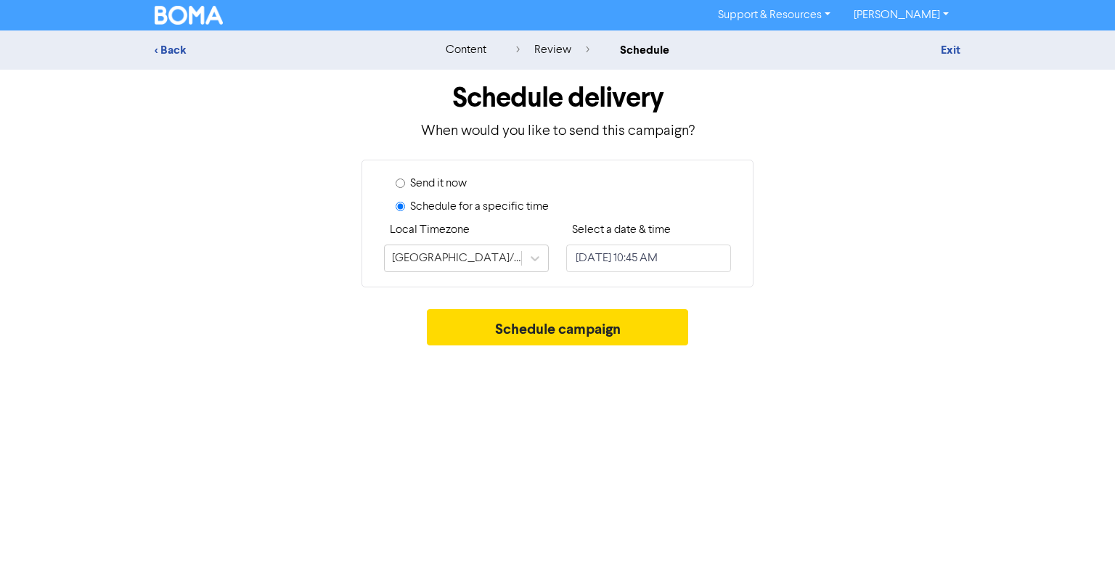
click at [456, 388] on div "Support & Resources Video Tutorials FAQ & Guides Marketing Education Sandra Dav…" at bounding box center [557, 287] width 1115 height 574
click at [595, 327] on button "Schedule campaign" at bounding box center [558, 327] width 262 height 36
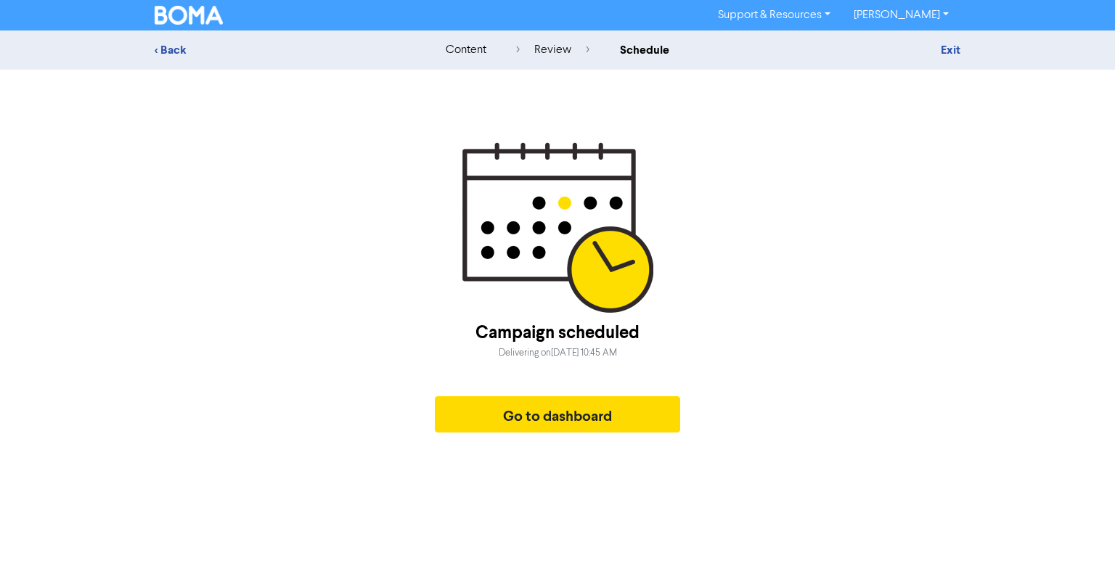
click at [563, 261] on img at bounding box center [558, 227] width 191 height 171
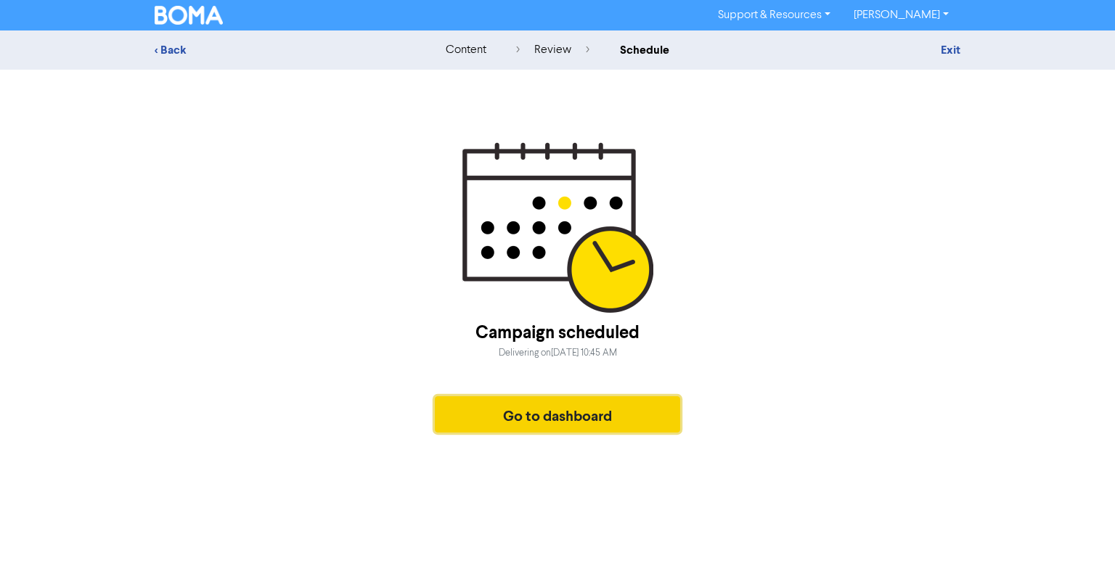
click at [633, 410] on button "Go to dashboard" at bounding box center [557, 414] width 245 height 36
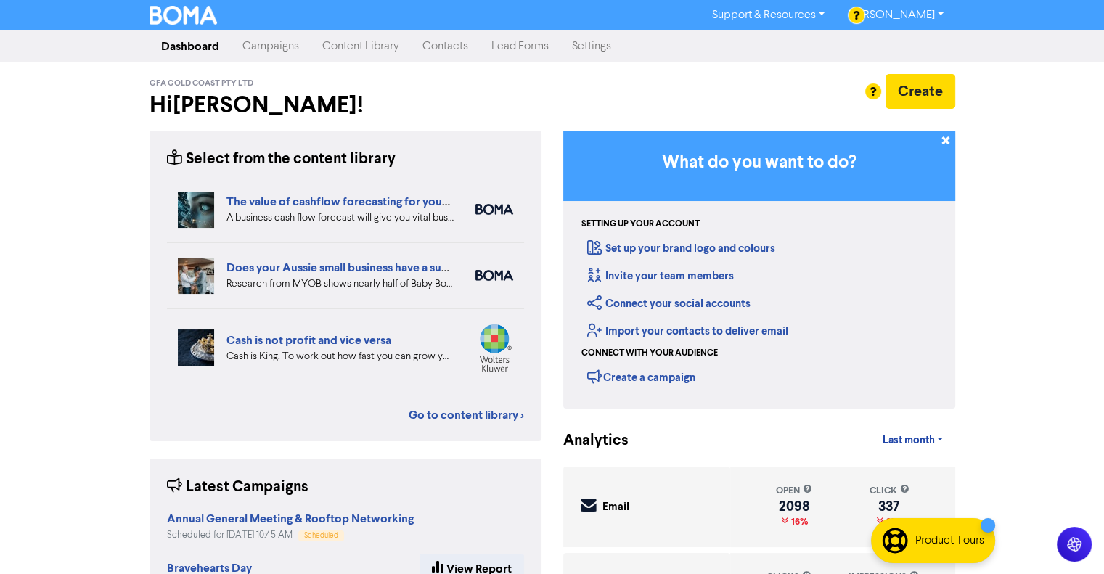
click at [279, 45] on link "Campaigns" at bounding box center [271, 46] width 80 height 29
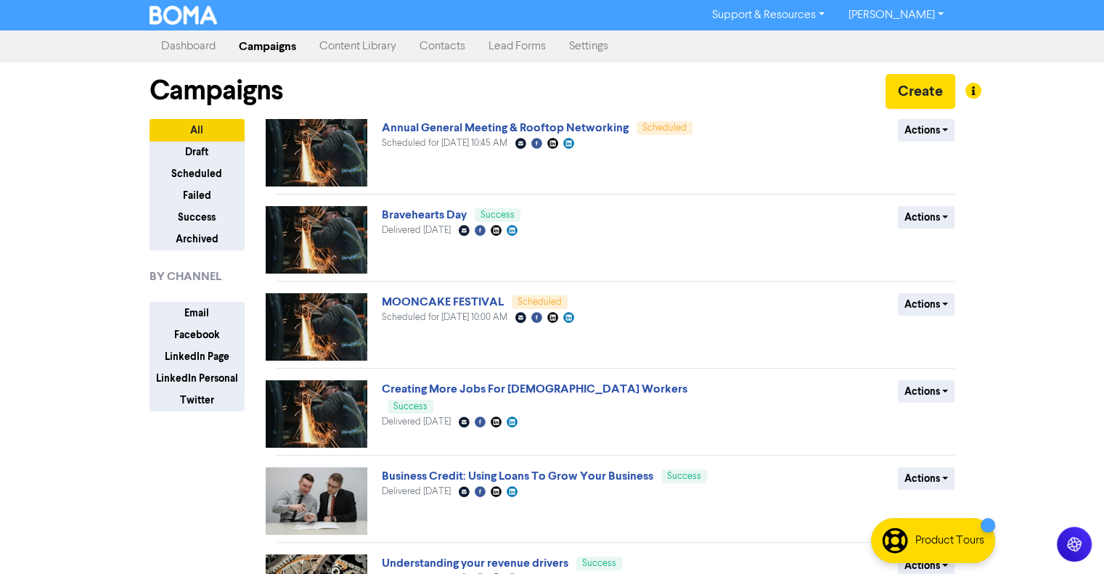
drag, startPoint x: 426, startPoint y: 145, endPoint x: 561, endPoint y: 144, distance: 134.3
click at [561, 144] on div "Scheduled for September 24, 2025 10:45 AM Email Created with Sketch. Facebook C…" at bounding box center [557, 144] width 350 height 14
copy span "for September 24, 2025 10:45 AM"
drag, startPoint x: 548, startPoint y: 127, endPoint x: 558, endPoint y: 133, distance: 11.7
click at [549, 127] on link "Annual General Meeting & Rooftop Networking" at bounding box center [505, 128] width 247 height 15
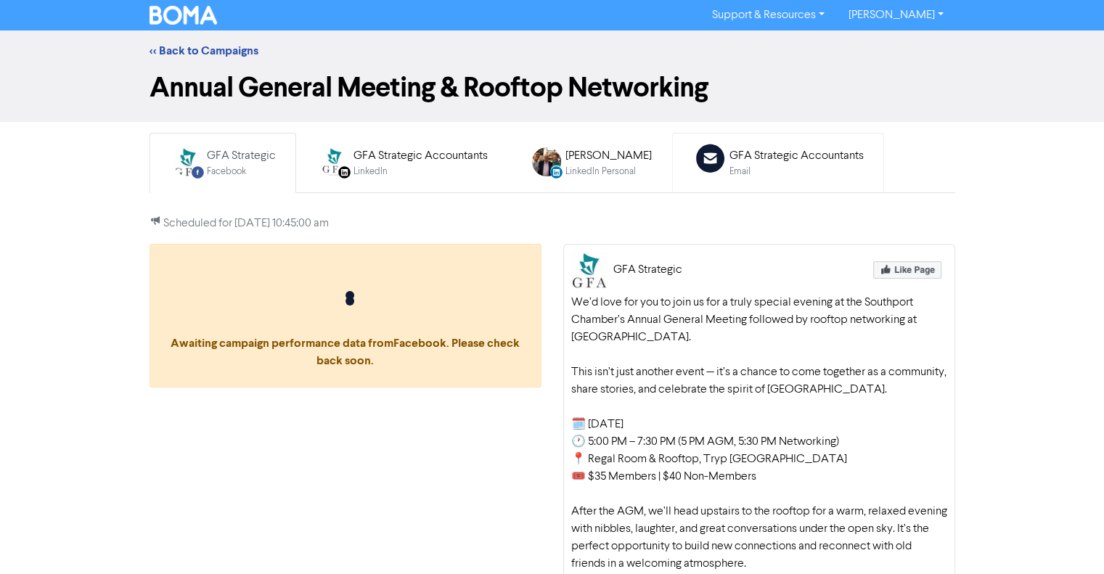
click at [803, 167] on div "Email" at bounding box center [797, 172] width 134 height 14
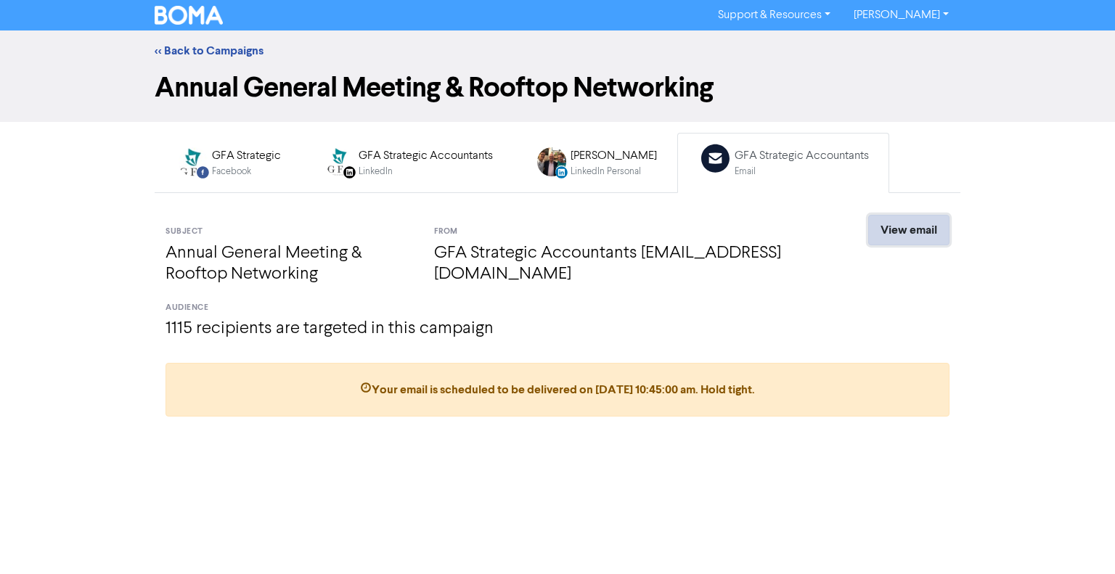
click at [921, 240] on link "View email" at bounding box center [908, 230] width 81 height 30
click at [908, 228] on link "View email" at bounding box center [908, 230] width 81 height 30
